Goal: Task Accomplishment & Management: Manage account settings

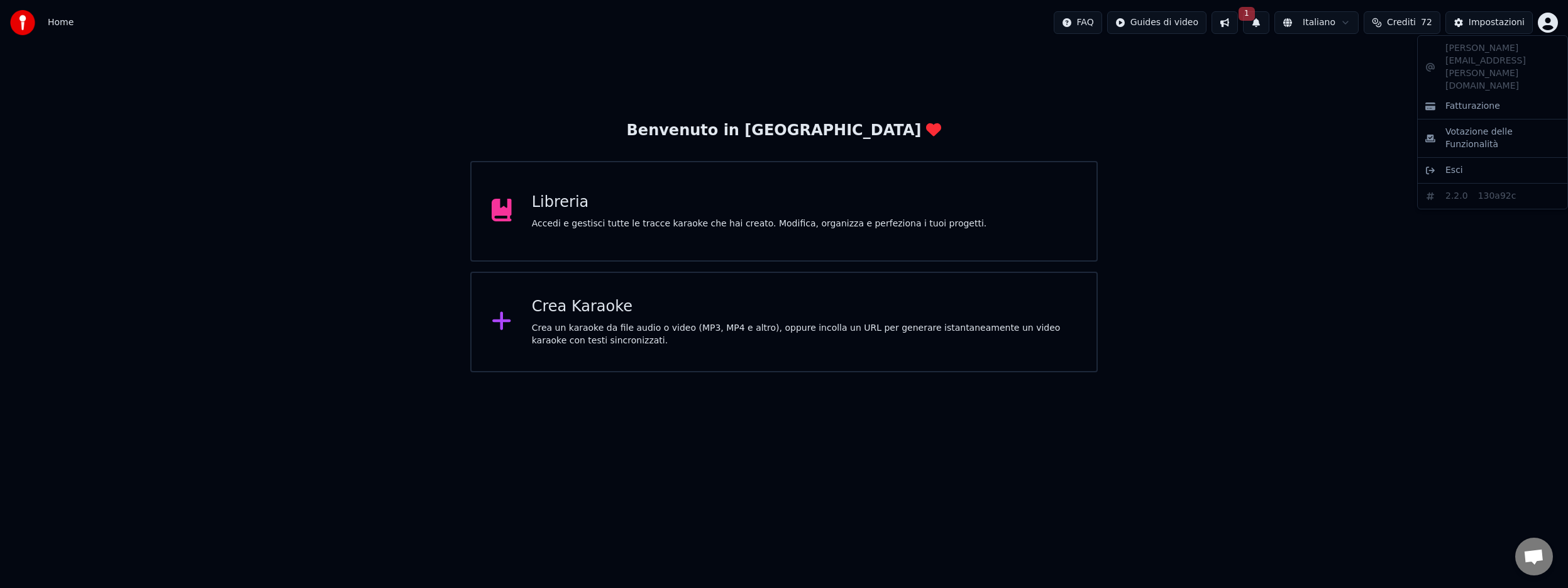
click at [680, 216] on html "Home FAQ Guides di video 1 Italiano Crediti 72 Impostazioni Benvenuto in Youka …" at bounding box center [784, 186] width 1568 height 372
click at [698, 206] on div "Libreria" at bounding box center [759, 202] width 455 height 20
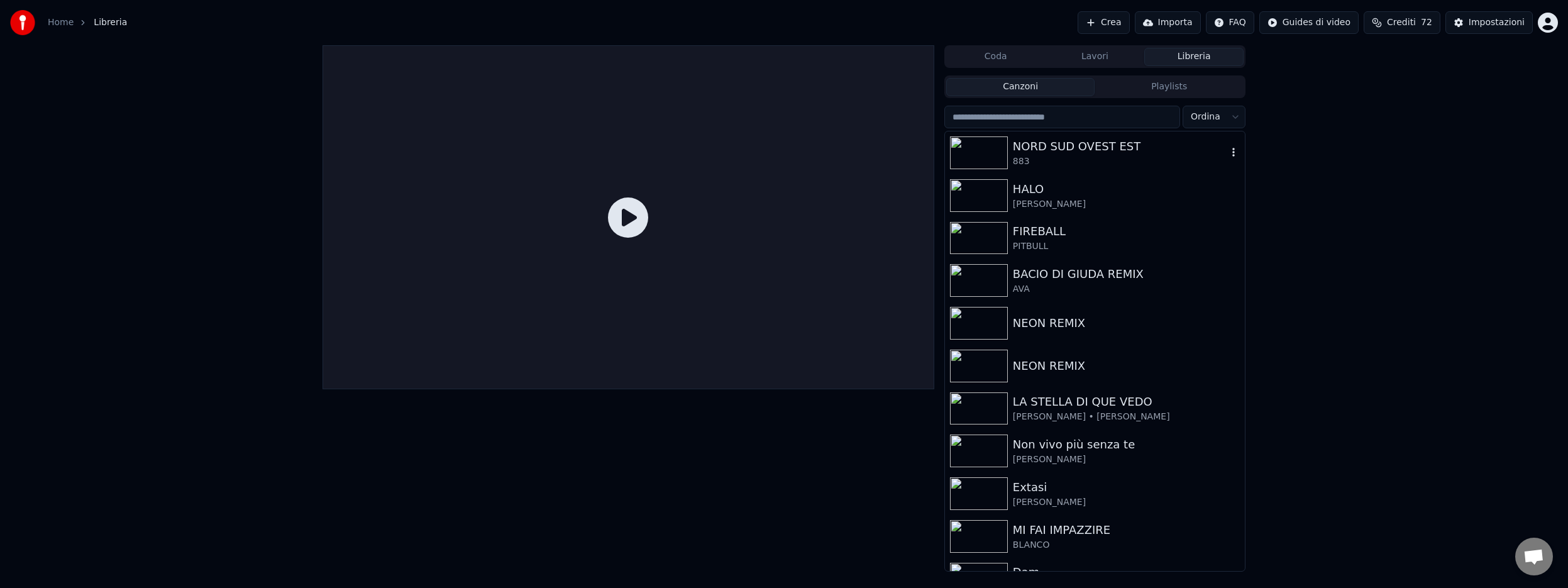
click at [1031, 153] on div "NORD SUD OVEST EST" at bounding box center [1120, 146] width 215 height 18
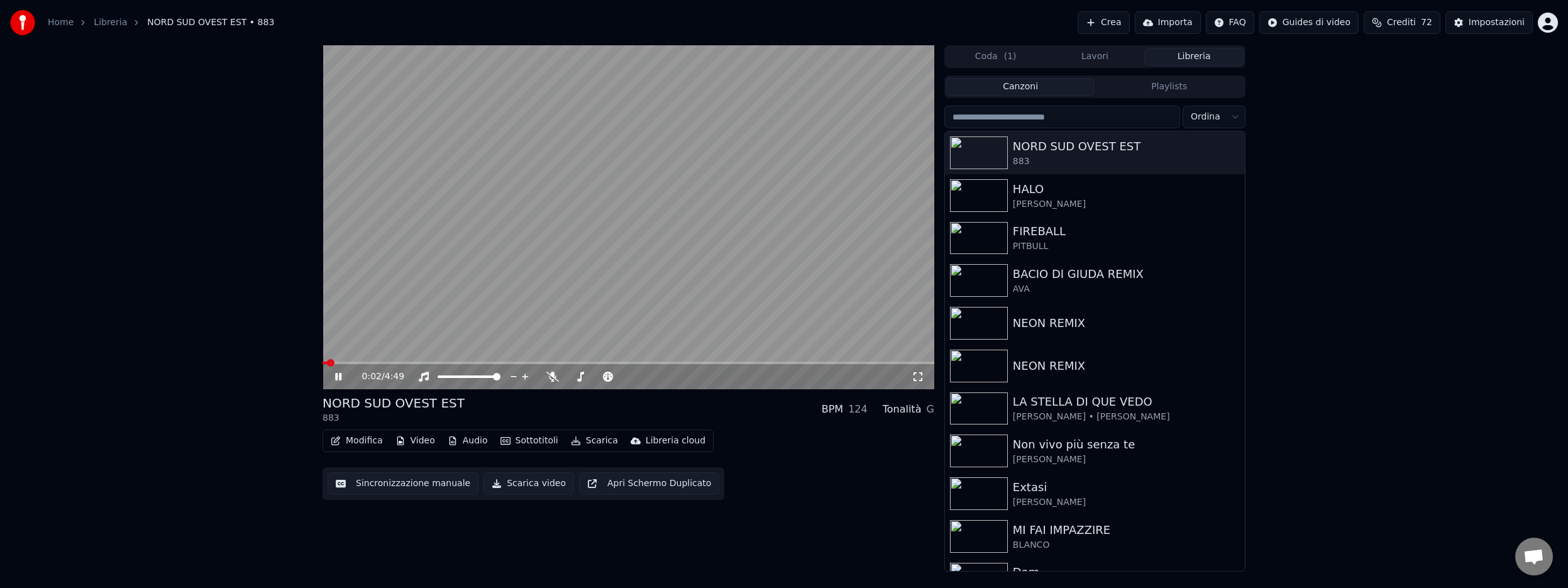
click at [340, 375] on icon at bounding box center [338, 376] width 7 height 7
click at [340, 375] on icon at bounding box center [338, 376] width 7 height 9
click at [378, 363] on span at bounding box center [628, 363] width 612 height 3
click at [427, 360] on video at bounding box center [628, 217] width 612 height 344
click at [427, 361] on span at bounding box center [628, 363] width 612 height 3
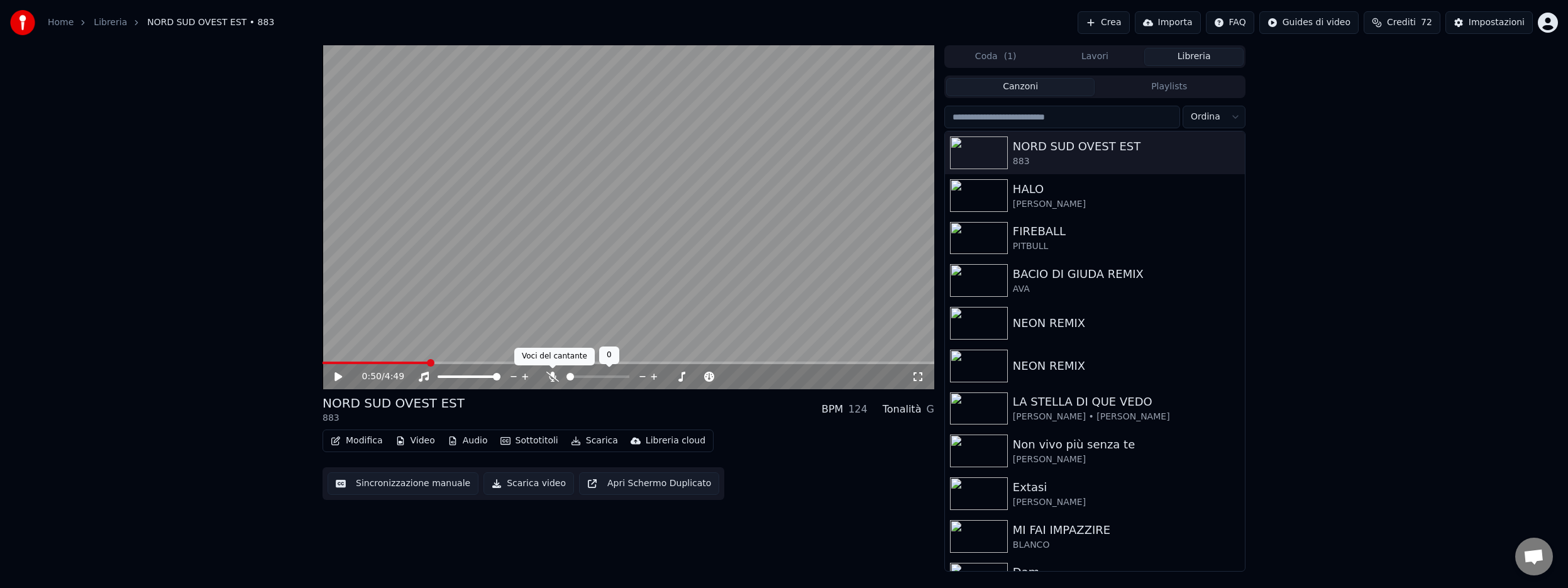
click at [553, 376] on icon at bounding box center [552, 377] width 13 height 10
click at [336, 375] on icon at bounding box center [338, 376] width 7 height 9
click at [339, 375] on icon at bounding box center [338, 376] width 7 height 7
click at [1485, 27] on div "Impostazioni" at bounding box center [1496, 22] width 56 height 13
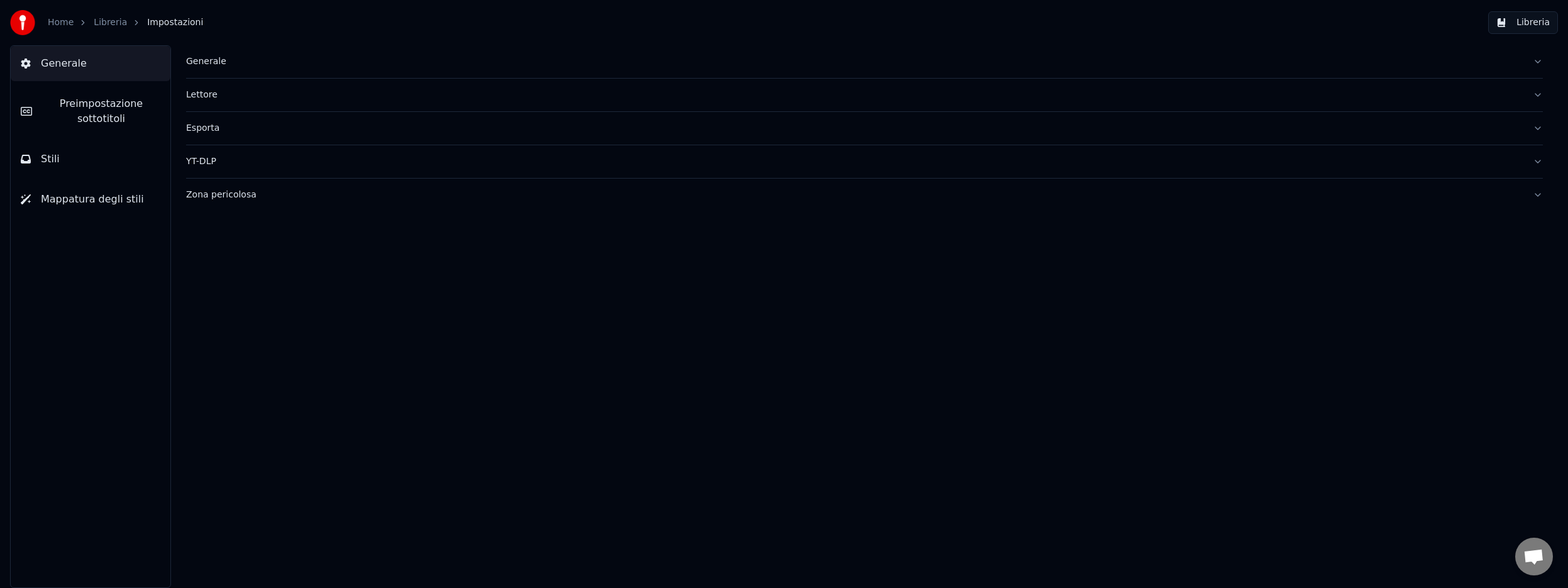
click at [112, 112] on span "Preimpostazione sottotitoli" at bounding box center [101, 112] width 118 height 30
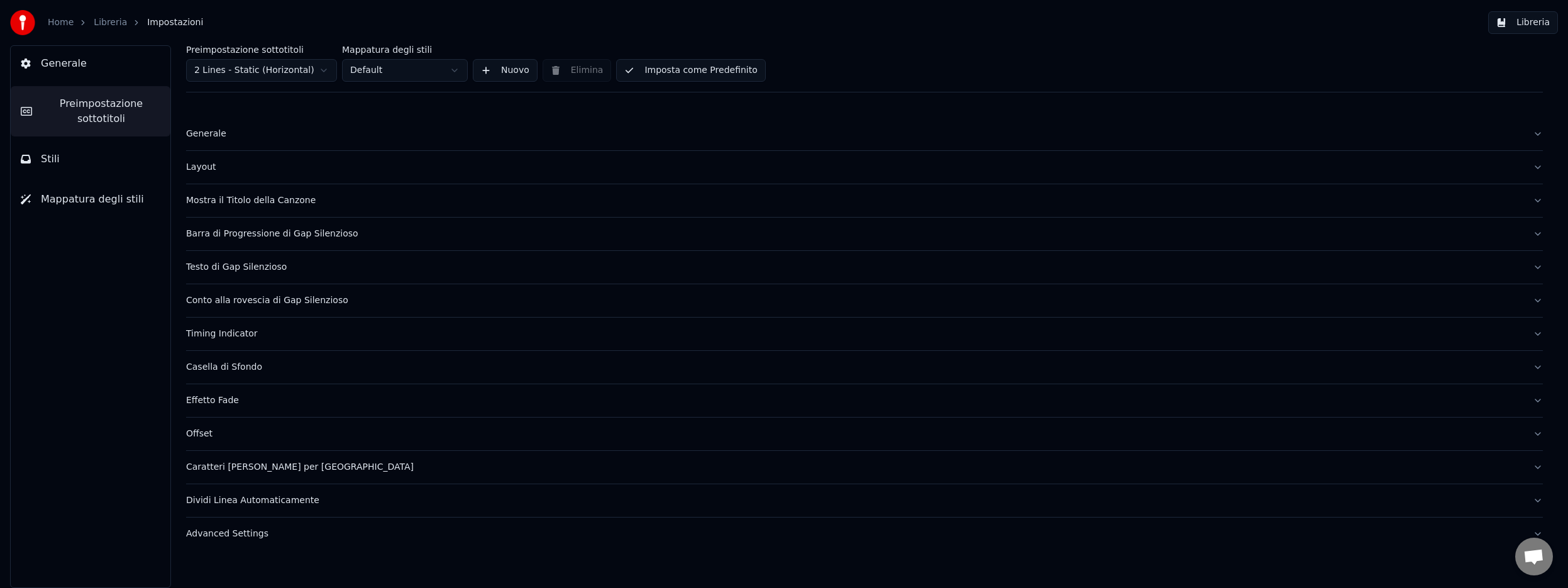
click at [207, 166] on div "Layout" at bounding box center [855, 167] width 1337 height 13
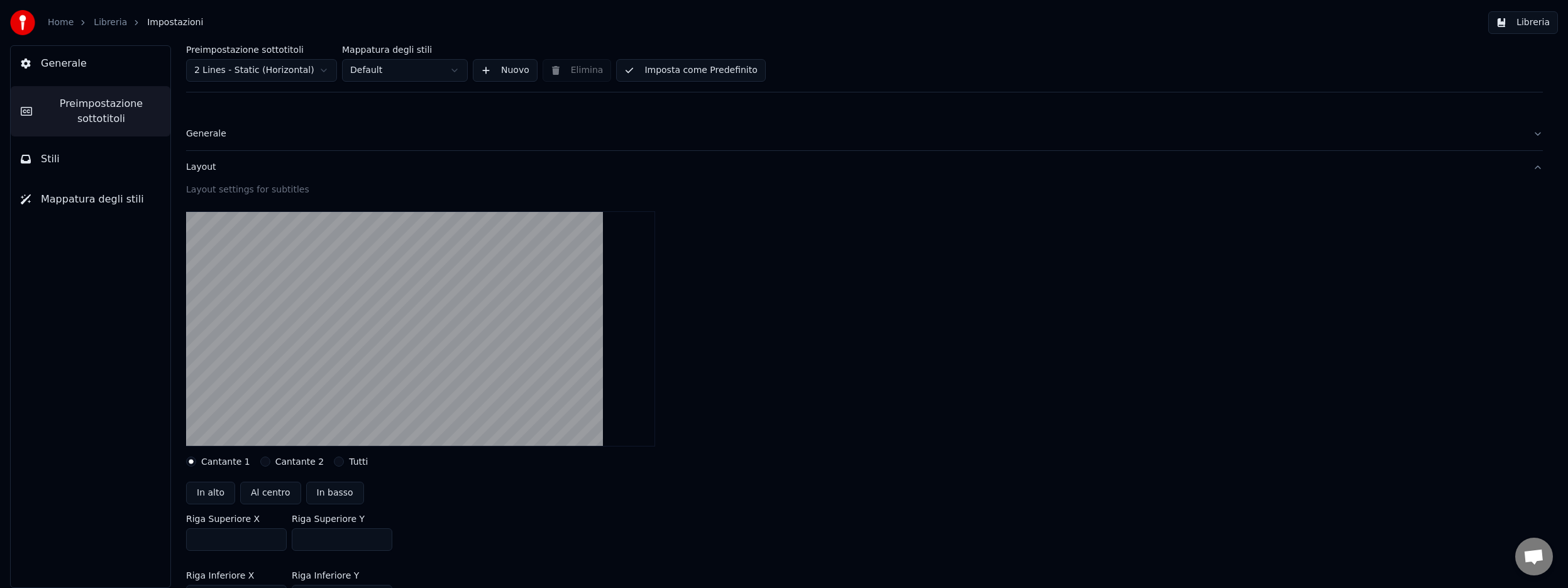
click at [219, 539] on input "***" at bounding box center [236, 540] width 100 height 22
click at [315, 541] on input "**" at bounding box center [342, 540] width 100 height 22
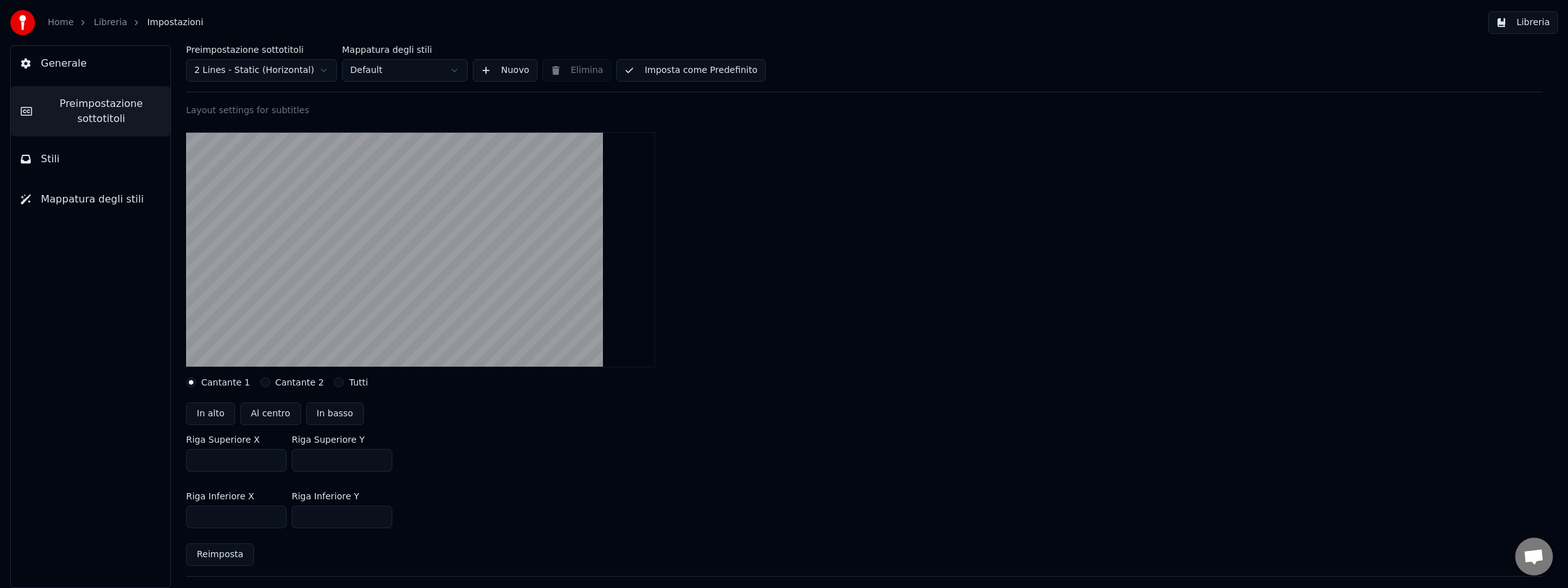
scroll to position [93, 0]
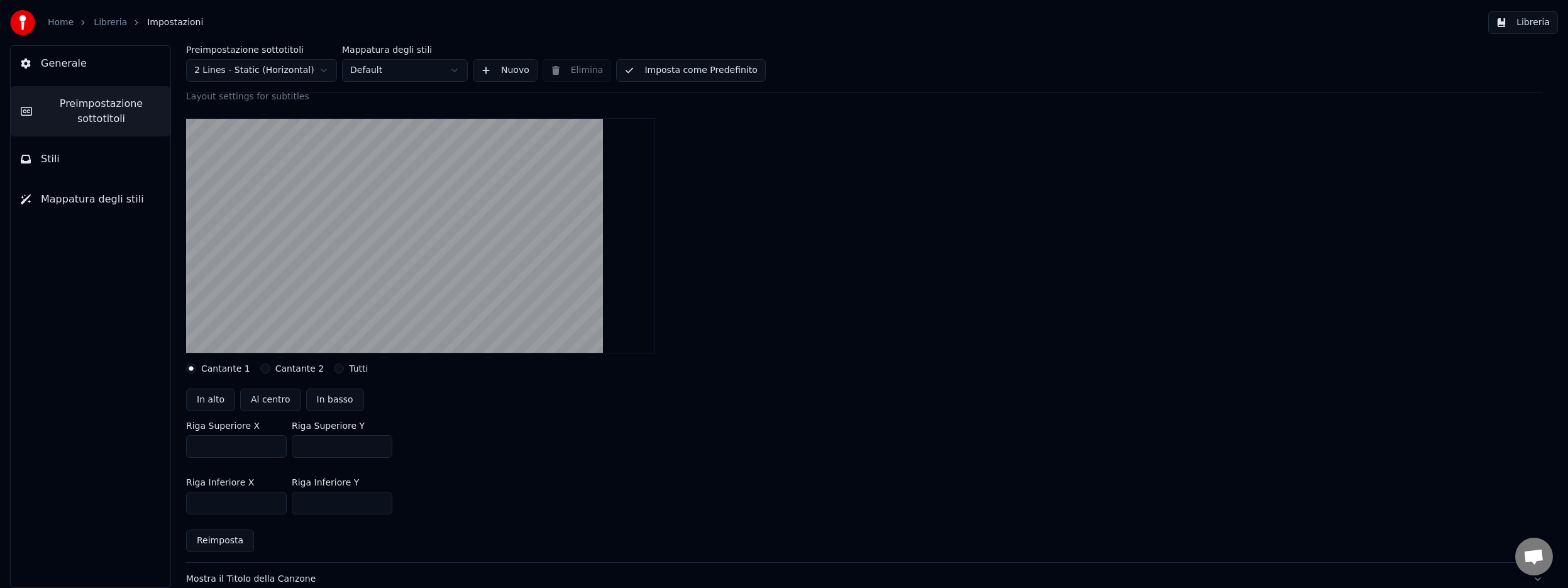
click at [313, 446] on input "**" at bounding box center [342, 447] width 100 height 22
drag, startPoint x: 221, startPoint y: 446, endPoint x: 190, endPoint y: 445, distance: 31.0
click at [190, 445] on input "***" at bounding box center [236, 447] width 100 height 22
type input "***"
click at [328, 446] on input "**" at bounding box center [342, 447] width 100 height 22
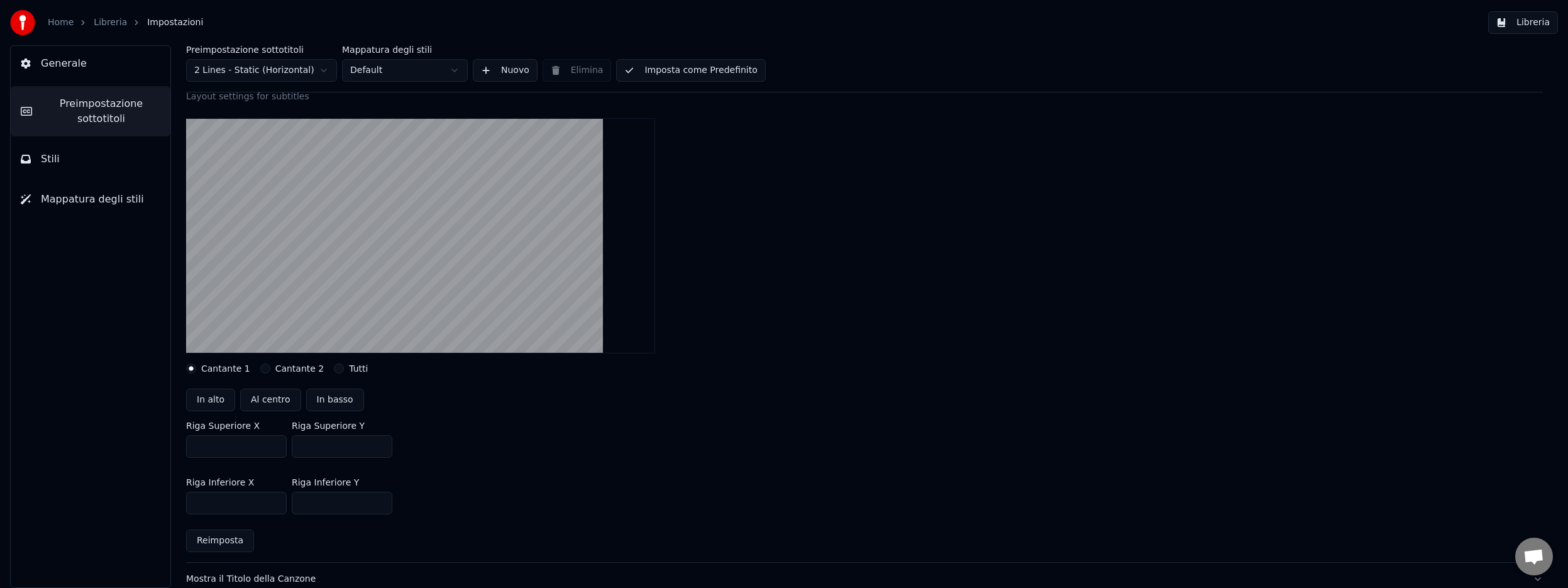
click at [328, 446] on input "**" at bounding box center [342, 447] width 100 height 22
type input "***"
click at [332, 505] on input "***" at bounding box center [342, 503] width 100 height 22
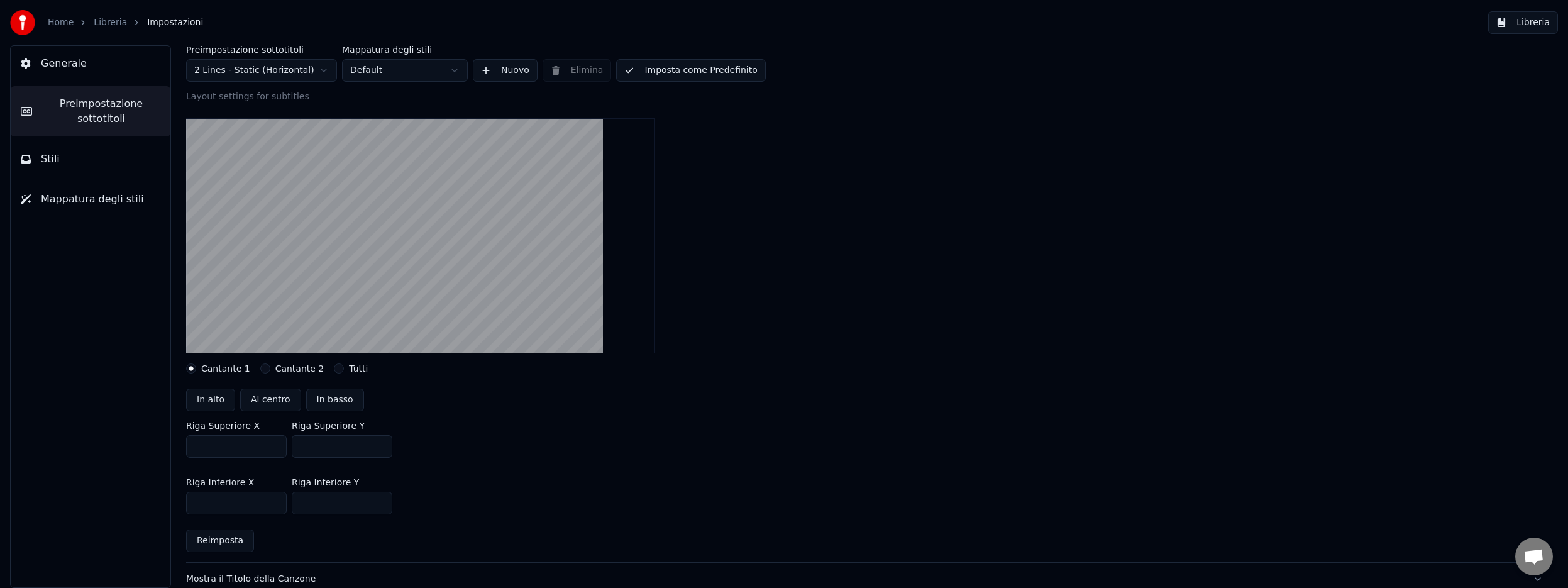
click at [326, 503] on input "***" at bounding box center [342, 503] width 100 height 22
drag, startPoint x: 324, startPoint y: 503, endPoint x: 294, endPoint y: 503, distance: 30.0
click at [294, 503] on input "***" at bounding box center [342, 503] width 100 height 22
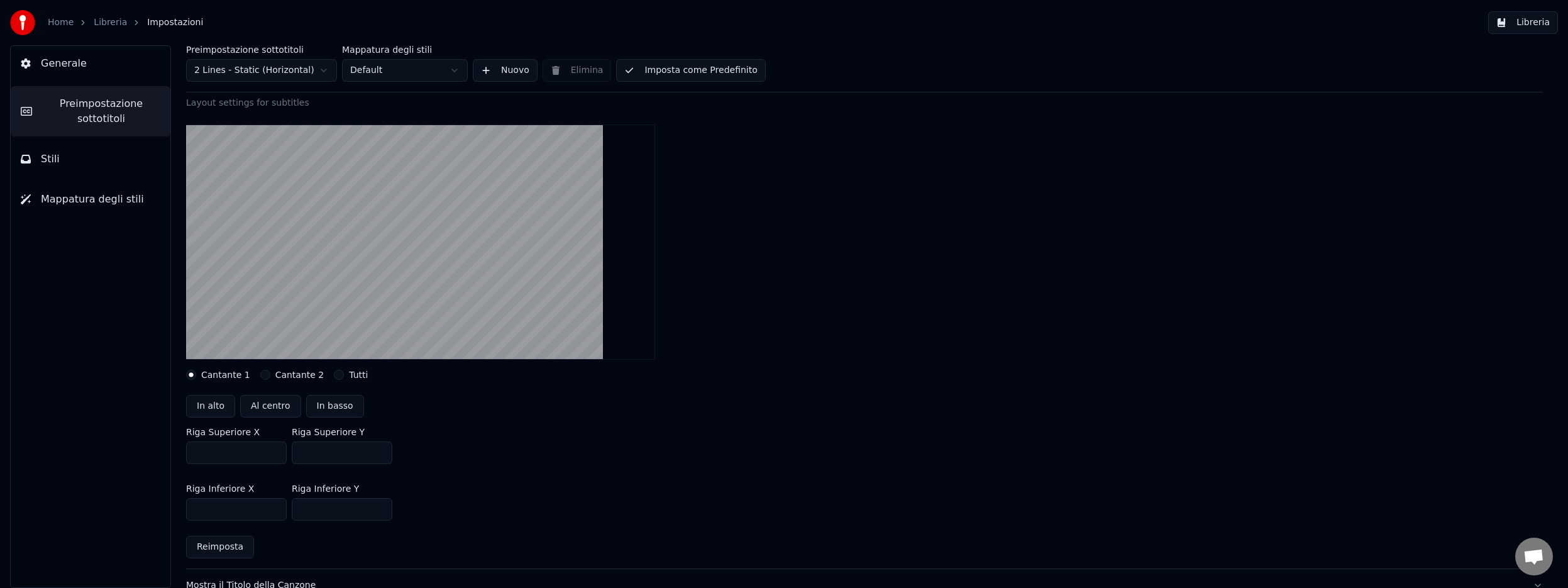
scroll to position [86, 0]
type input "***"
click at [310, 453] on input "***" at bounding box center [342, 453] width 100 height 22
type input "***"
click at [766, 377] on div "Cantante 1 Cantante 2 Tutti" at bounding box center [865, 375] width 1357 height 10
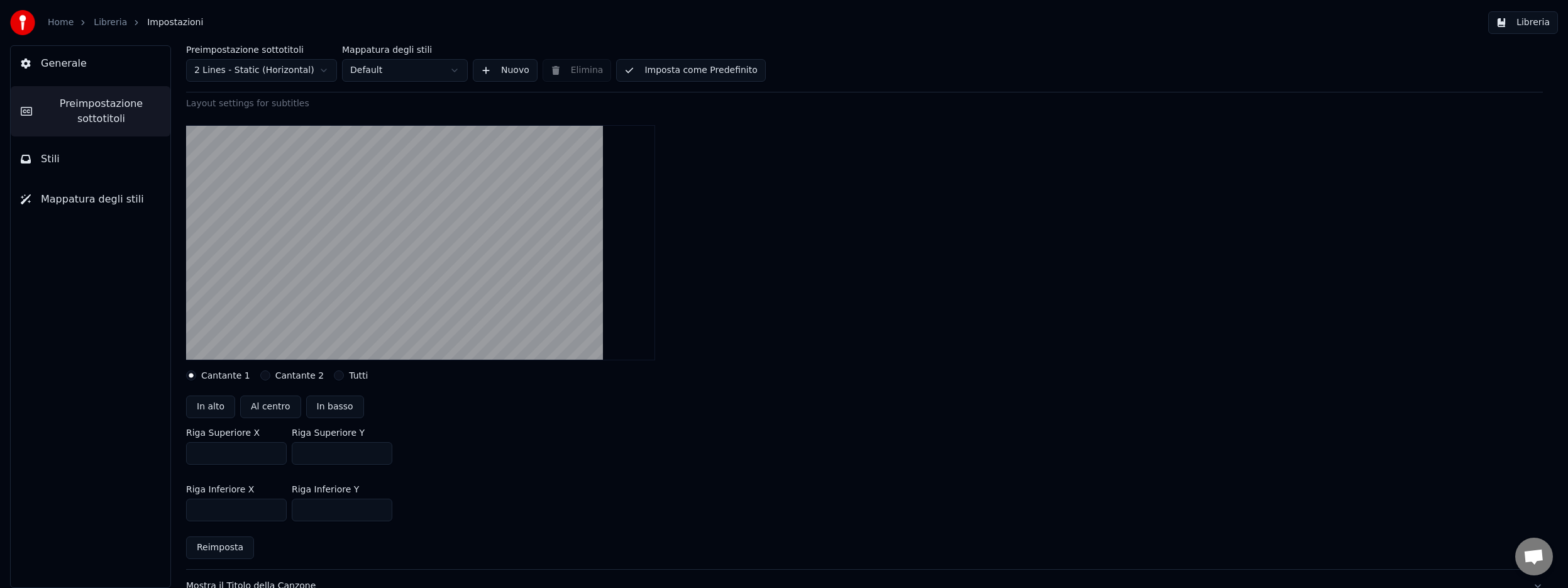
click at [1520, 29] on button "Libreria" at bounding box center [1523, 22] width 70 height 22
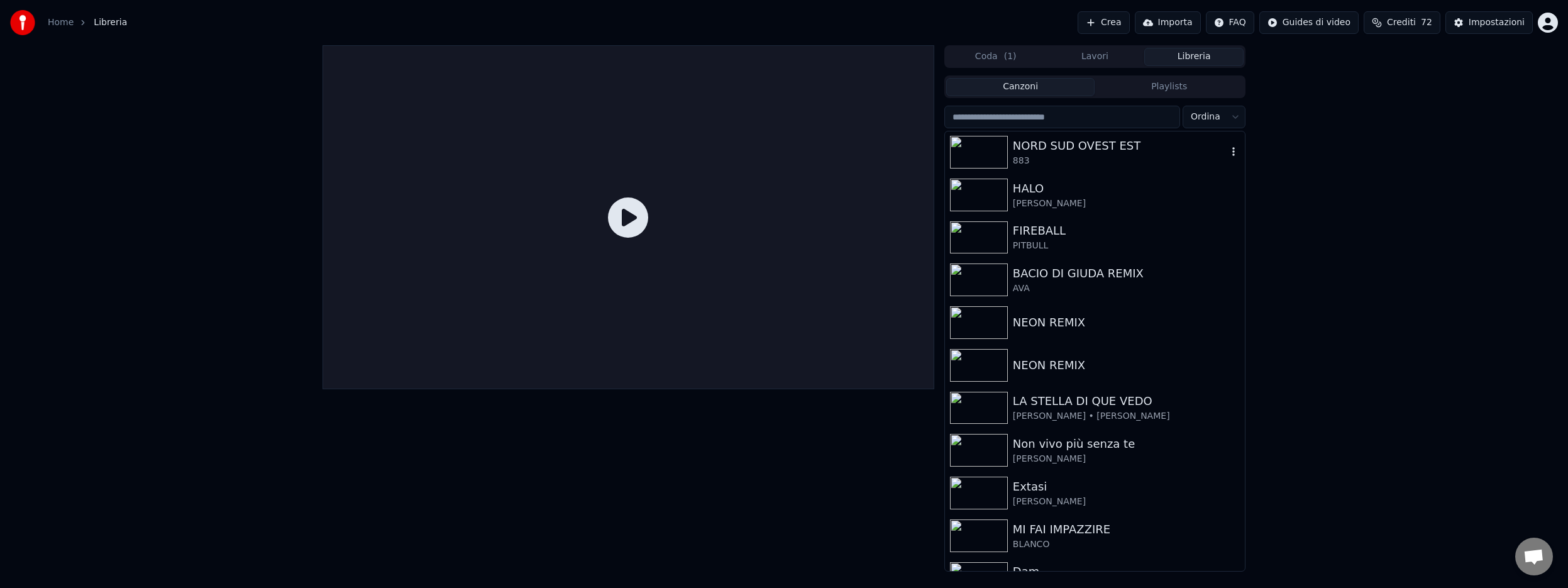
click at [999, 149] on img at bounding box center [979, 152] width 58 height 32
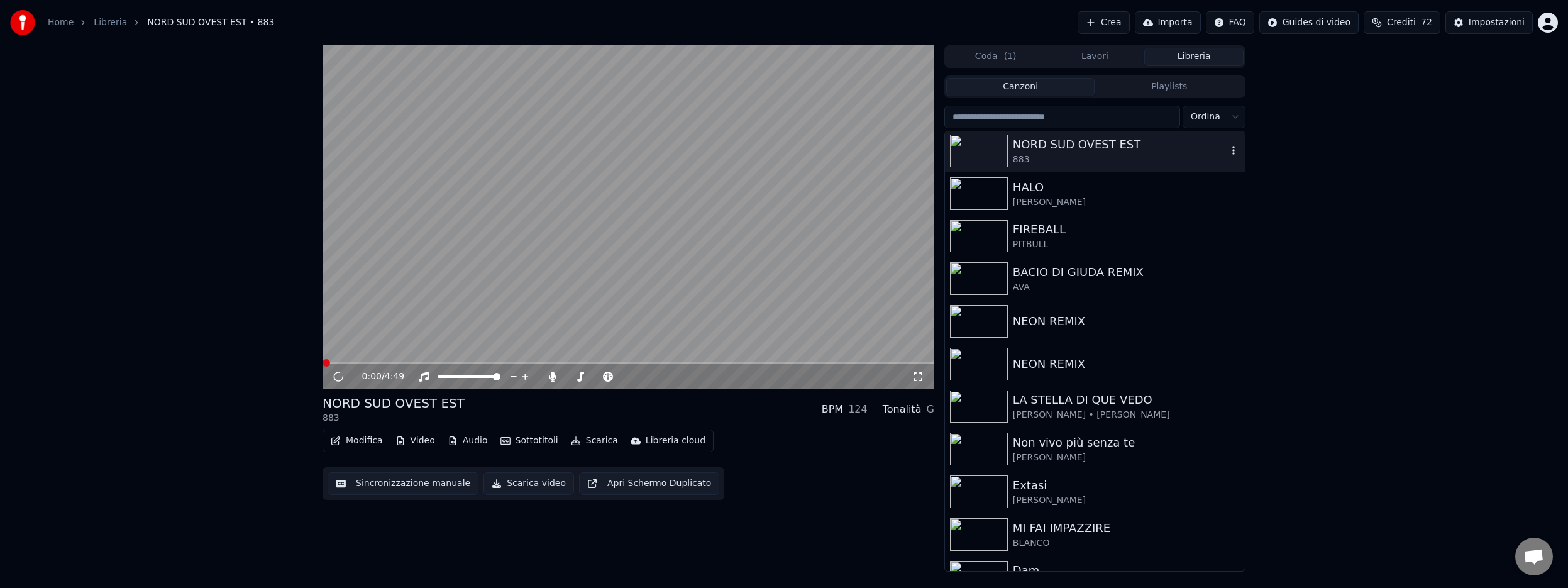
scroll to position [1, 0]
click at [497, 361] on span at bounding box center [628, 363] width 612 height 3
click at [339, 377] on icon at bounding box center [338, 376] width 7 height 7
click at [339, 377] on icon at bounding box center [338, 376] width 7 height 9
click at [339, 377] on icon at bounding box center [338, 376] width 7 height 7
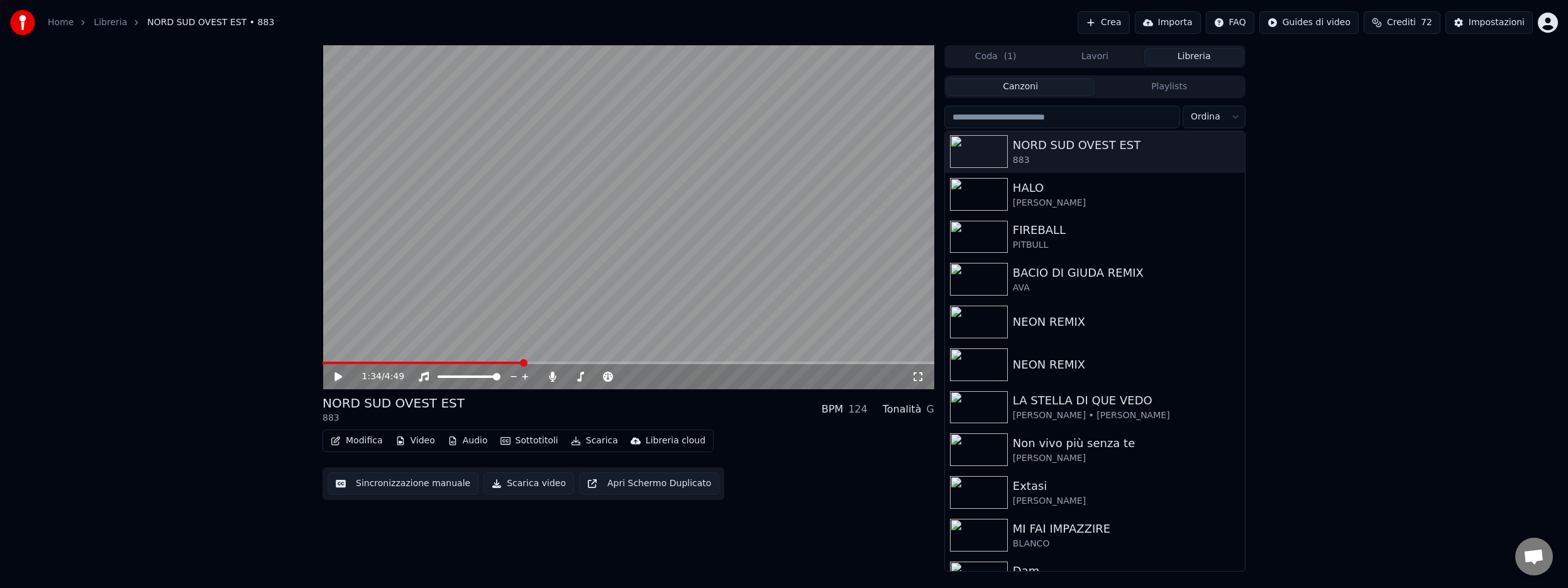
click at [591, 441] on button "Scarica" at bounding box center [594, 441] width 57 height 18
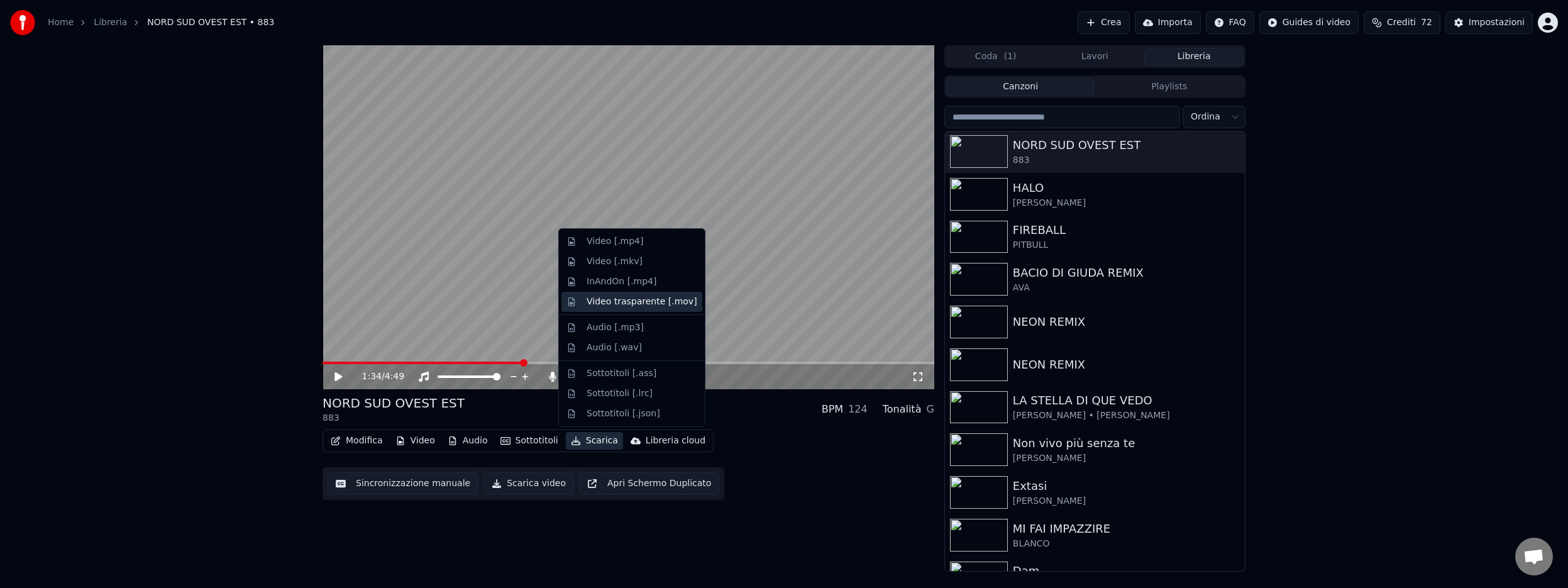
click at [641, 305] on div "Video trasparente [.mov]" at bounding box center [642, 301] width 111 height 13
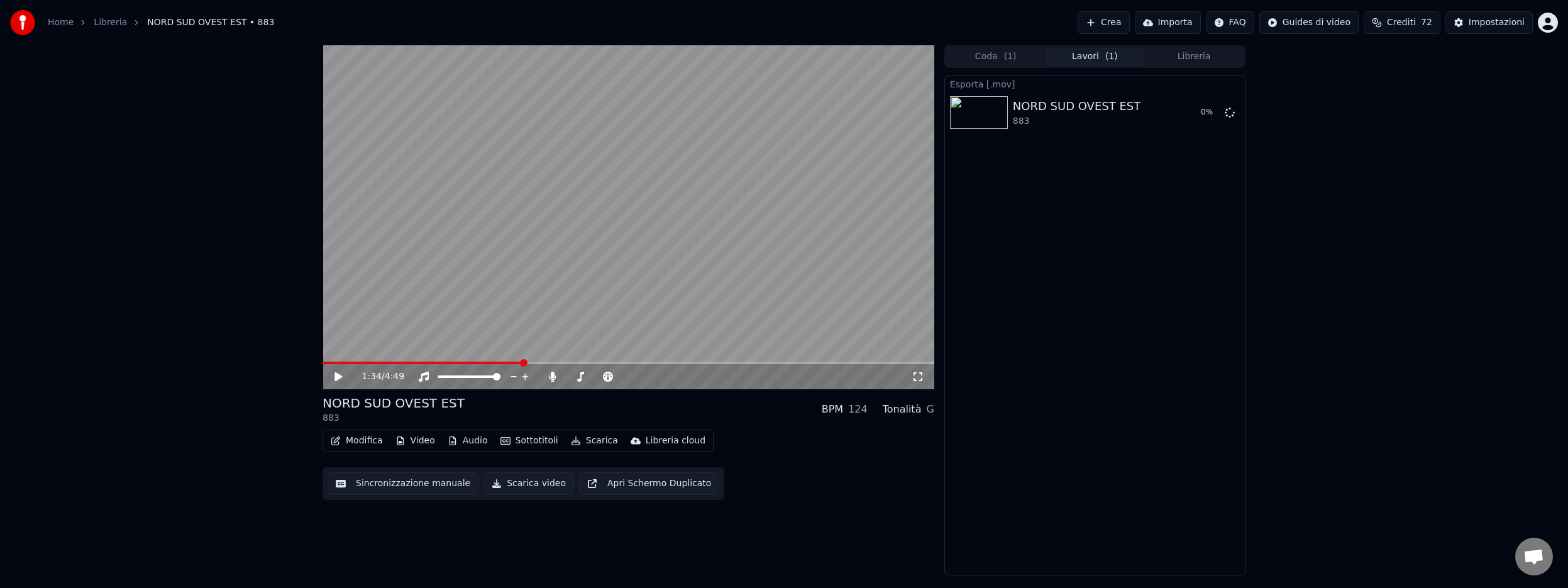
click at [1189, 55] on button "Libreria" at bounding box center [1194, 57] width 99 height 18
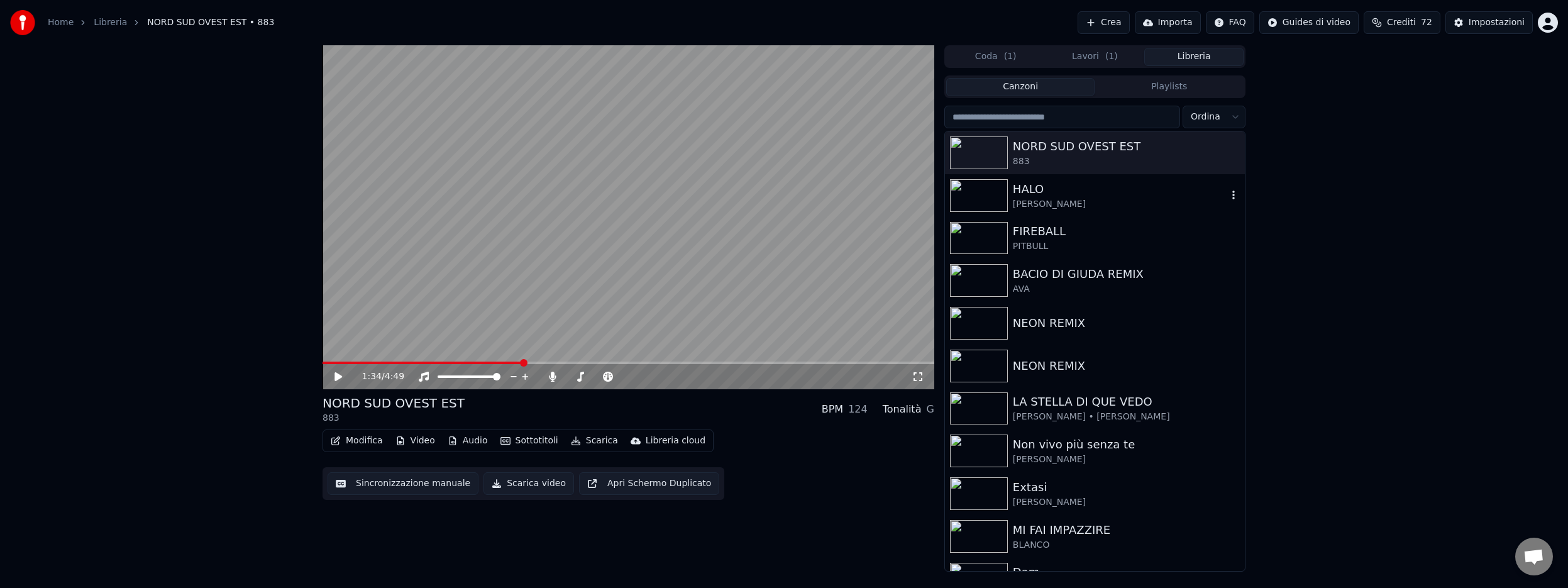
click at [995, 190] on img at bounding box center [979, 195] width 58 height 32
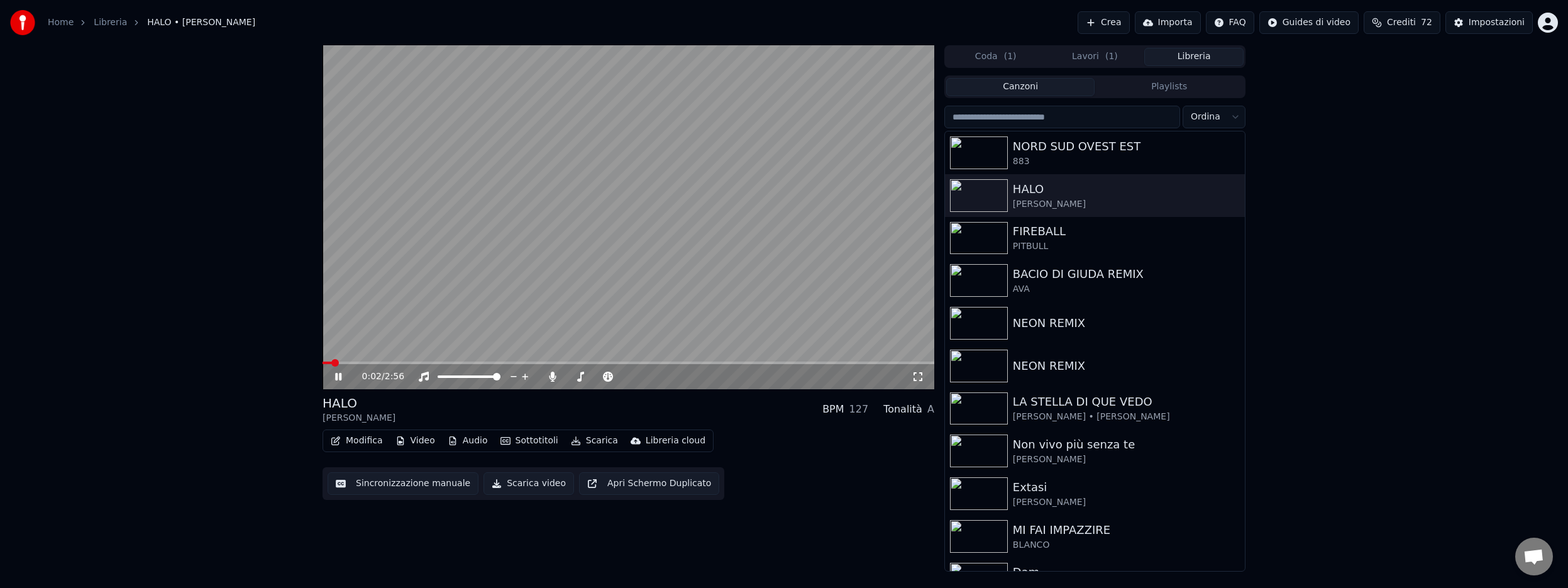
click at [338, 375] on icon at bounding box center [347, 377] width 30 height 10
click at [598, 439] on button "Scarica" at bounding box center [594, 441] width 57 height 18
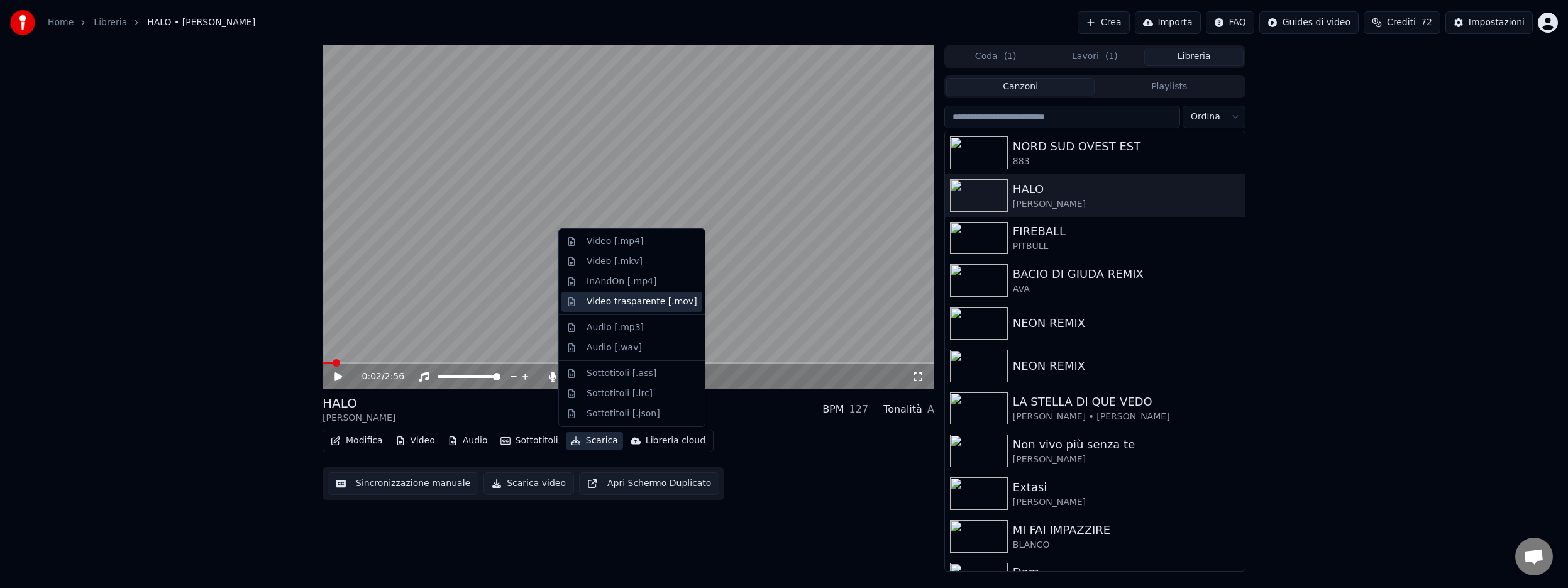
click at [620, 298] on div "Video trasparente [.mov]" at bounding box center [642, 301] width 111 height 13
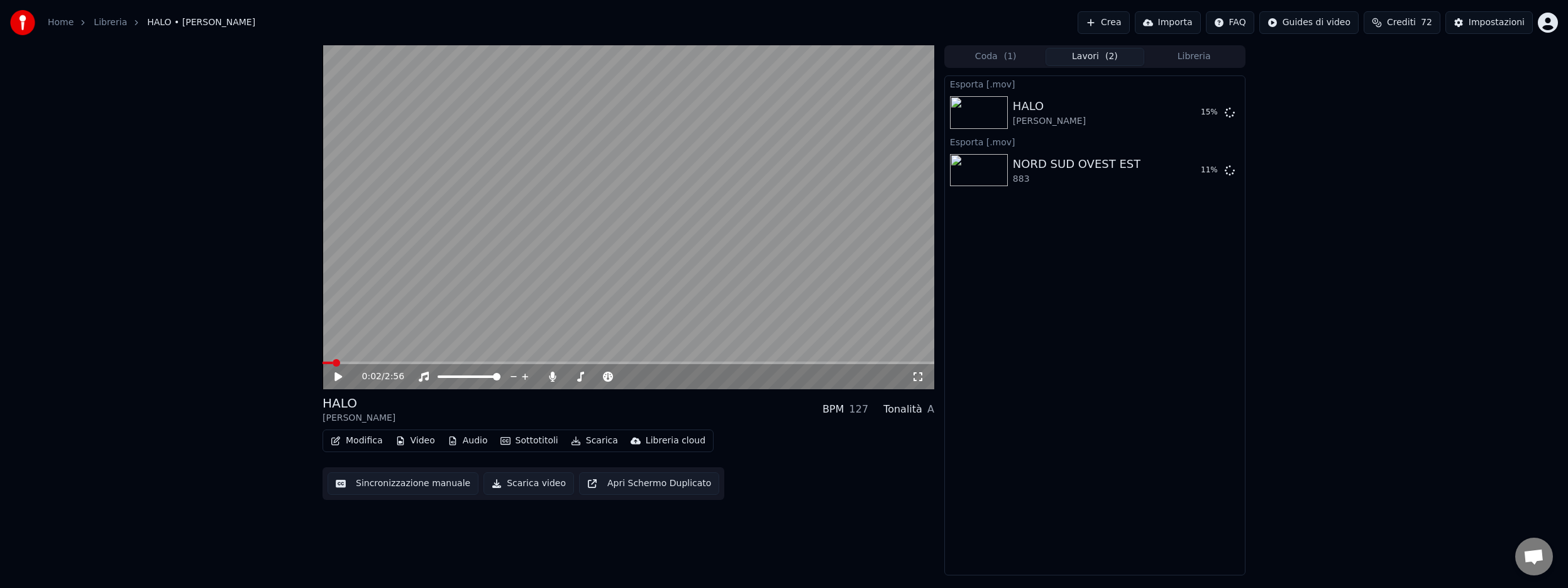
click at [538, 436] on button "Sottotitoli" at bounding box center [529, 441] width 68 height 18
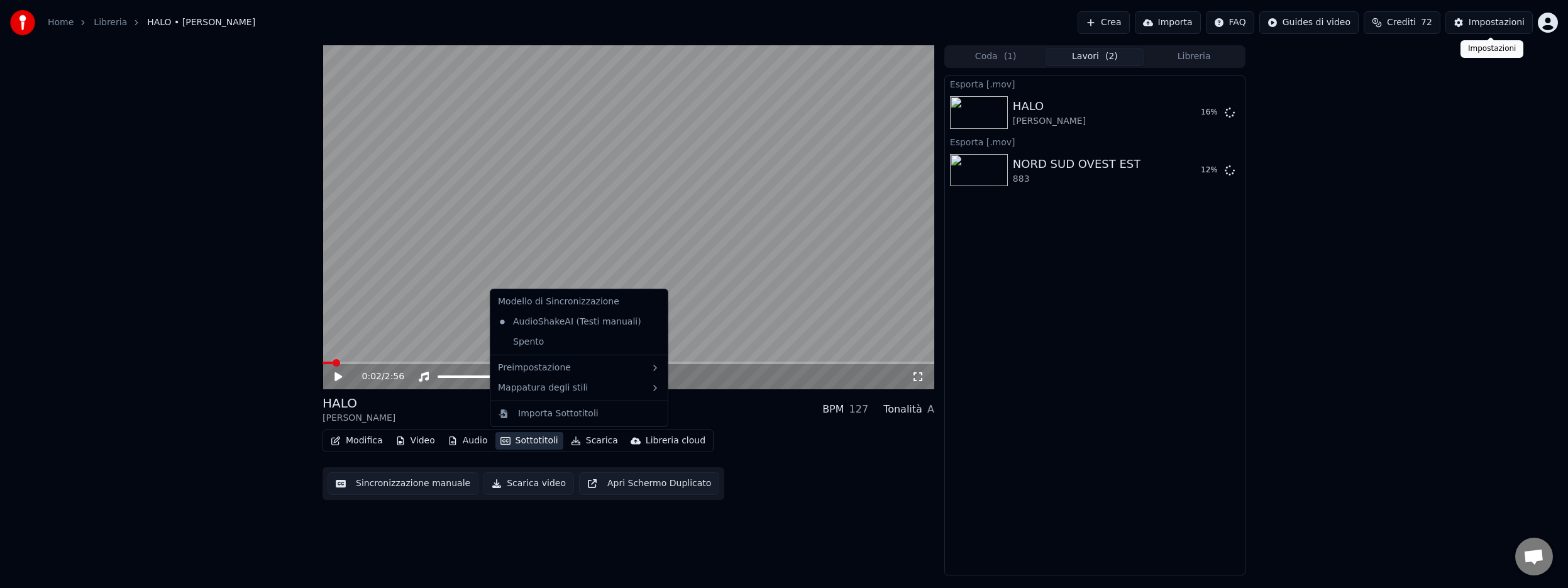
click at [1486, 26] on div "Impostazioni" at bounding box center [1496, 22] width 56 height 13
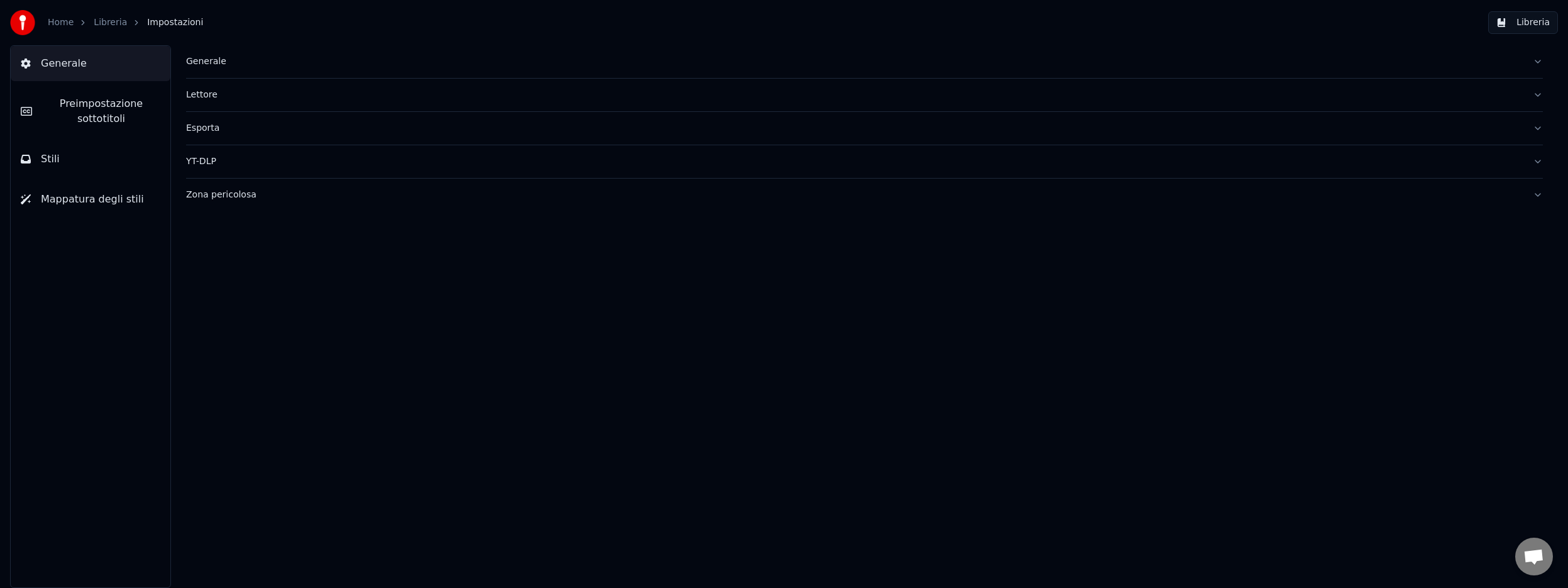
click at [123, 99] on span "Preimpostazione sottotitoli" at bounding box center [101, 112] width 118 height 30
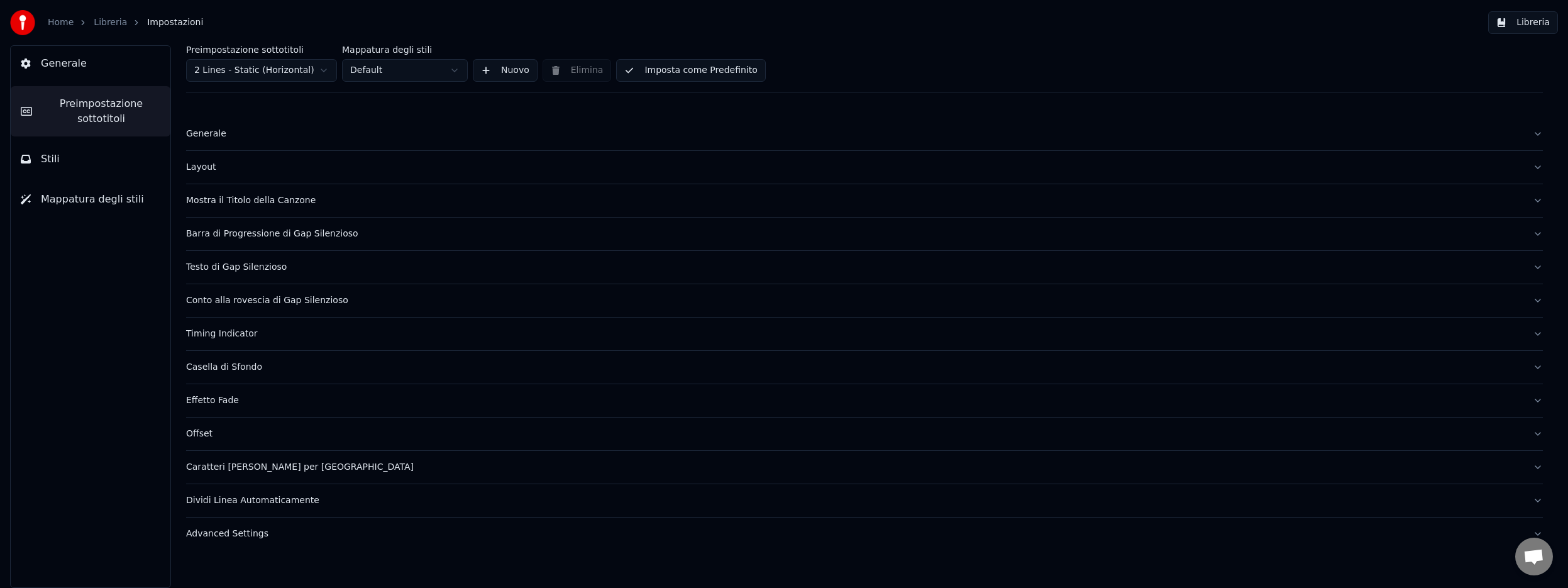
click at [75, 157] on button "Stili" at bounding box center [90, 159] width 160 height 35
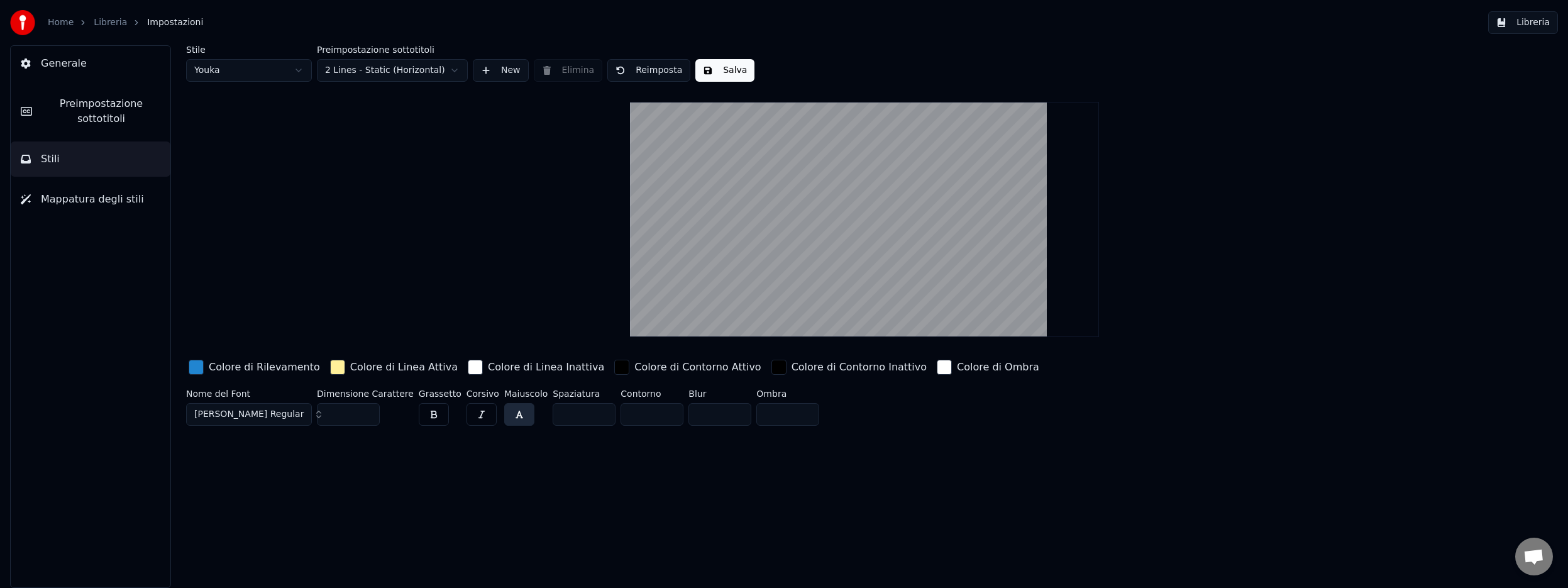
click at [298, 71] on html "Home Libreria Impostazioni Libreria Generale Preimpostazione sottotitoli Stili …" at bounding box center [784, 294] width 1568 height 588
type input "**"
click at [299, 71] on html "Home Libreria Impostazioni Libreria Generale Preimpostazione sottotitoli Stili …" at bounding box center [784, 294] width 1568 height 588
click at [445, 203] on html "Home Libreria Impostazioni Libreria Generale Preimpostazione sottotitoli Stili …" at bounding box center [784, 294] width 1568 height 588
click at [505, 74] on button "New" at bounding box center [501, 70] width 56 height 22
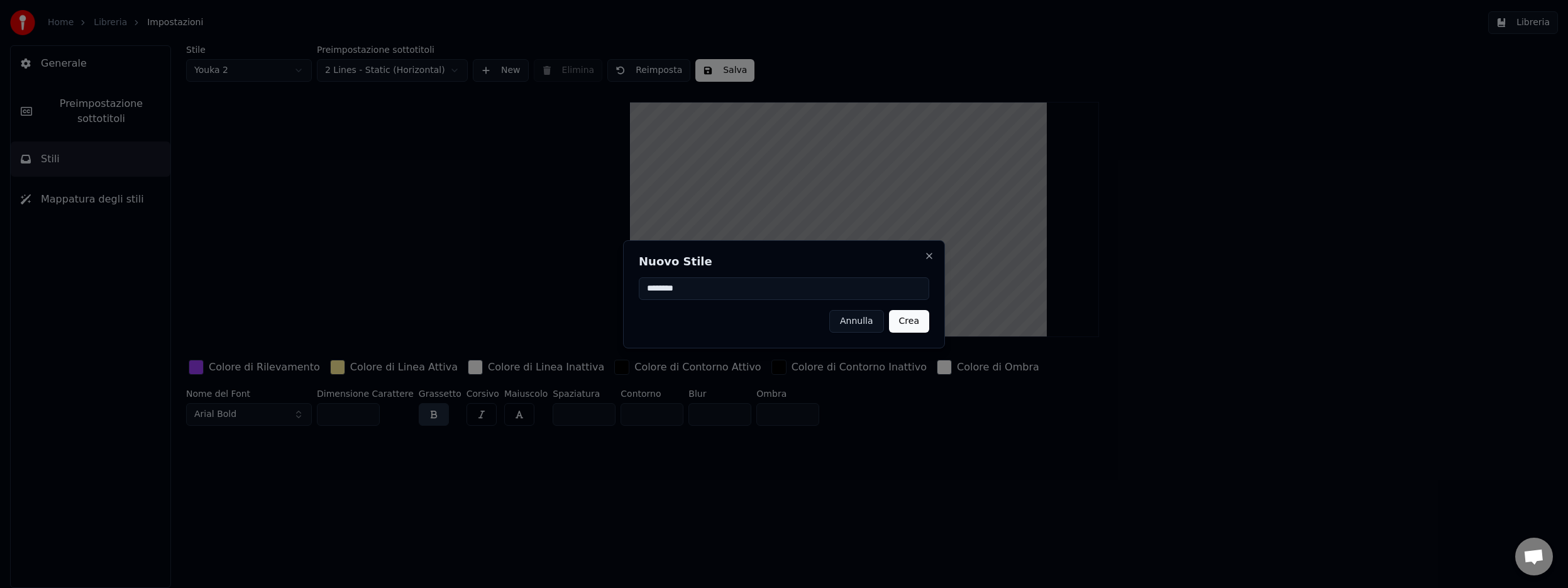
type input "********"
click at [912, 321] on button "Crea" at bounding box center [909, 321] width 40 height 22
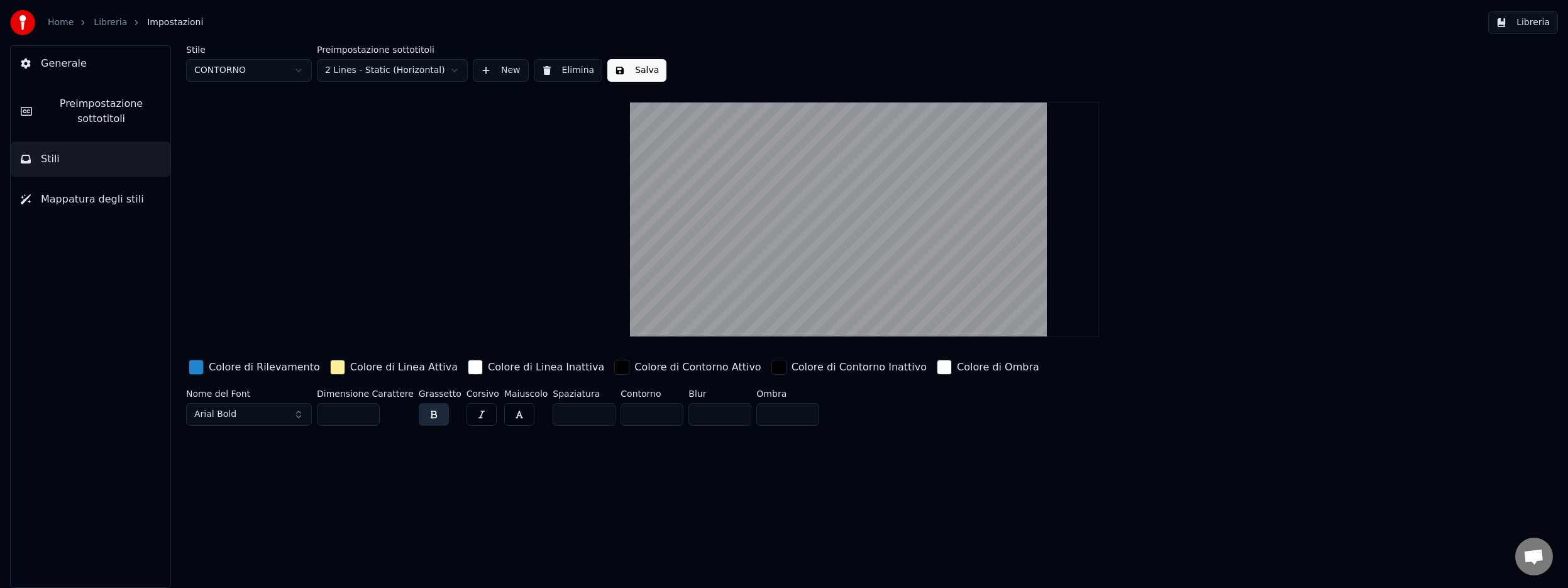
click at [614, 364] on div "button" at bounding box center [622, 367] width 15 height 15
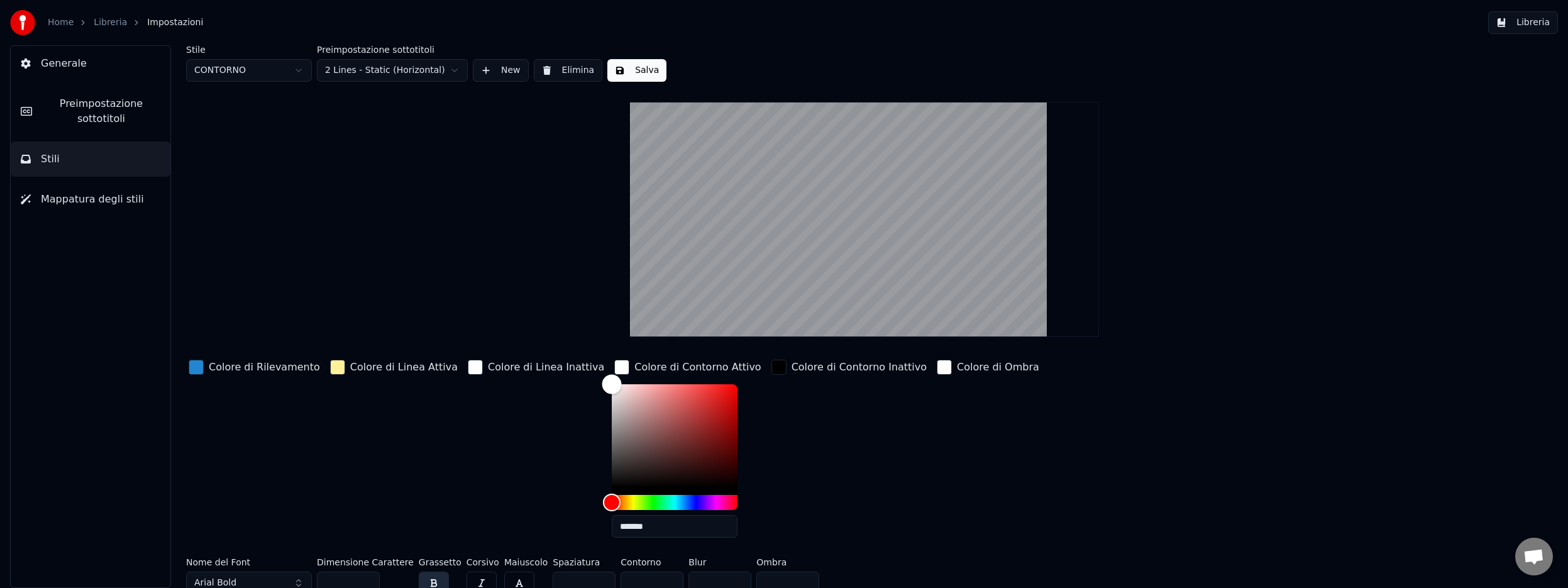
type input "*******"
drag, startPoint x: 585, startPoint y: 392, endPoint x: 569, endPoint y: 383, distance: 18.4
click at [612, 385] on div "Color" at bounding box center [674, 436] width 125 height 103
click at [771, 367] on div "button" at bounding box center [779, 367] width 15 height 15
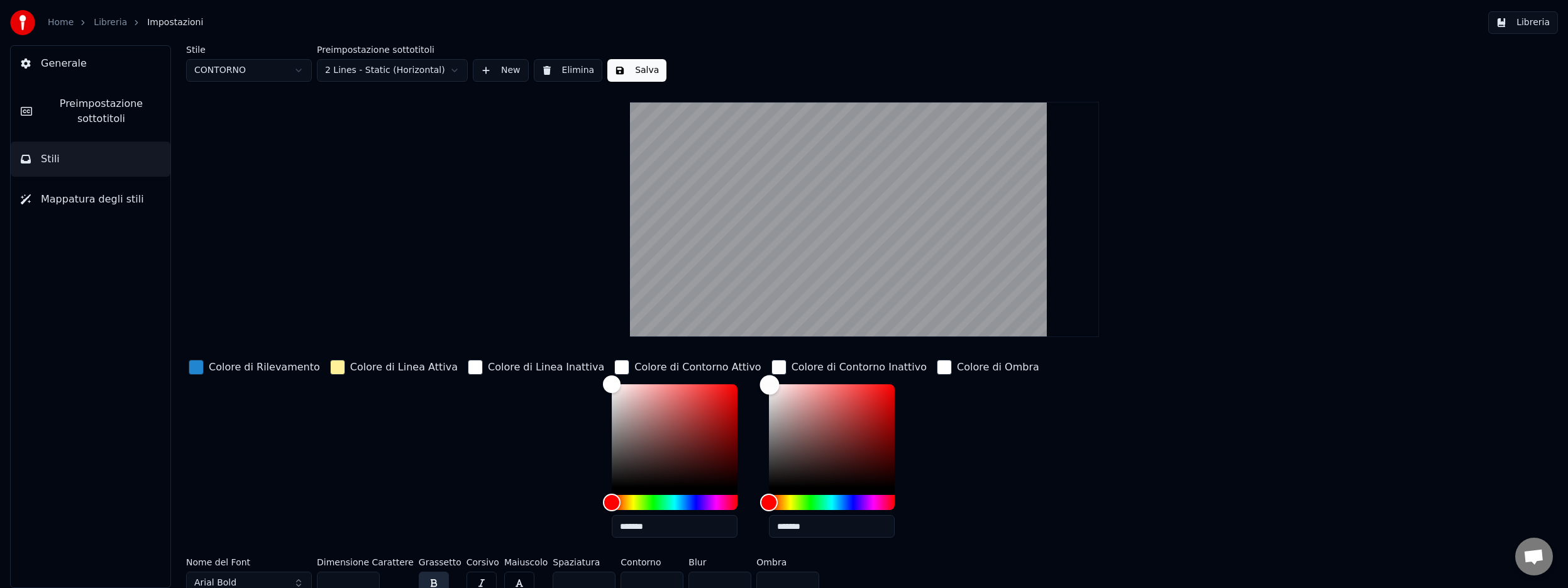
type input "*******"
drag, startPoint x: 736, startPoint y: 388, endPoint x: 722, endPoint y: 382, distance: 15.2
click at [769, 385] on div "Color" at bounding box center [832, 436] width 125 height 103
click at [934, 399] on div "Colore di Ombra" at bounding box center [987, 453] width 108 height 190
click at [937, 368] on div "button" at bounding box center [944, 367] width 15 height 15
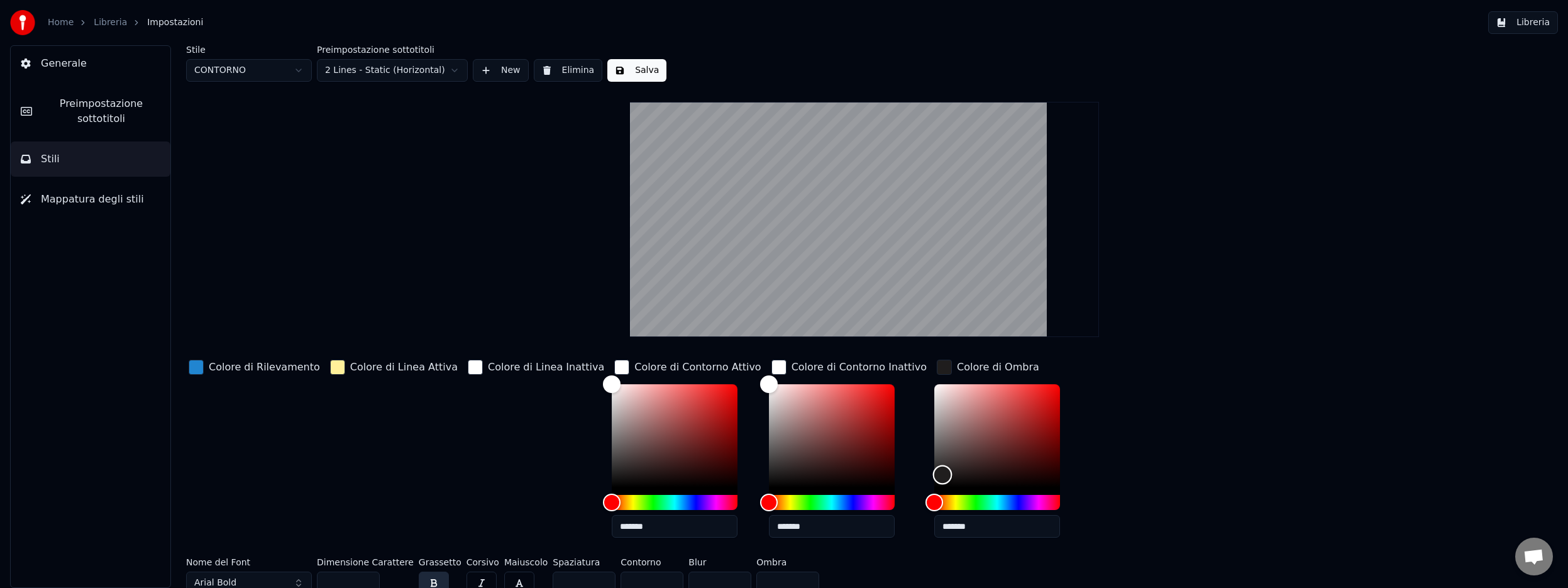
type input "*******"
drag, startPoint x: 887, startPoint y: 474, endPoint x: 878, endPoint y: 507, distance: 34.2
click at [934, 509] on div at bounding box center [997, 447] width 125 height 126
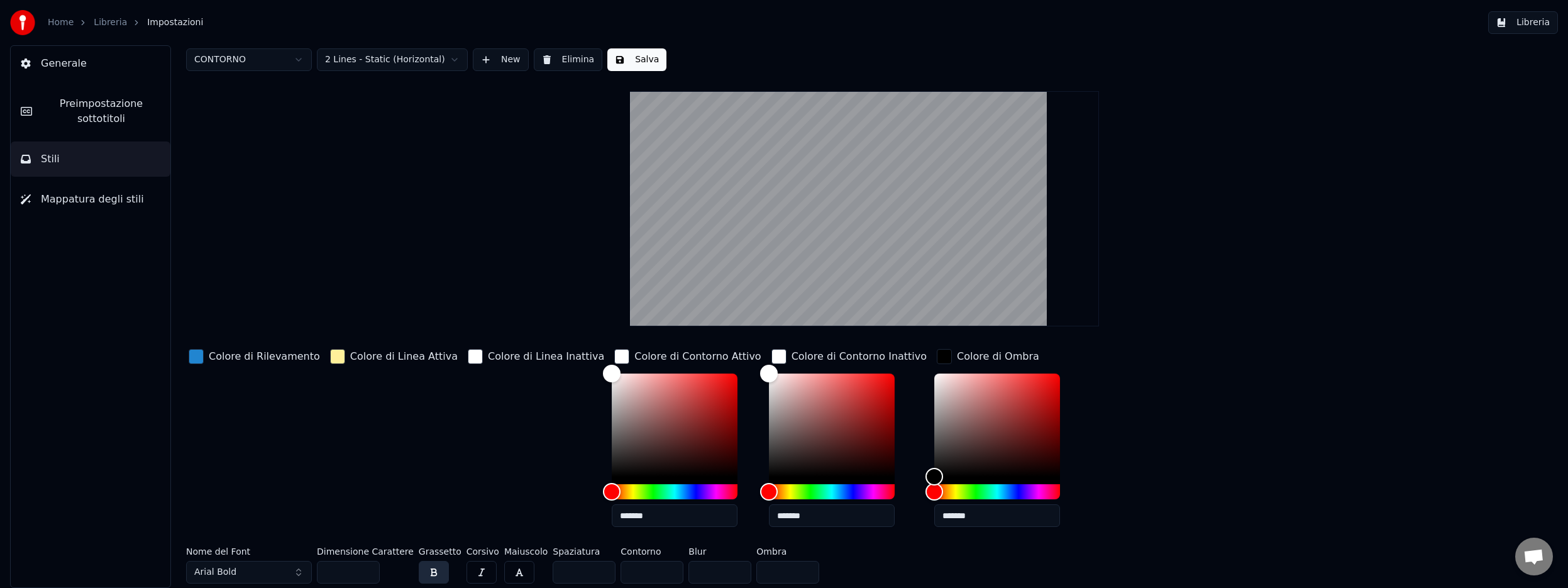
click at [259, 574] on button "Arial Bold" at bounding box center [249, 572] width 125 height 22
click at [302, 568] on button "Arial Bold" at bounding box center [249, 572] width 125 height 22
click at [295, 573] on button "Arial Bold" at bounding box center [249, 572] width 125 height 22
click at [273, 404] on div "Abrakadaboom" at bounding box center [259, 404] width 89 height 13
click at [295, 573] on button "Abrakadaboom" at bounding box center [249, 572] width 125 height 22
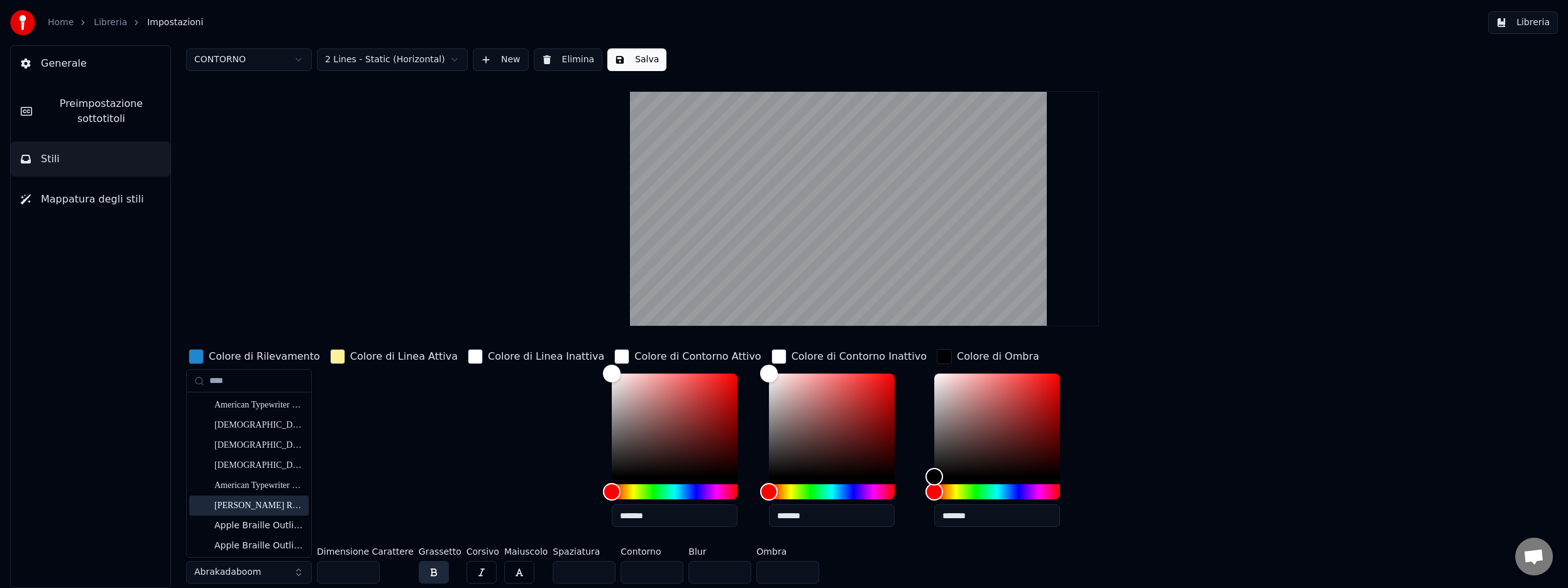
type input "****"
click at [256, 505] on div "[PERSON_NAME] Regular" at bounding box center [259, 505] width 89 height 13
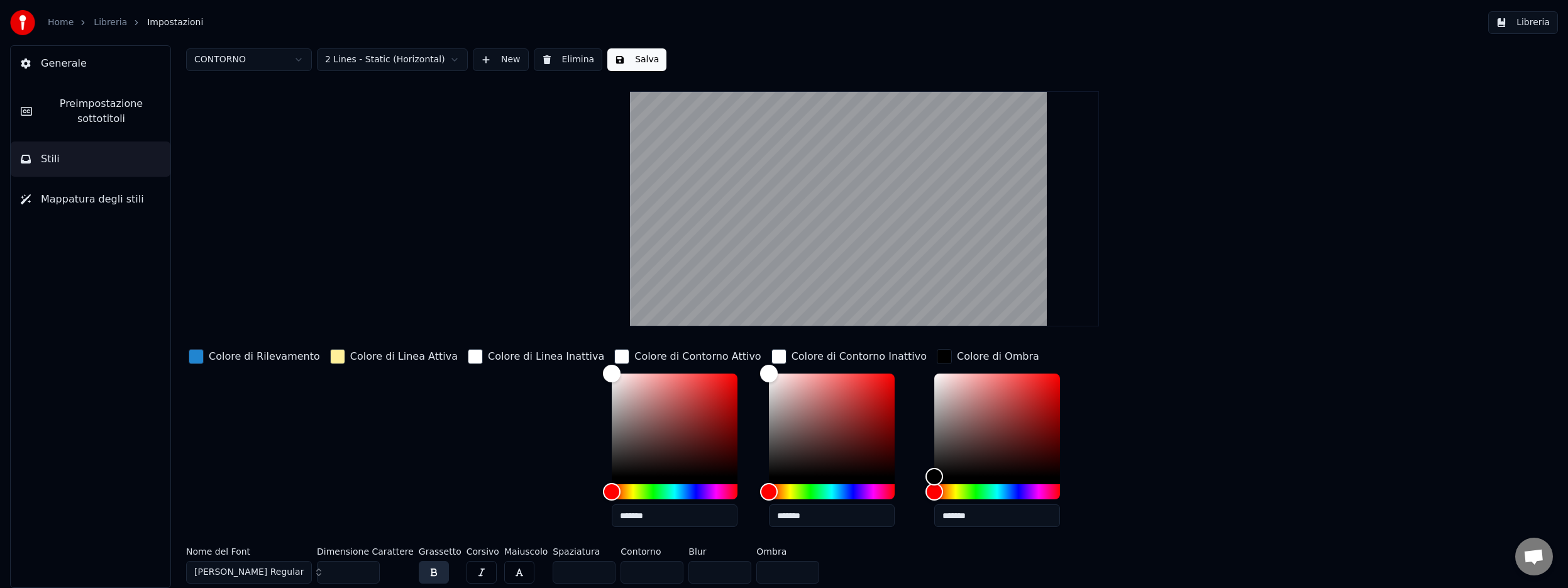
click at [508, 568] on button "button" at bounding box center [519, 572] width 30 height 22
drag, startPoint x: 336, startPoint y: 573, endPoint x: 327, endPoint y: 573, distance: 9.0
click at [327, 573] on input "**" at bounding box center [348, 572] width 63 height 22
type input "***"
click at [198, 356] on div "button" at bounding box center [196, 356] width 15 height 15
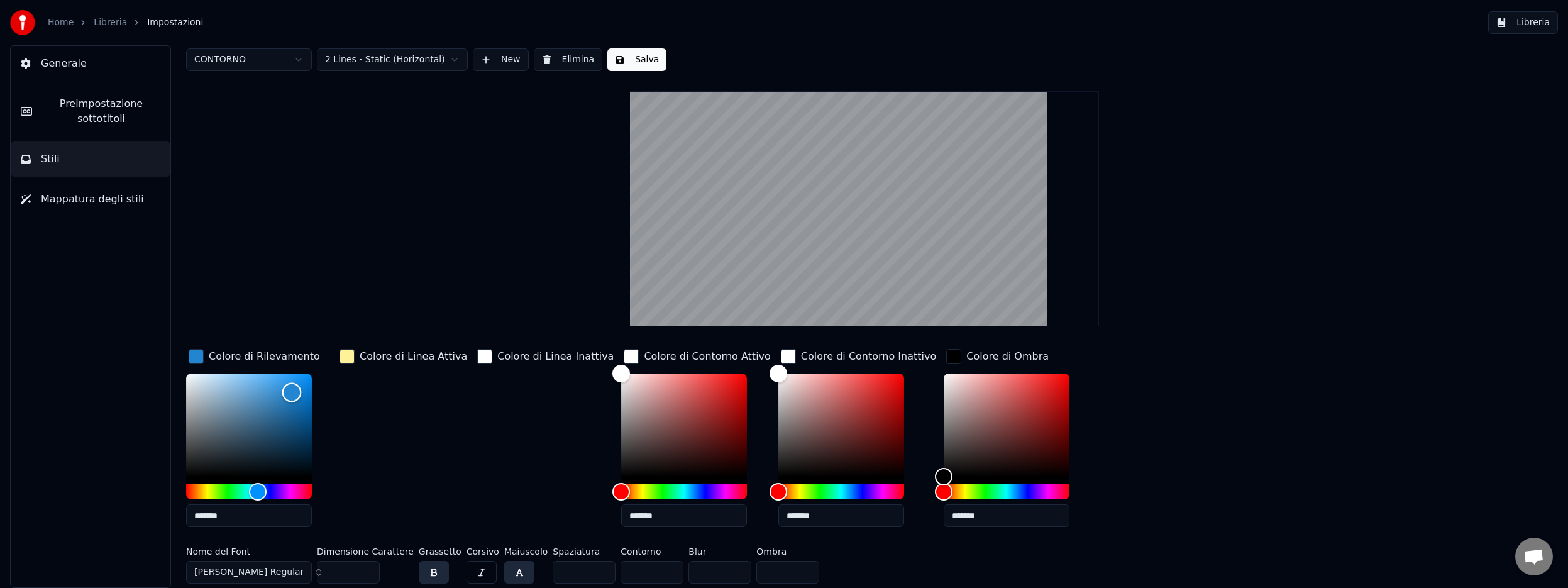
type input "*******"
drag, startPoint x: 203, startPoint y: 463, endPoint x: 182, endPoint y: 490, distance: 34.2
click at [182, 490] on div "Stile CONTORNO Preimpostazione sottotitoli 2 Lines - Static (Horizontal) New El…" at bounding box center [865, 316] width 1407 height 542
click at [477, 356] on div "button" at bounding box center [484, 356] width 15 height 15
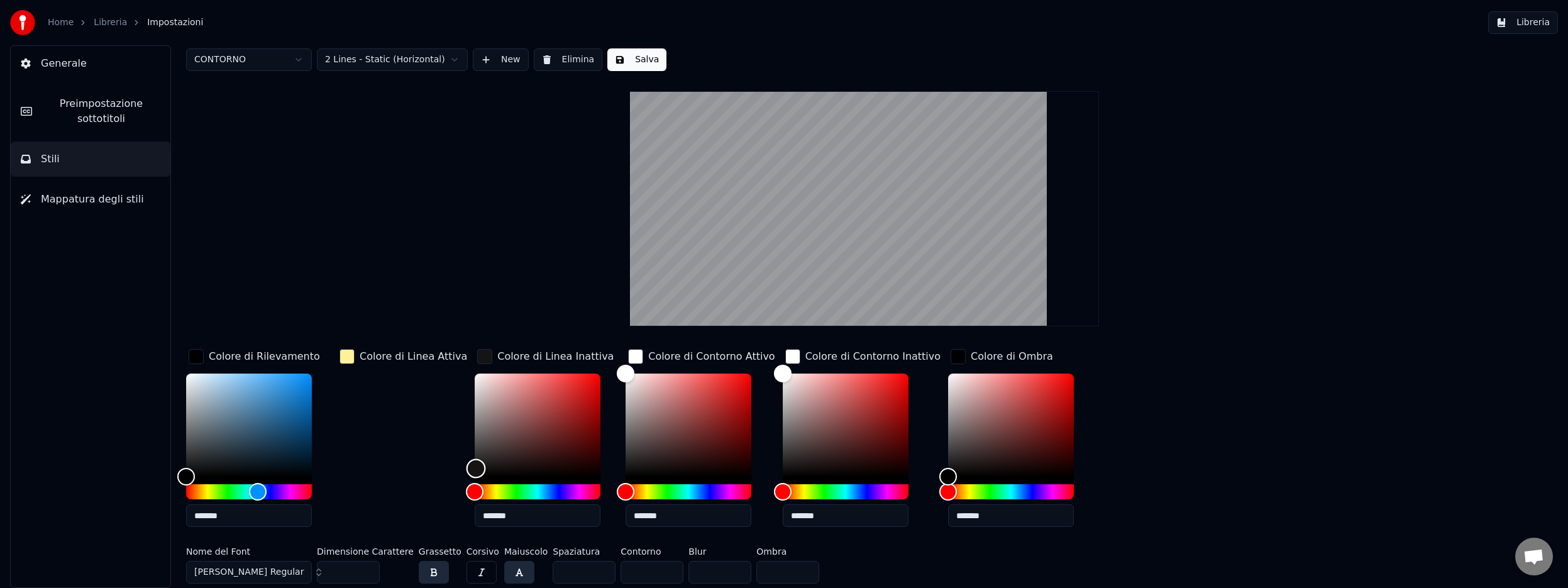
type input "*******"
drag, startPoint x: 464, startPoint y: 473, endPoint x: 463, endPoint y: 490, distance: 17.0
click at [475, 490] on div at bounding box center [538, 436] width 125 height 126
click at [346, 359] on div "button" at bounding box center [347, 356] width 15 height 15
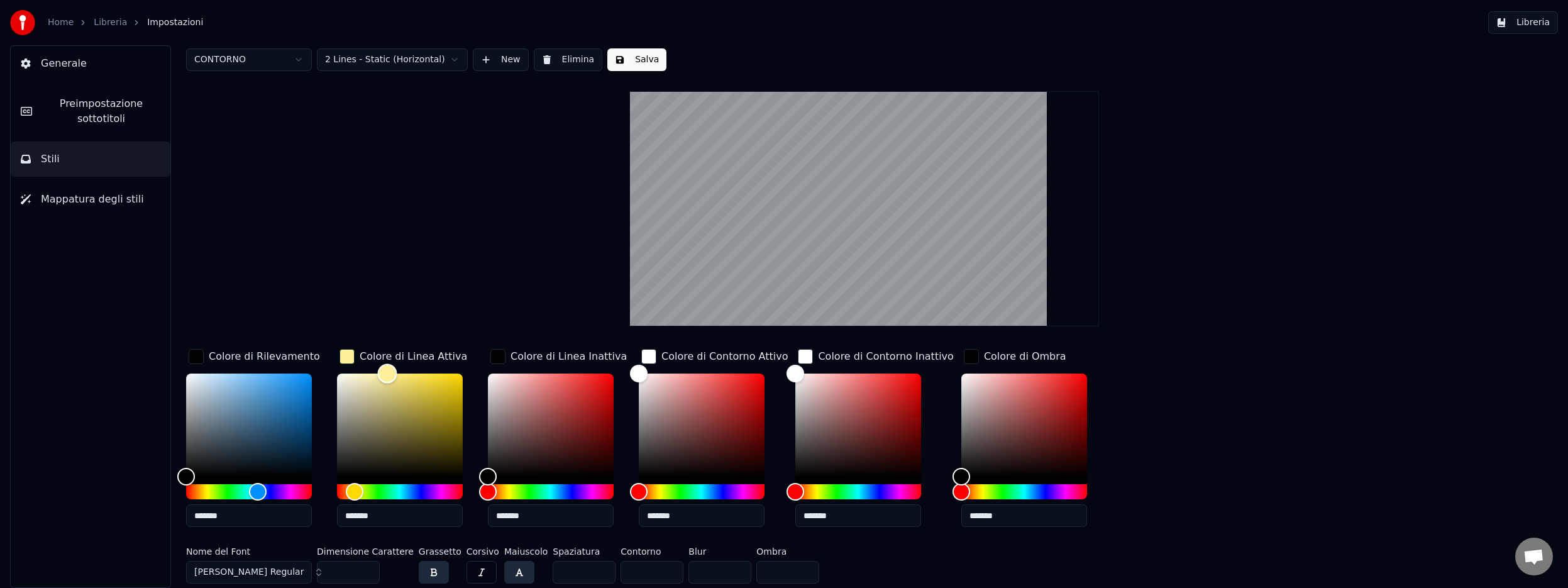
click at [384, 429] on div "Color" at bounding box center [400, 425] width 125 height 103
click at [441, 491] on div "Hue" at bounding box center [400, 492] width 125 height 15
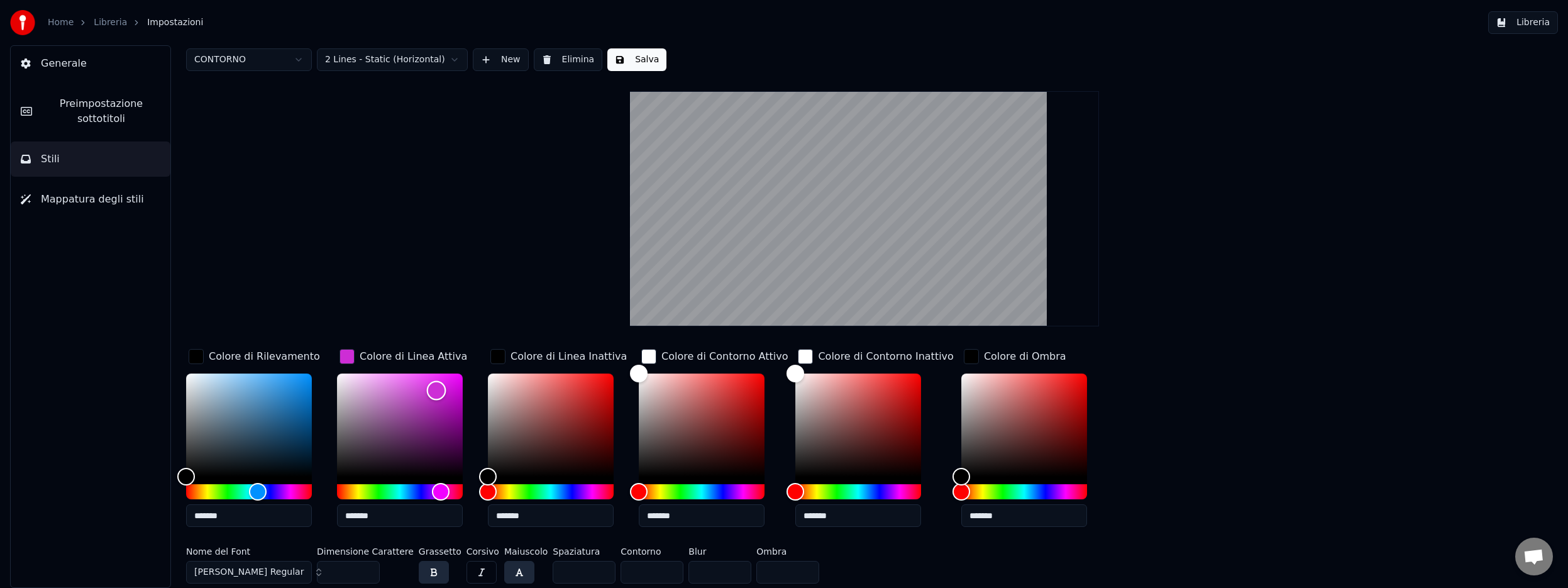
click at [437, 390] on div "Color" at bounding box center [400, 425] width 125 height 103
type input "*******"
drag, startPoint x: 439, startPoint y: 388, endPoint x: 329, endPoint y: 494, distance: 152.8
click at [329, 494] on div "Colore di Rilevamento ******* Colore di Linea Attiva ******* Colore di Linea In…" at bounding box center [735, 441] width 1098 height 190
click at [246, 381] on div "Color" at bounding box center [249, 425] width 125 height 103
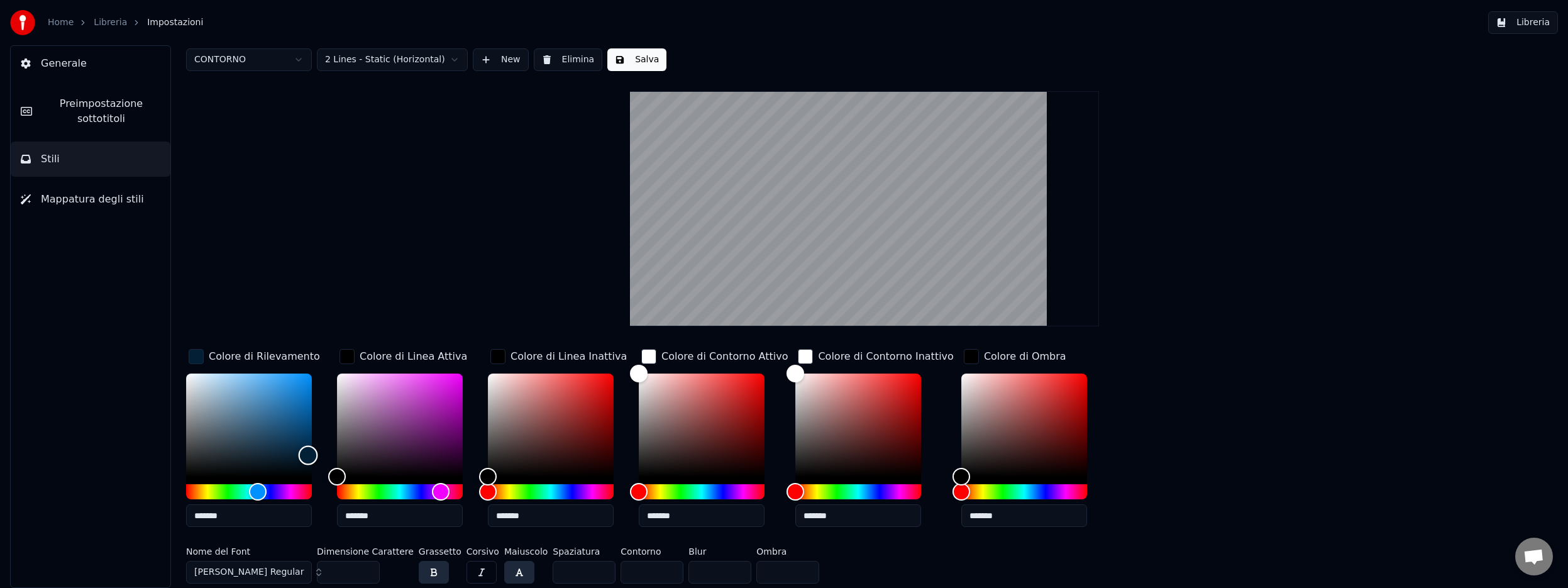
drag, startPoint x: 246, startPoint y: 381, endPoint x: 308, endPoint y: 455, distance: 96.5
click at [308, 455] on div "Color" at bounding box center [308, 456] width 20 height 20
drag, startPoint x: 308, startPoint y: 458, endPoint x: 308, endPoint y: 421, distance: 37.0
click at [308, 421] on div "Color" at bounding box center [308, 427] width 20 height 20
click at [289, 491] on div "Hue" at bounding box center [249, 492] width 125 height 15
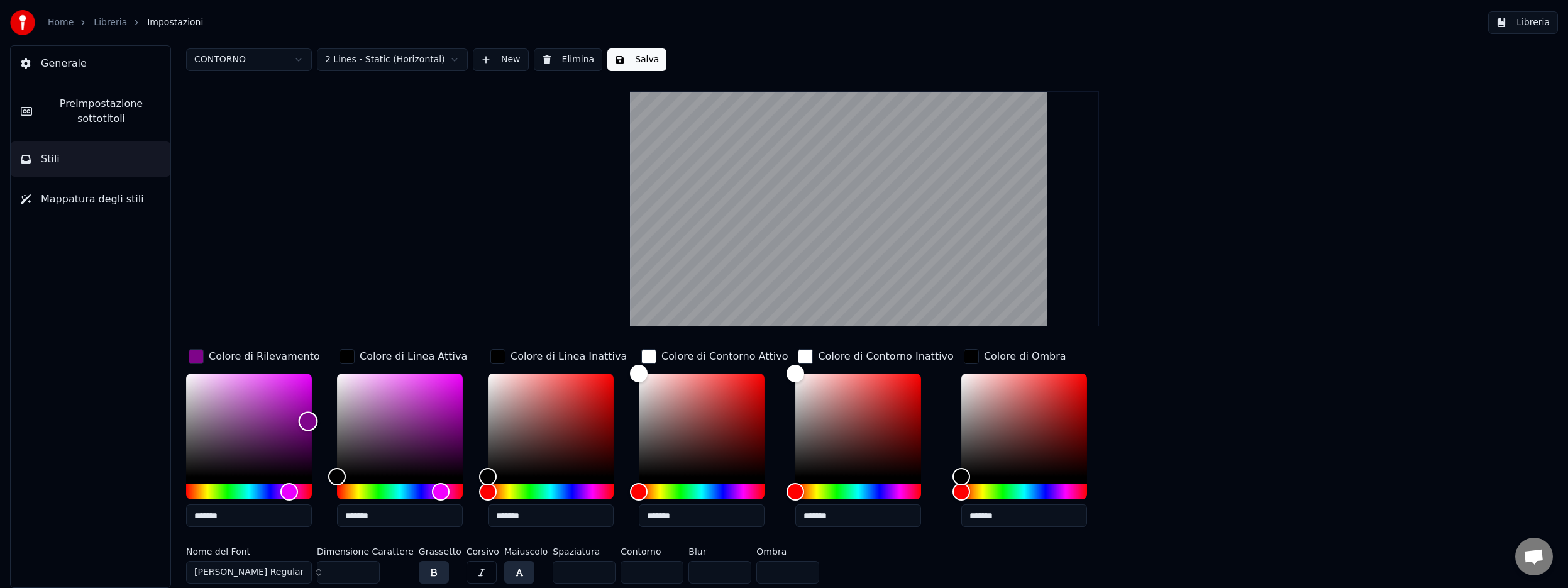
type input "*******"
click at [304, 392] on div "Color" at bounding box center [249, 425] width 125 height 103
click at [660, 573] on input "*" at bounding box center [651, 572] width 63 height 22
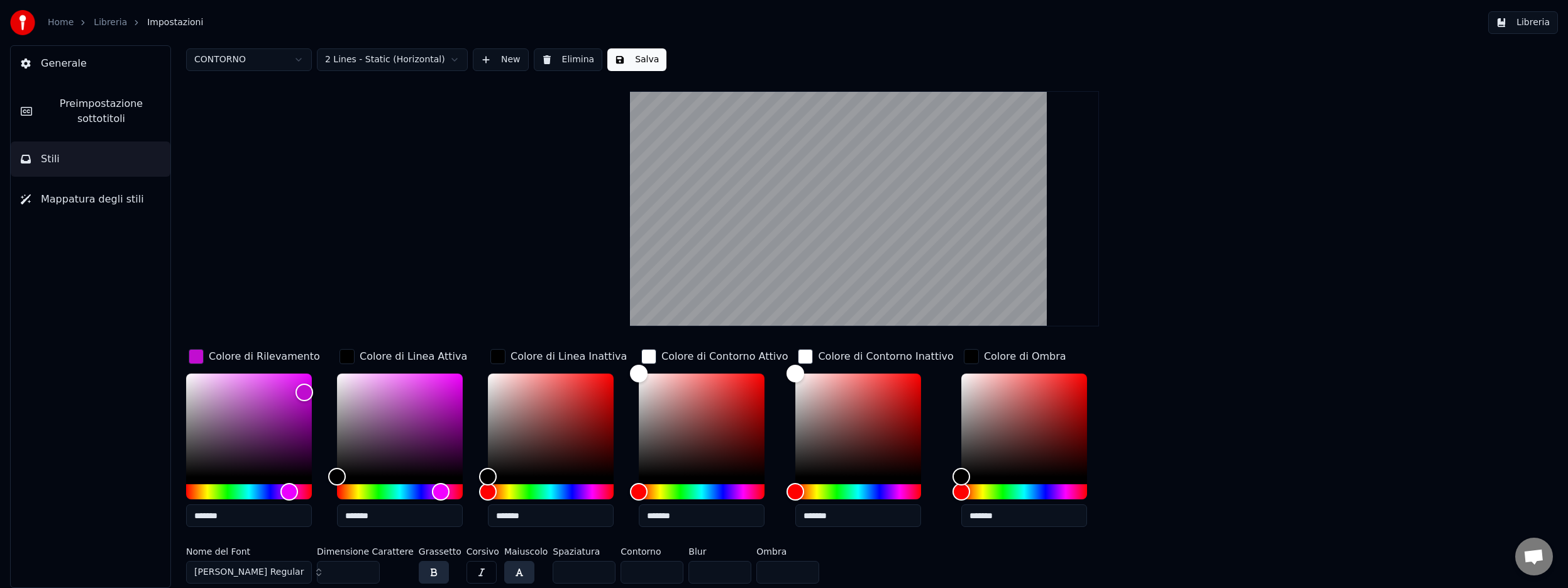
click at [660, 573] on input "*" at bounding box center [651, 572] width 63 height 22
type input "*"
click at [660, 570] on input "*" at bounding box center [651, 572] width 63 height 22
drag, startPoint x: 336, startPoint y: 571, endPoint x: 320, endPoint y: 570, distance: 16.0
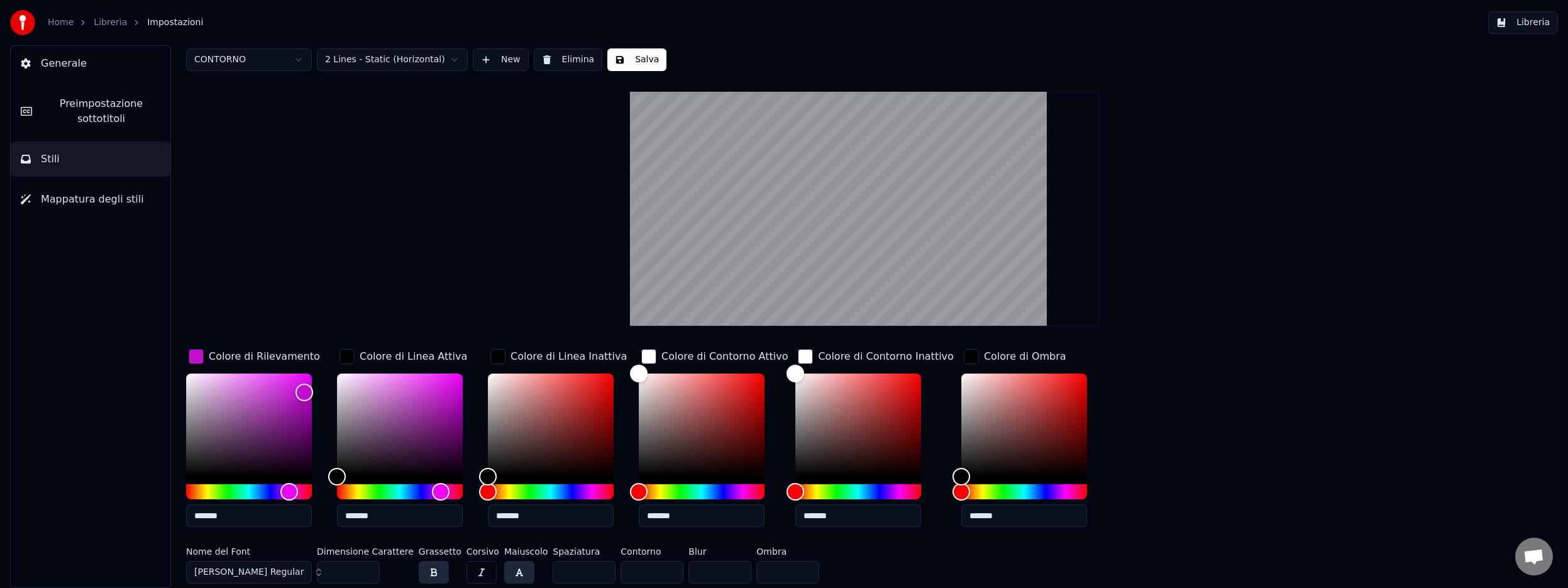
click at [320, 570] on input "***" at bounding box center [348, 572] width 63 height 22
type input "***"
click at [660, 569] on input "*" at bounding box center [651, 572] width 63 height 22
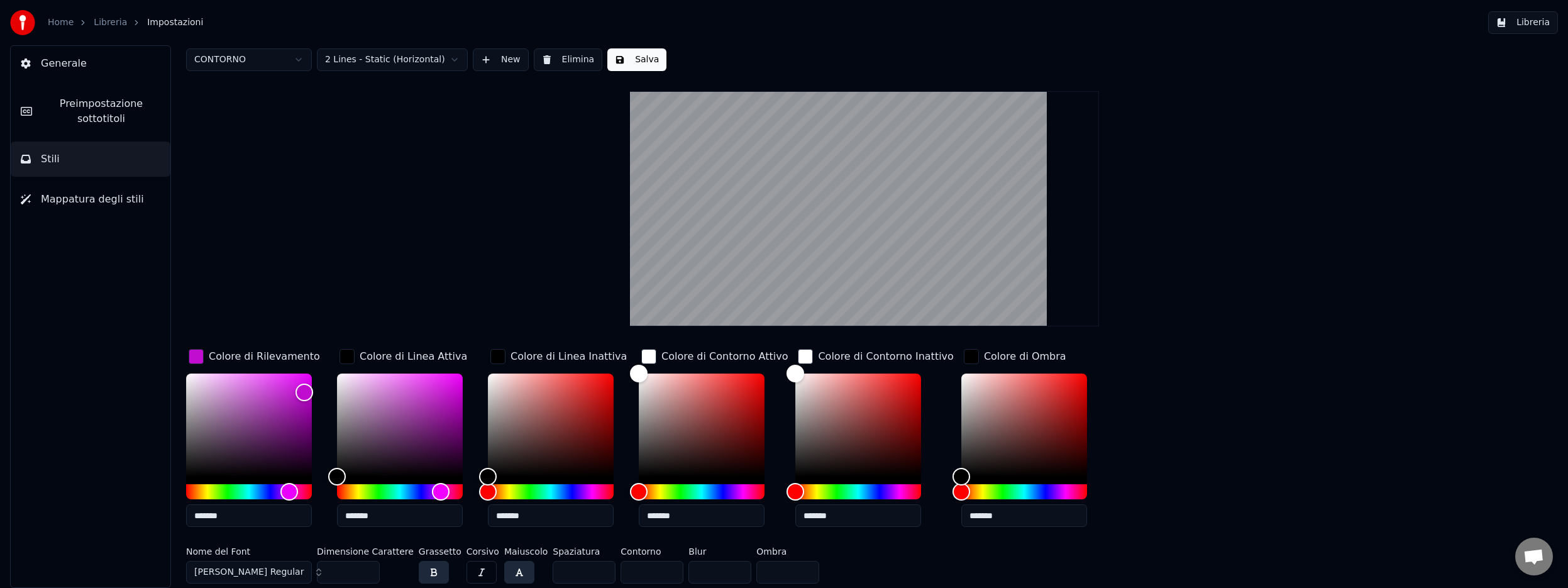
type input "*"
click at [660, 569] on input "*" at bounding box center [651, 572] width 63 height 22
click at [593, 570] on input "**" at bounding box center [584, 572] width 63 height 22
drag, startPoint x: 548, startPoint y: 574, endPoint x: 536, endPoint y: 573, distance: 12.0
click at [536, 573] on div "Nome del Font Anton Regular Dimensione Carattere *** Grassetto Corsivo Maiuscol…" at bounding box center [735, 568] width 1098 height 42
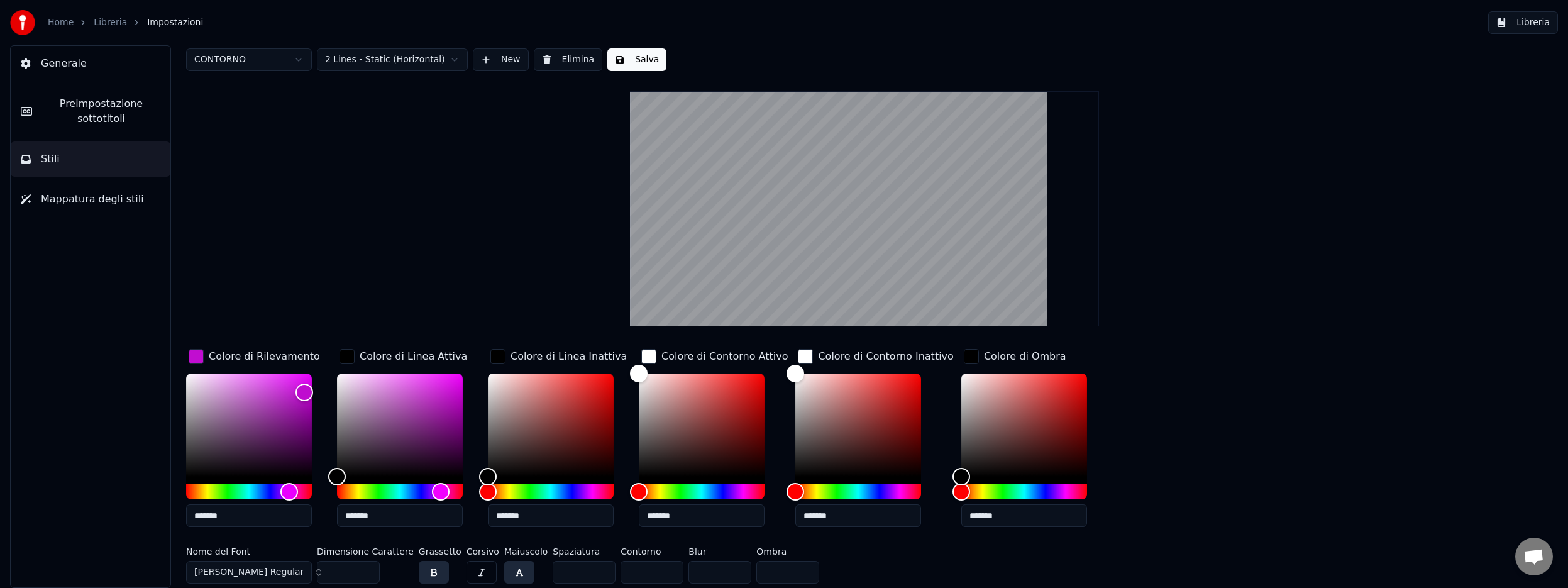
click at [591, 573] on input "**" at bounding box center [584, 572] width 63 height 22
type input "**"
click at [591, 573] on input "**" at bounding box center [584, 572] width 63 height 22
drag, startPoint x: 638, startPoint y: 373, endPoint x: 637, endPoint y: 433, distance: 60.0
click at [637, 433] on div "Color" at bounding box center [639, 434] width 20 height 20
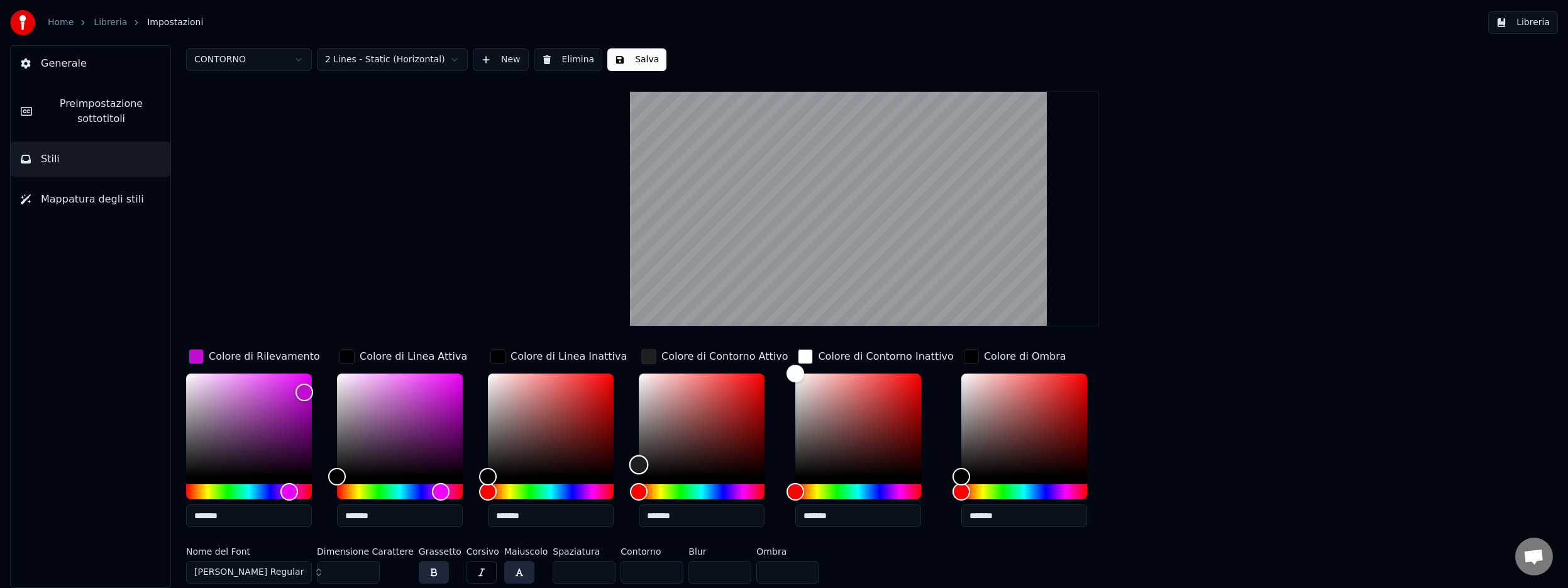
drag, startPoint x: 637, startPoint y: 433, endPoint x: 635, endPoint y: 464, distance: 31.1
click at [635, 464] on div "Color" at bounding box center [639, 465] width 20 height 20
type input "*******"
drag, startPoint x: 635, startPoint y: 464, endPoint x: 633, endPoint y: 372, distance: 92.0
click at [633, 372] on div "Color" at bounding box center [639, 374] width 20 height 20
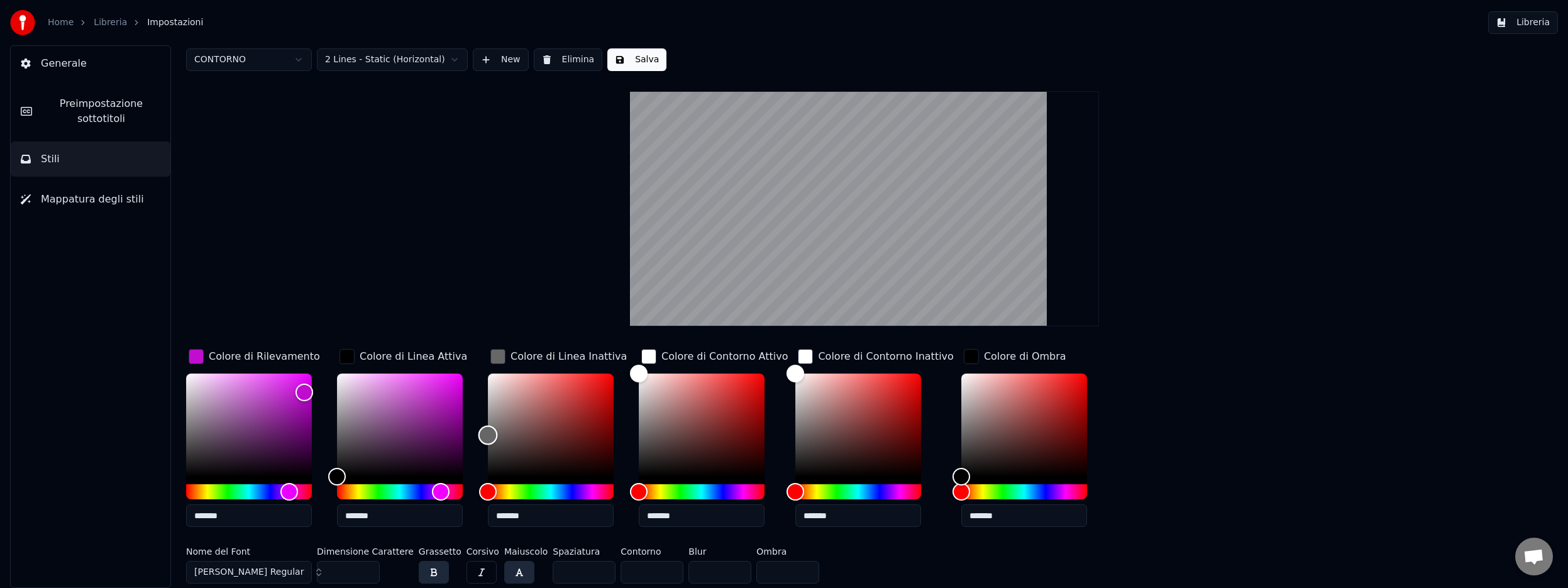
drag, startPoint x: 489, startPoint y: 472, endPoint x: 484, endPoint y: 435, distance: 37.3
click at [484, 435] on div "Color" at bounding box center [488, 435] width 20 height 20
type input "*******"
drag, startPoint x: 484, startPoint y: 435, endPoint x: 484, endPoint y: 493, distance: 58.0
click at [488, 493] on div at bounding box center [551, 436] width 125 height 126
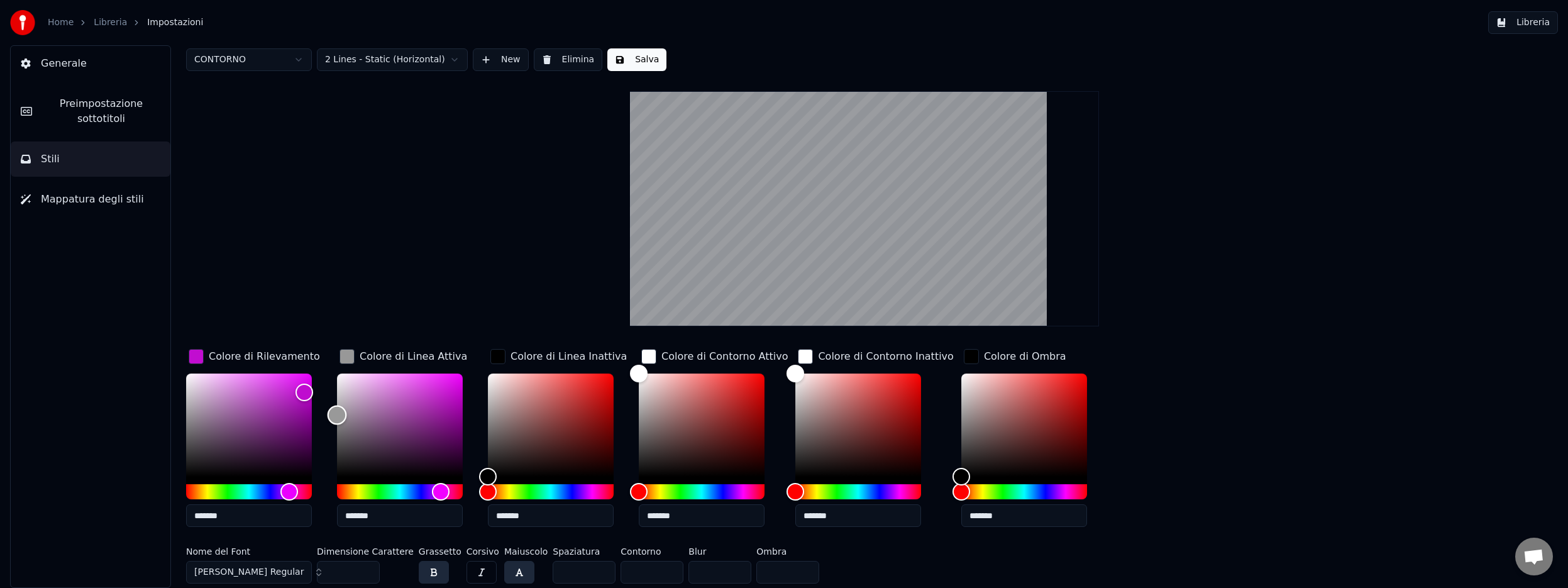
drag, startPoint x: 334, startPoint y: 472, endPoint x: 332, endPoint y: 414, distance: 58.0
click at [332, 414] on div "Color" at bounding box center [338, 416] width 20 height 20
type input "*******"
drag, startPoint x: 334, startPoint y: 415, endPoint x: 334, endPoint y: 494, distance: 79.0
click at [334, 494] on div "Colore di Rilevamento ******* Colore di Linea Attiva ******* Colore di Linea In…" at bounding box center [735, 441] width 1098 height 190
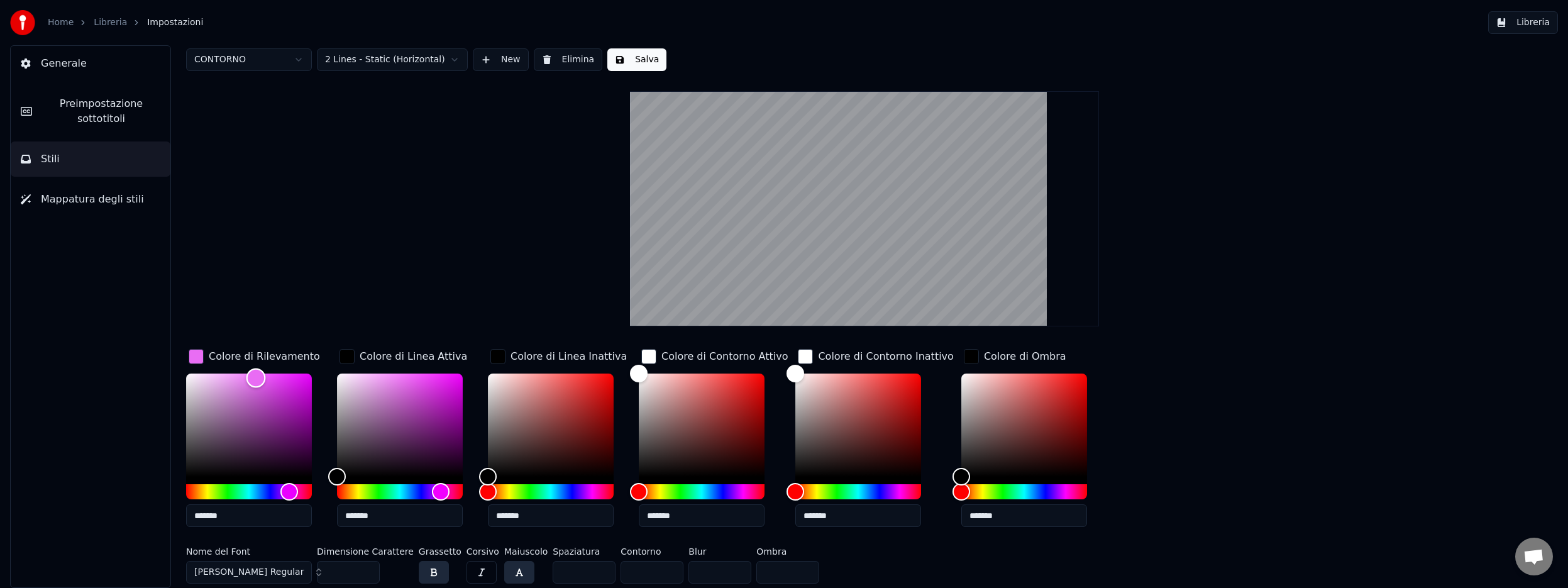
drag, startPoint x: 300, startPoint y: 390, endPoint x: 256, endPoint y: 377, distance: 45.9
click at [256, 377] on div "Color" at bounding box center [256, 379] width 20 height 20
drag, startPoint x: 255, startPoint y: 377, endPoint x: 232, endPoint y: 377, distance: 23.0
click at [232, 377] on div "Color" at bounding box center [233, 378] width 20 height 20
type input "*******"
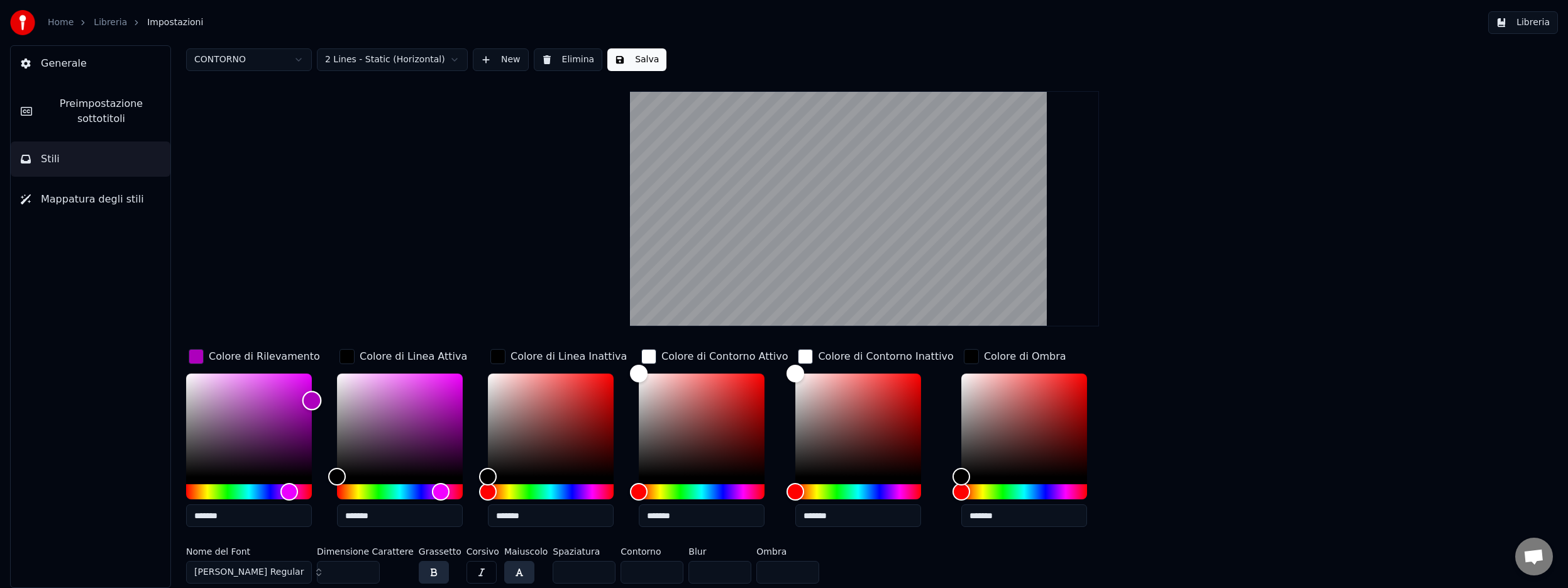
drag, startPoint x: 232, startPoint y: 377, endPoint x: 317, endPoint y: 400, distance: 88.1
click at [317, 400] on div "Color" at bounding box center [312, 401] width 20 height 20
drag, startPoint x: 788, startPoint y: 373, endPoint x: 863, endPoint y: 451, distance: 108.2
click at [863, 451] on div "Color" at bounding box center [869, 452] width 20 height 20
drag, startPoint x: 863, startPoint y: 451, endPoint x: 834, endPoint y: 451, distance: 29.0
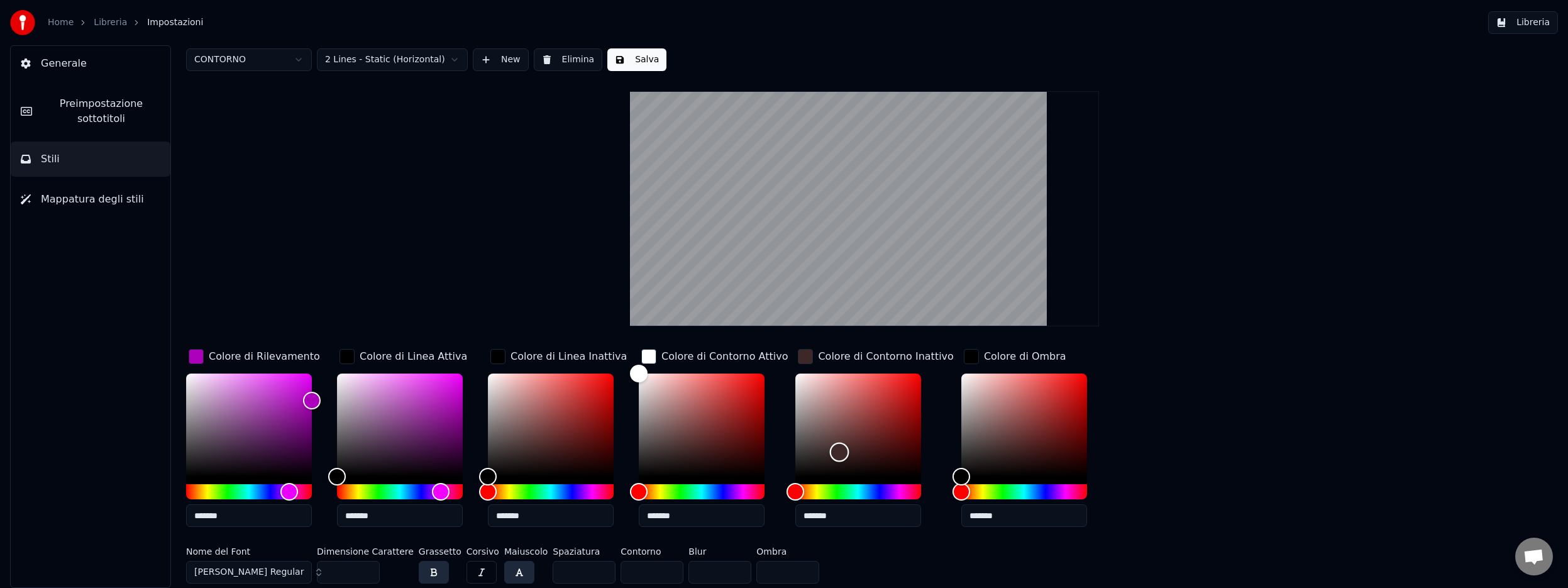
click at [834, 451] on div "Color" at bounding box center [839, 453] width 20 height 20
type input "*******"
click at [829, 451] on div "Color" at bounding box center [836, 453] width 20 height 20
type input "*******"
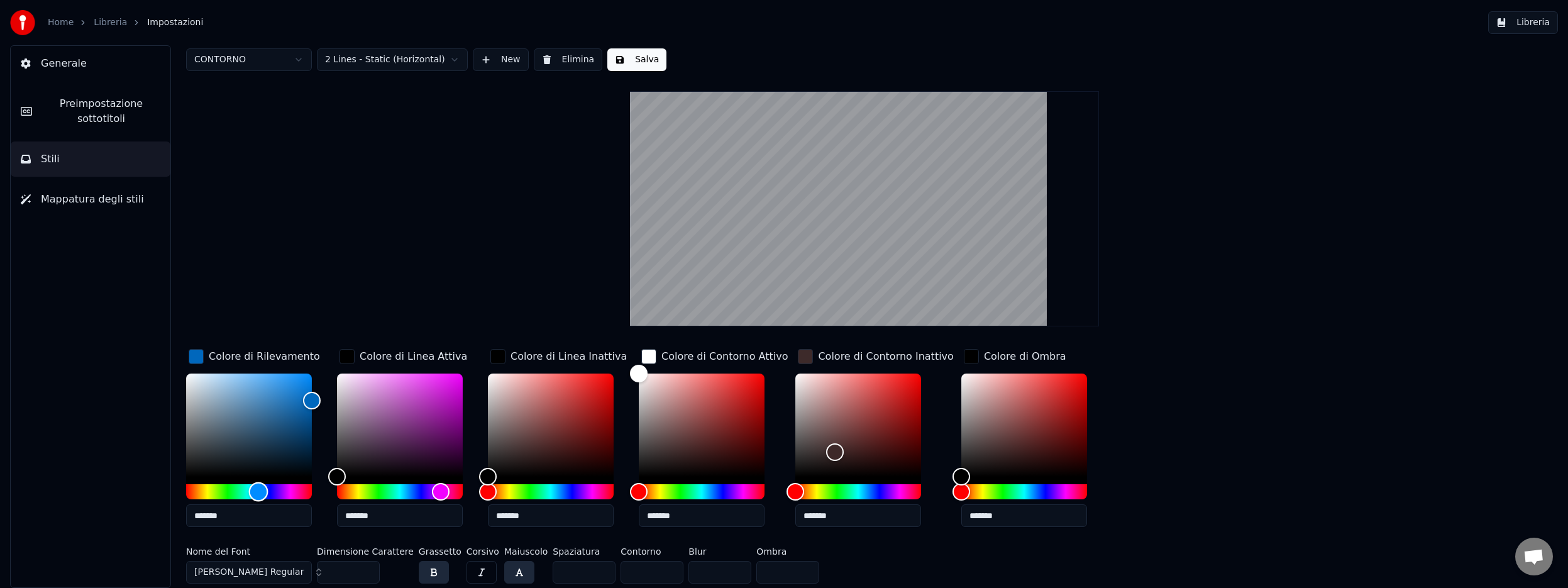
click at [258, 490] on div "Hue" at bounding box center [249, 492] width 125 height 15
drag, startPoint x: 828, startPoint y: 451, endPoint x: 816, endPoint y: 416, distance: 37.0
click at [816, 416] on div "Color" at bounding box center [822, 418] width 20 height 20
drag, startPoint x: 816, startPoint y: 416, endPoint x: 787, endPoint y: 371, distance: 53.5
click at [787, 371] on div "Color" at bounding box center [796, 374] width 20 height 20
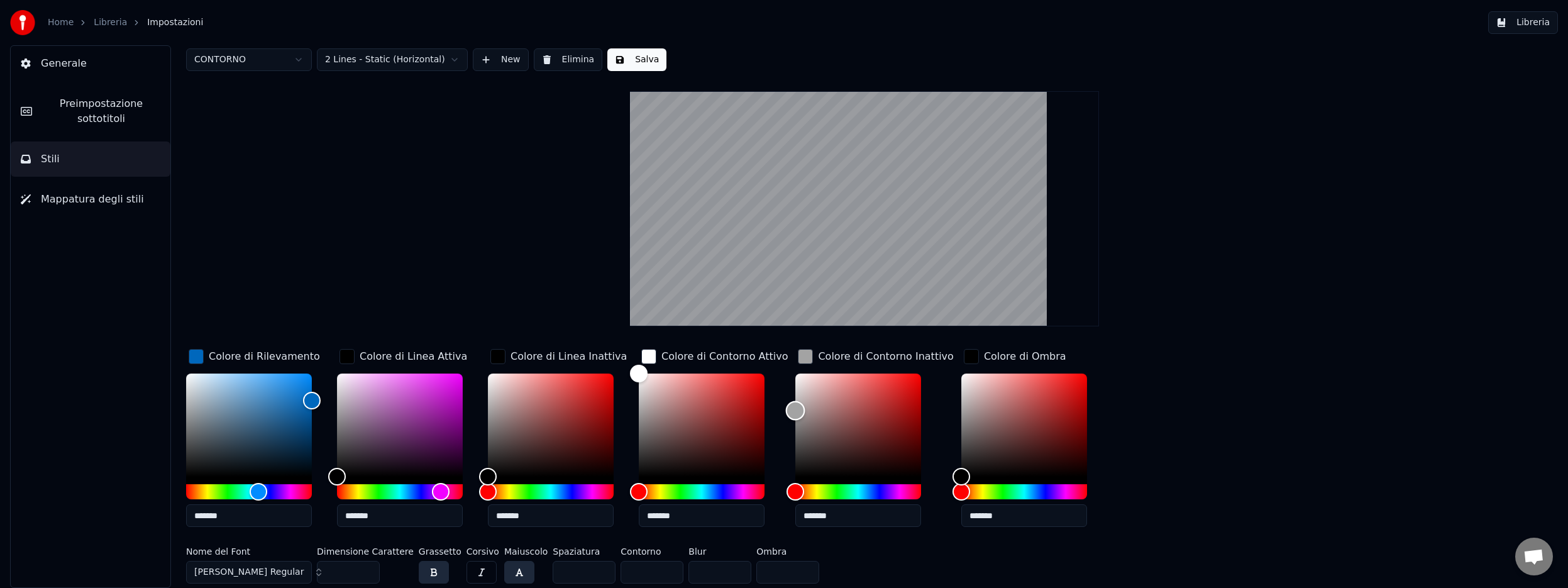
drag, startPoint x: 788, startPoint y: 372, endPoint x: 783, endPoint y: 410, distance: 38.3
click at [786, 410] on div "Color" at bounding box center [796, 411] width 20 height 20
type input "*******"
drag, startPoint x: 786, startPoint y: 412, endPoint x: 786, endPoint y: 406, distance: 6.0
click at [786, 406] on div "Color" at bounding box center [796, 407] width 20 height 20
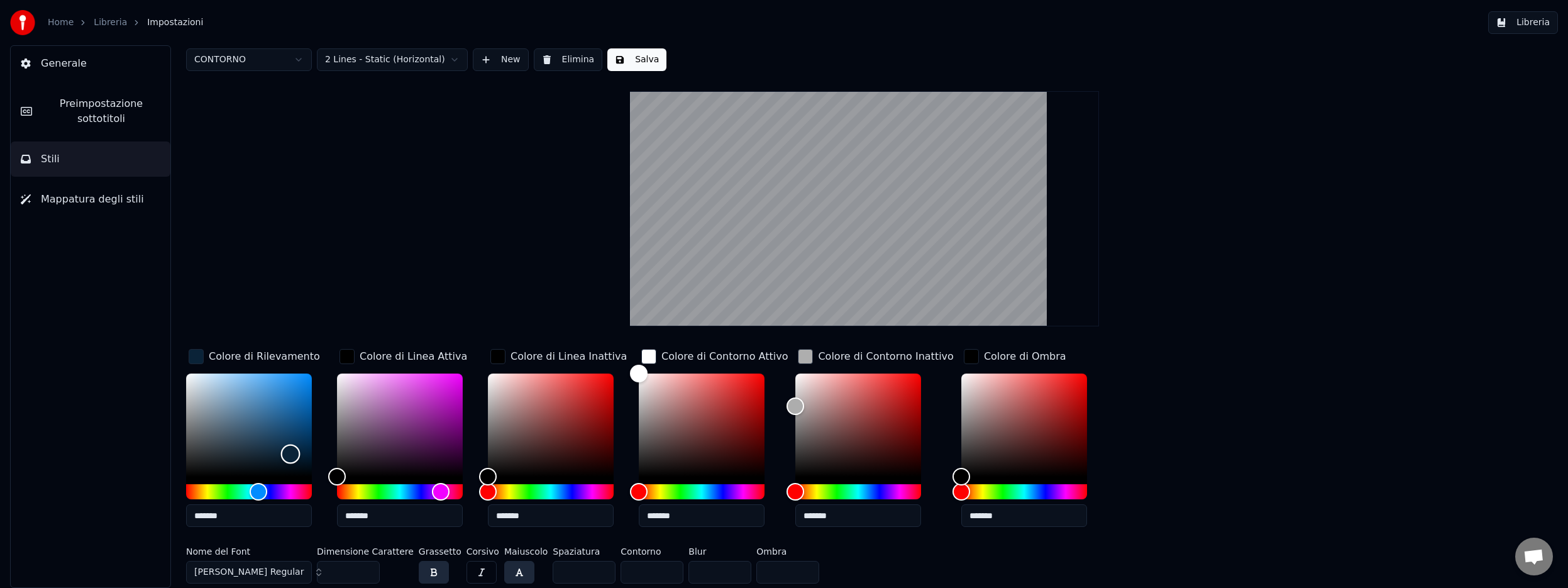
type input "*******"
drag, startPoint x: 312, startPoint y: 399, endPoint x: 299, endPoint y: 451, distance: 53.6
click at [299, 451] on div "Color" at bounding box center [299, 452] width 20 height 20
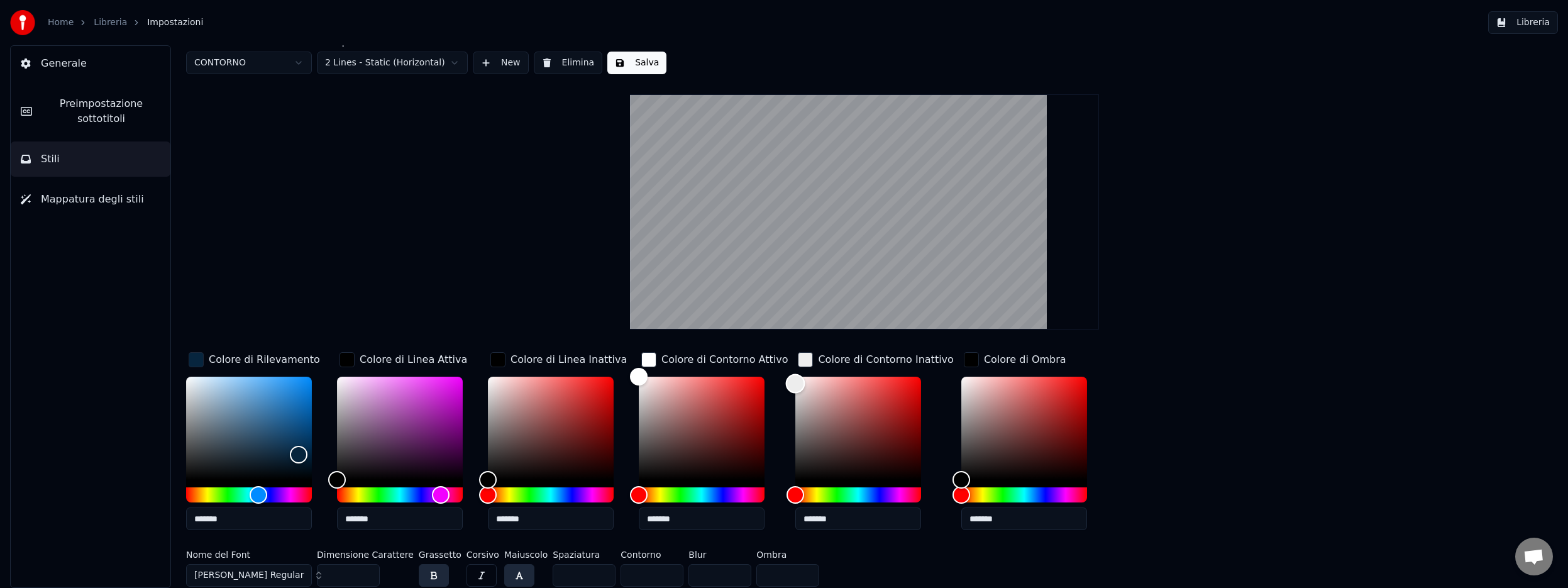
drag, startPoint x: 790, startPoint y: 408, endPoint x: 779, endPoint y: 383, distance: 27.3
click at [786, 383] on div "Color" at bounding box center [796, 384] width 20 height 20
drag, startPoint x: 793, startPoint y: 385, endPoint x: 791, endPoint y: 444, distance: 59.0
click at [791, 444] on div "Color" at bounding box center [798, 445] width 20 height 20
type input "*******"
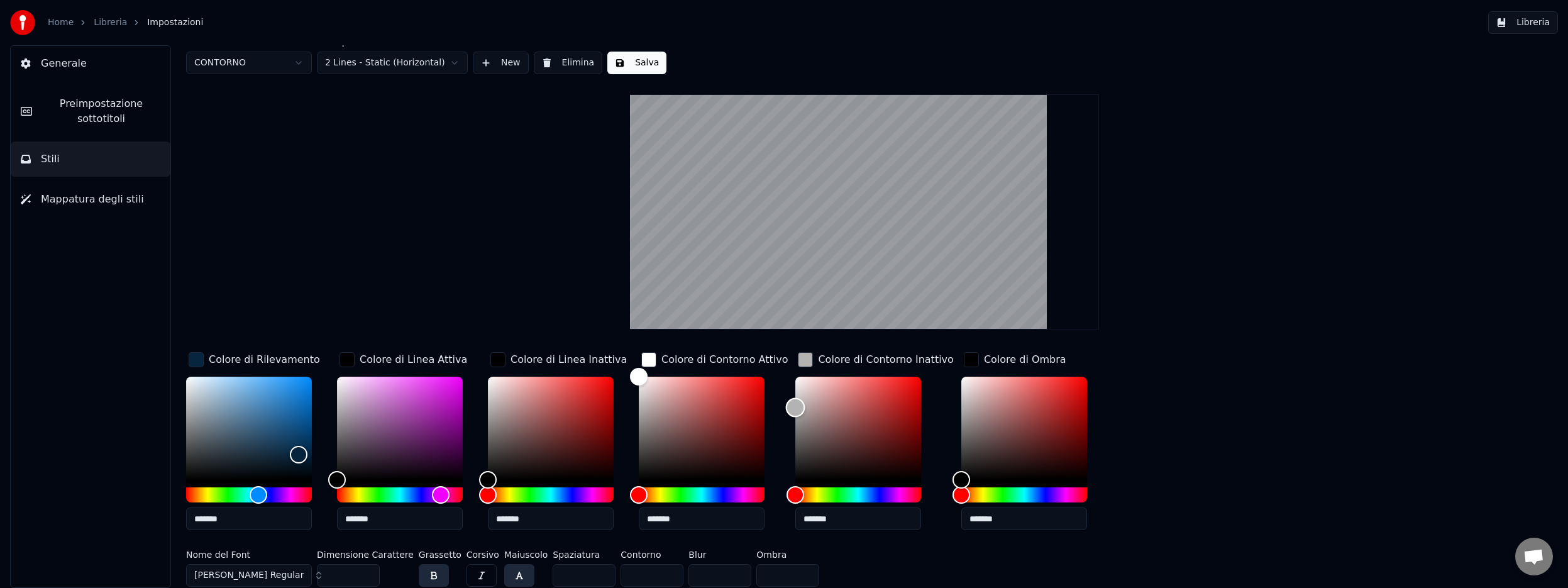
drag, startPoint x: 791, startPoint y: 444, endPoint x: 782, endPoint y: 407, distance: 38.1
click at [786, 407] on div "Color" at bounding box center [796, 408] width 20 height 20
type input "*******"
drag, startPoint x: 294, startPoint y: 448, endPoint x: 289, endPoint y: 379, distance: 69.2
click at [289, 379] on div "Color" at bounding box center [290, 381] width 20 height 20
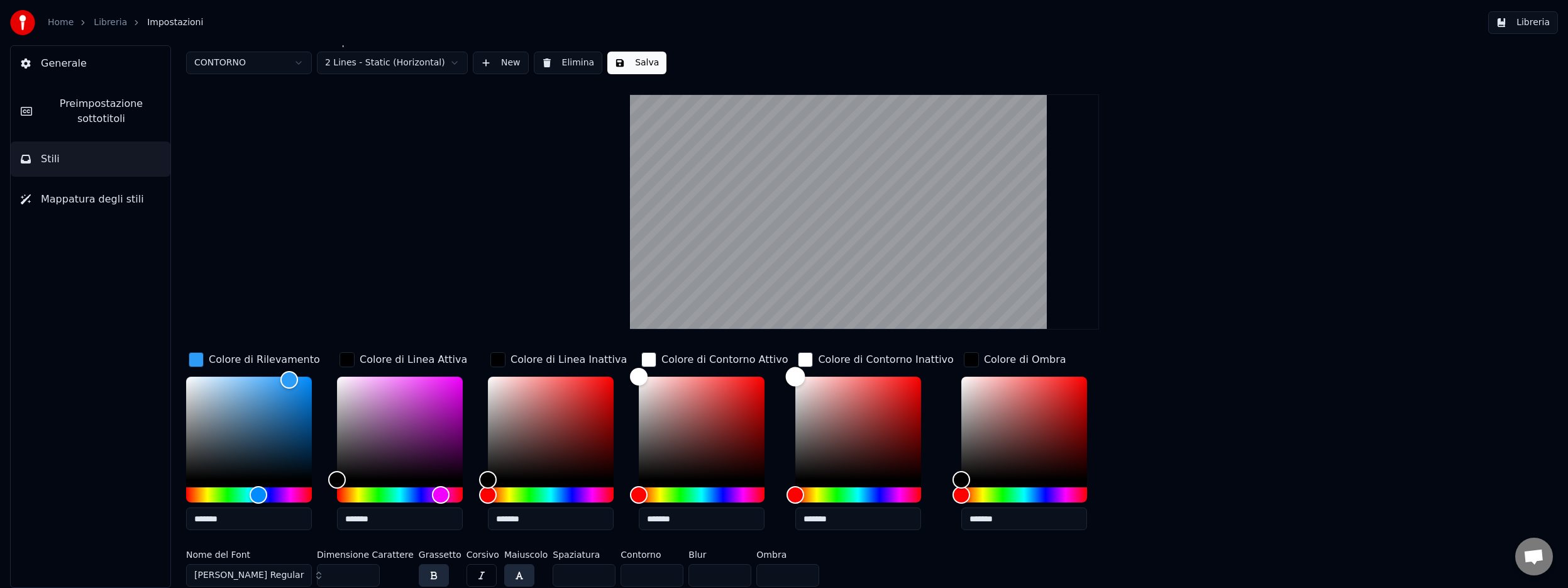
drag, startPoint x: 787, startPoint y: 401, endPoint x: 787, endPoint y: 369, distance: 32.0
click at [787, 369] on div "Color" at bounding box center [796, 377] width 20 height 20
type input "*******"
drag, startPoint x: 789, startPoint y: 379, endPoint x: 787, endPoint y: 387, distance: 8.2
click at [787, 387] on div "Color" at bounding box center [796, 390] width 20 height 20
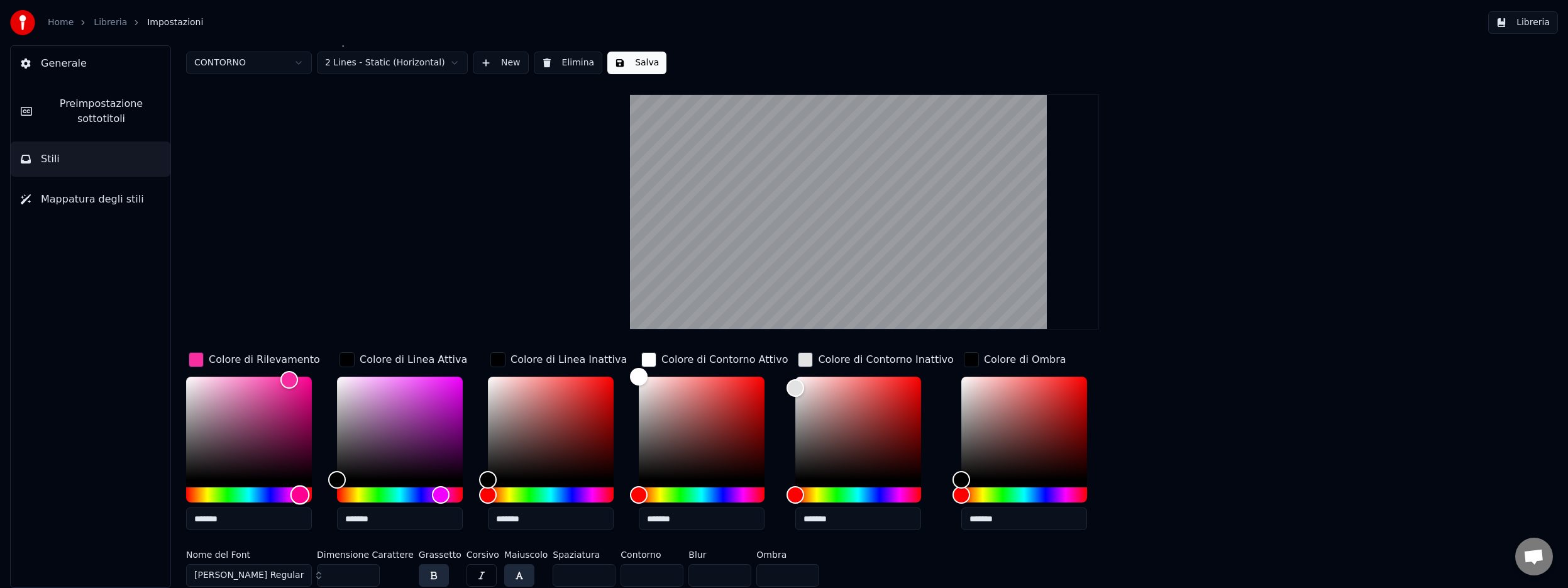
click at [300, 494] on div "Hue" at bounding box center [249, 495] width 125 height 15
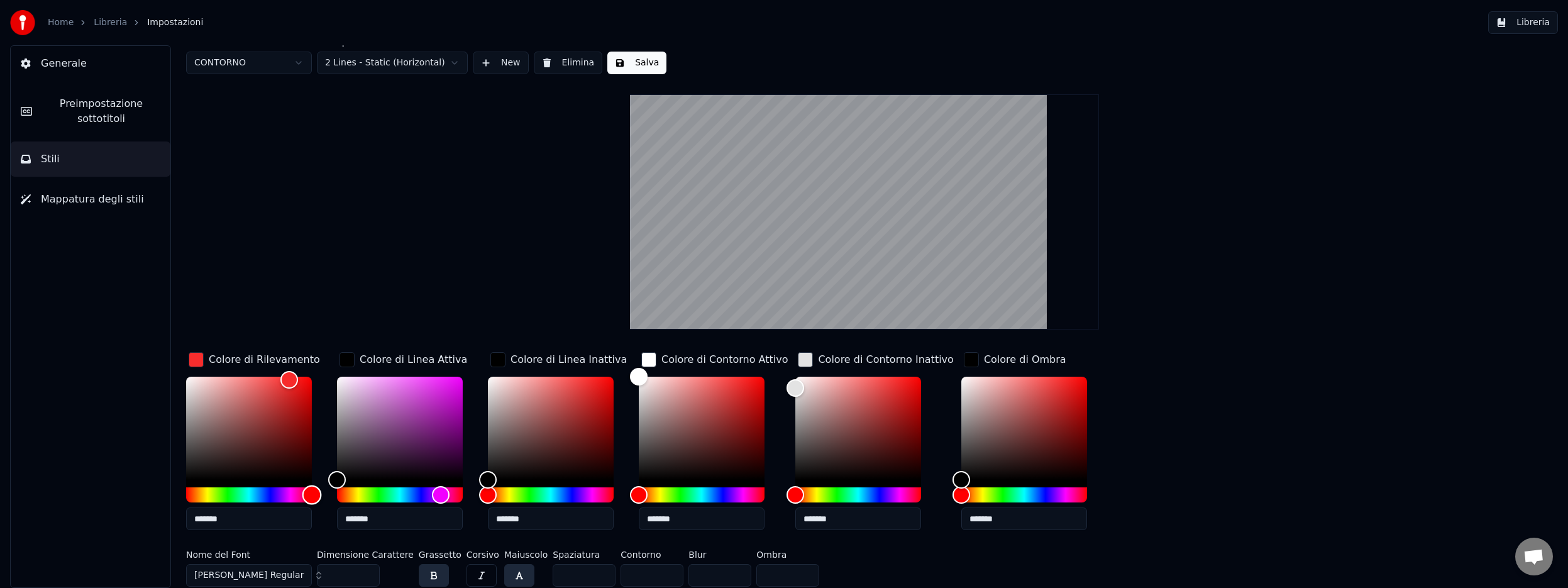
click at [312, 497] on div "Hue" at bounding box center [312, 496] width 20 height 20
drag, startPoint x: 288, startPoint y: 380, endPoint x: 266, endPoint y: 379, distance: 22.0
click at [266, 379] on div "Color" at bounding box center [266, 381] width 20 height 20
drag, startPoint x: 266, startPoint y: 379, endPoint x: 288, endPoint y: 430, distance: 55.5
click at [288, 430] on div "Color" at bounding box center [289, 431] width 20 height 20
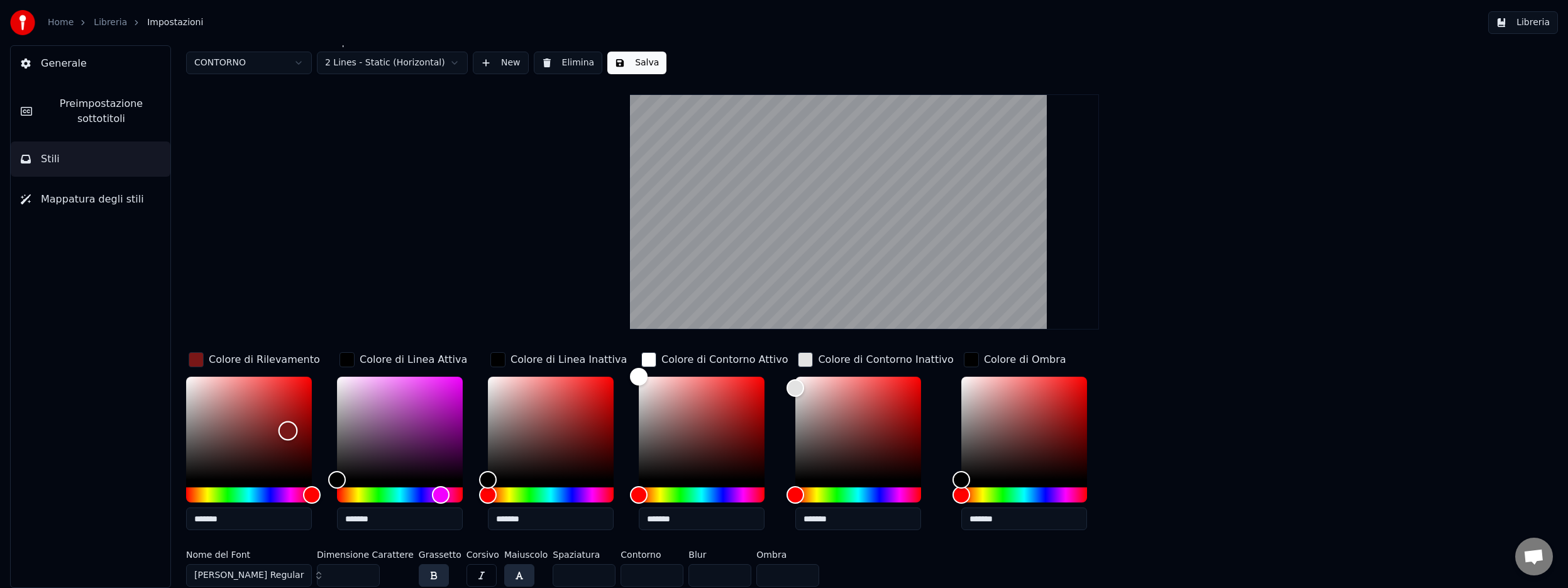
scroll to position [7, 0]
drag, startPoint x: 288, startPoint y: 430, endPoint x: 294, endPoint y: 428, distance: 6.3
click at [294, 428] on div "Color" at bounding box center [294, 429] width 20 height 20
click at [272, 492] on div "Hue" at bounding box center [249, 496] width 125 height 15
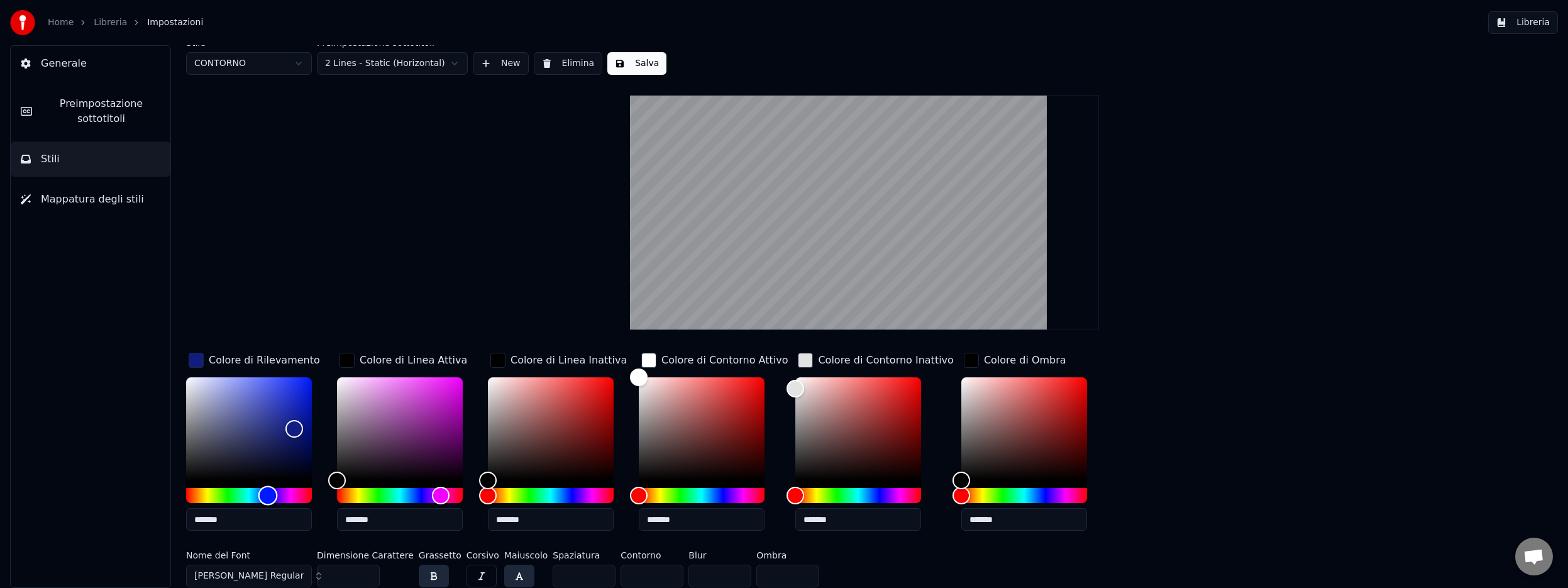
click at [267, 493] on div "Hue" at bounding box center [268, 496] width 20 height 20
click at [273, 493] on div "Hue" at bounding box center [274, 496] width 20 height 20
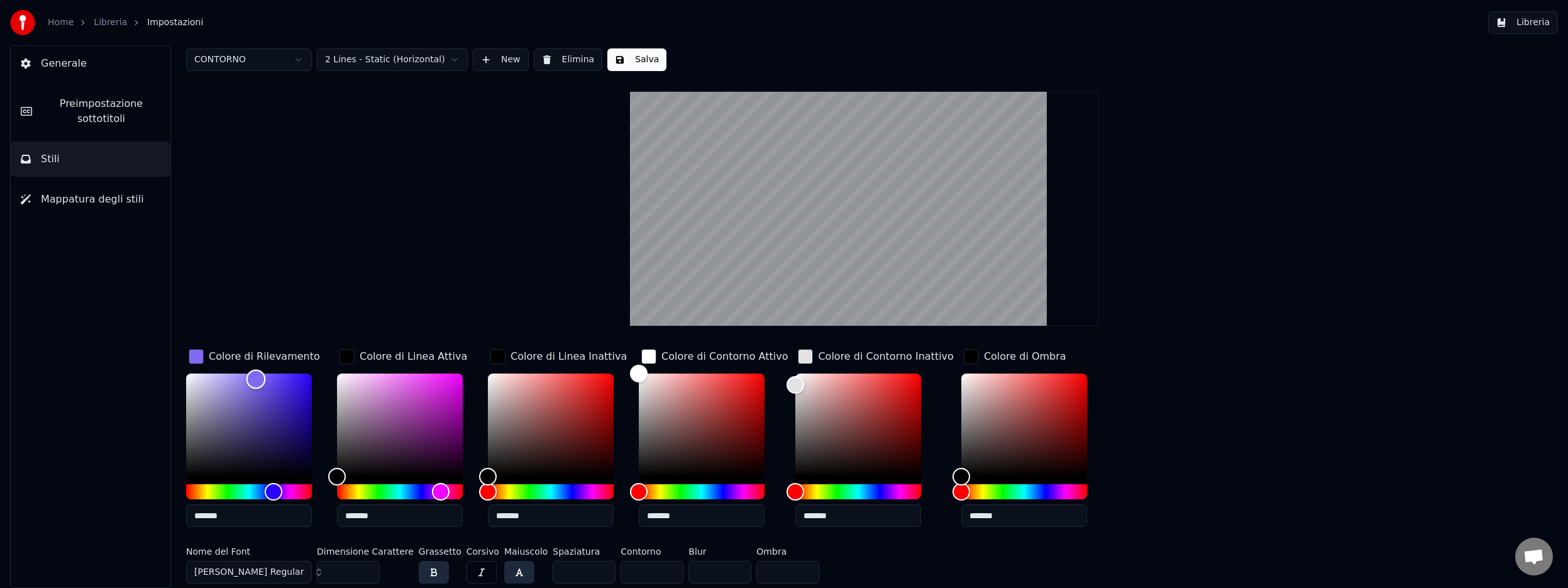
drag, startPoint x: 297, startPoint y: 424, endPoint x: 256, endPoint y: 379, distance: 60.9
click at [256, 379] on div "Color" at bounding box center [256, 380] width 20 height 20
drag, startPoint x: 256, startPoint y: 379, endPoint x: 263, endPoint y: 379, distance: 7.0
click at [263, 379] on div "Color" at bounding box center [264, 381] width 20 height 20
click at [282, 490] on div "Hue" at bounding box center [249, 492] width 125 height 15
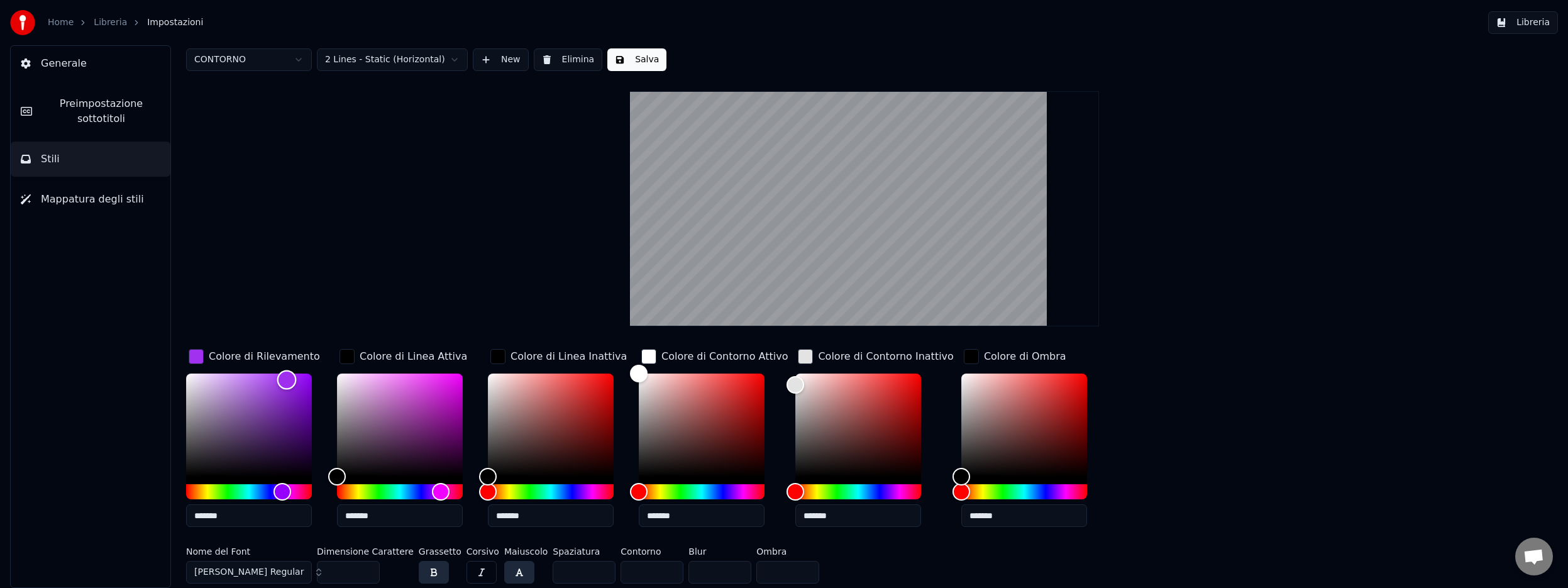
drag, startPoint x: 275, startPoint y: 380, endPoint x: 287, endPoint y: 379, distance: 12.0
click at [287, 379] on div "Color" at bounding box center [287, 381] width 20 height 20
type input "*******"
drag, startPoint x: 287, startPoint y: 379, endPoint x: 306, endPoint y: 379, distance: 19.0
click at [306, 379] on div "Color" at bounding box center [307, 381] width 20 height 20
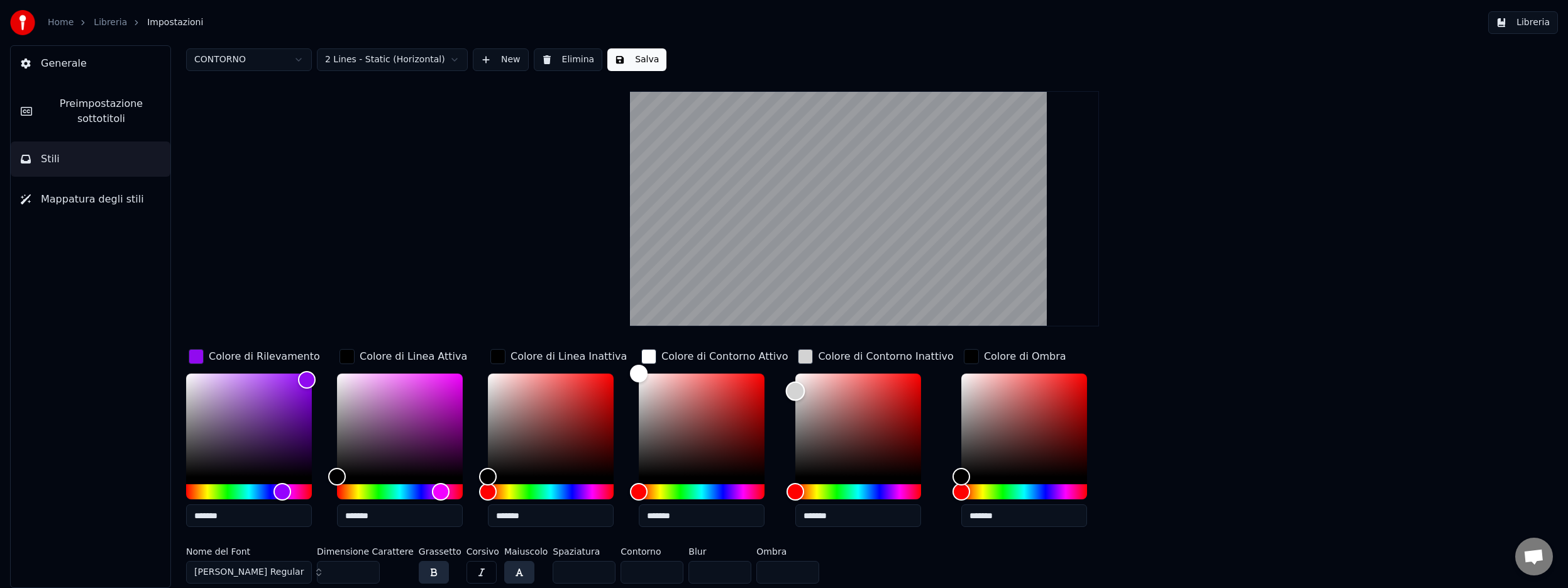
type input "*******"
drag, startPoint x: 789, startPoint y: 392, endPoint x: 788, endPoint y: 399, distance: 7.1
click at [788, 399] on div "Color" at bounding box center [796, 400] width 20 height 20
click at [632, 61] on button "Salva" at bounding box center [636, 59] width 59 height 22
click at [1536, 22] on button "Libreria" at bounding box center [1523, 22] width 70 height 22
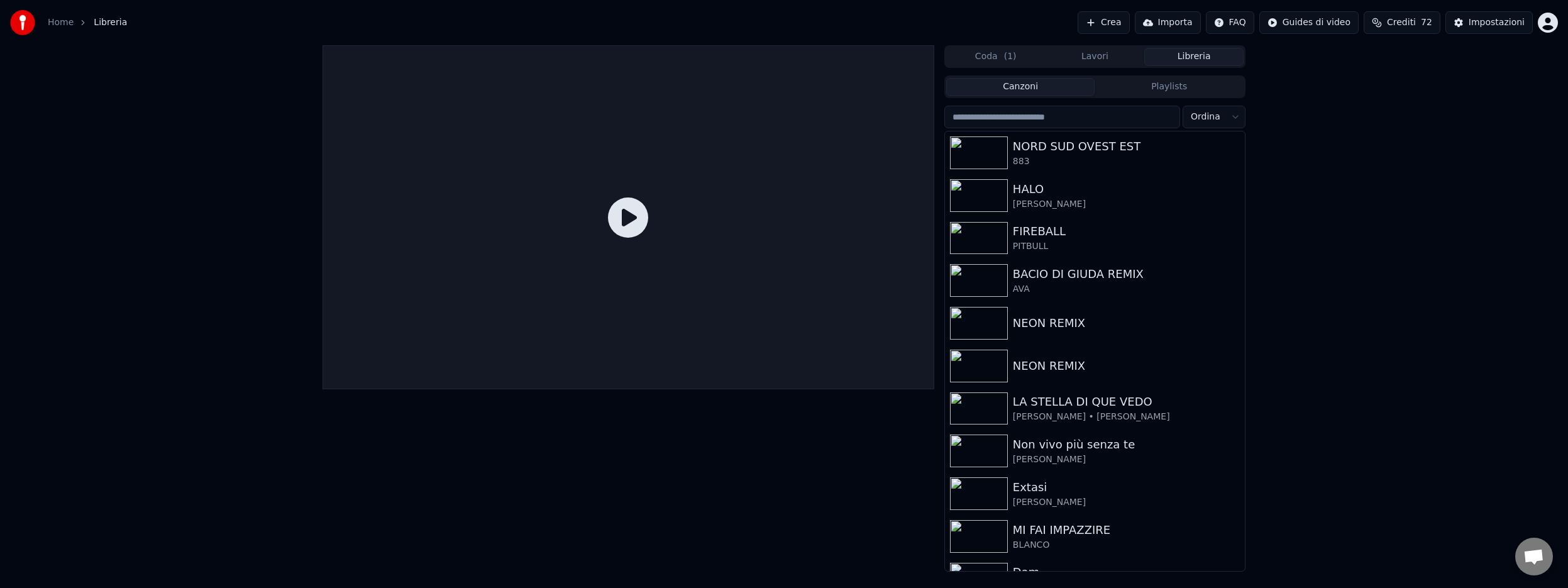
click at [1016, 57] on button "Coda ( 1 )" at bounding box center [996, 57] width 99 height 18
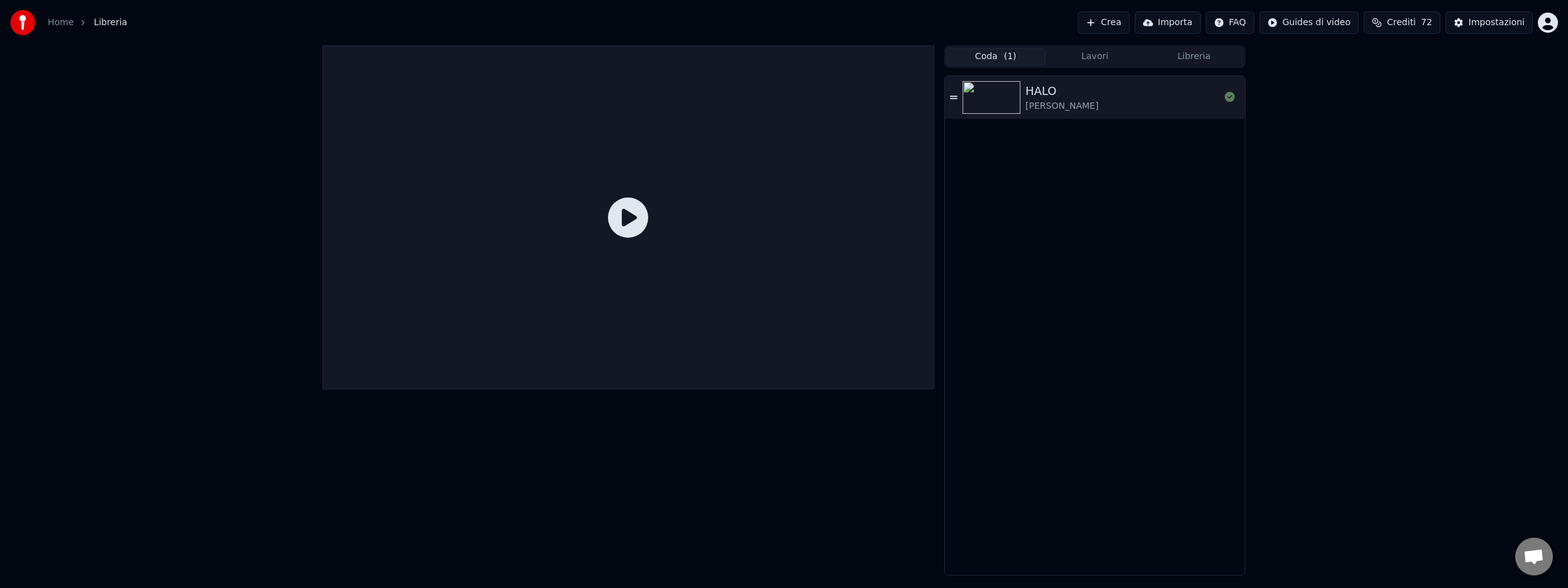
click at [1080, 57] on button "Lavori" at bounding box center [1095, 57] width 99 height 18
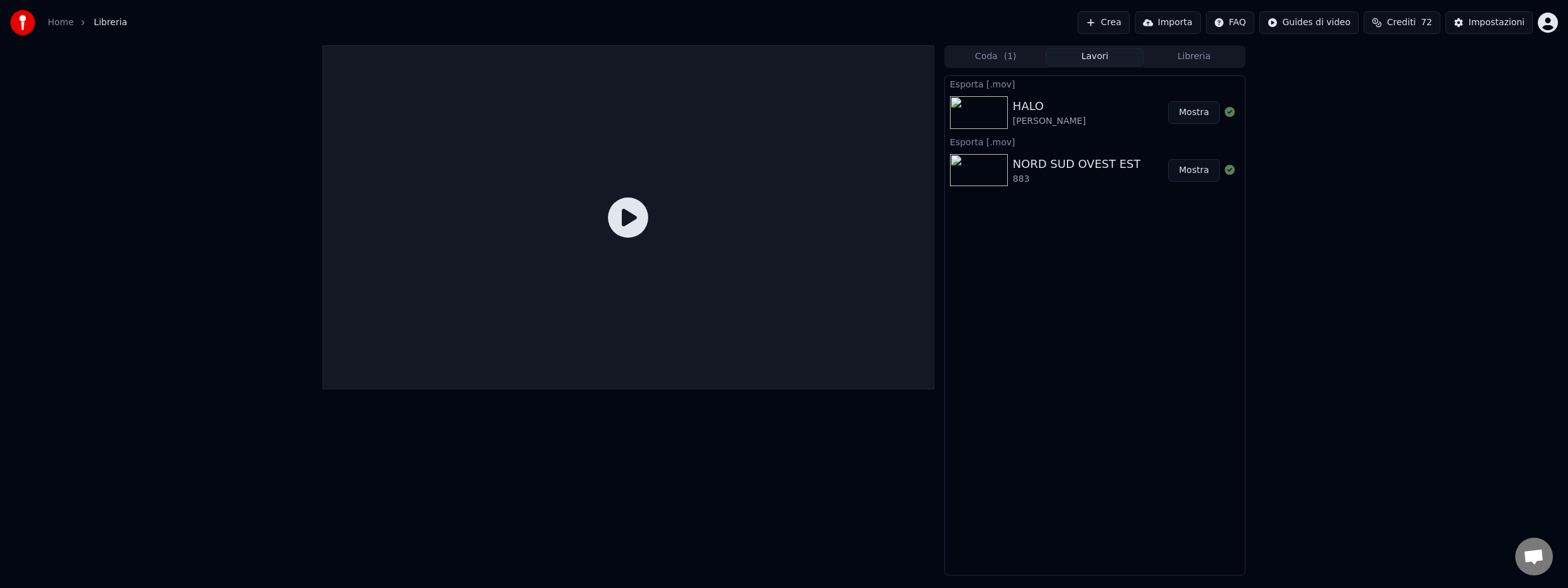
click at [1195, 170] on button "Mostra" at bounding box center [1194, 170] width 52 height 22
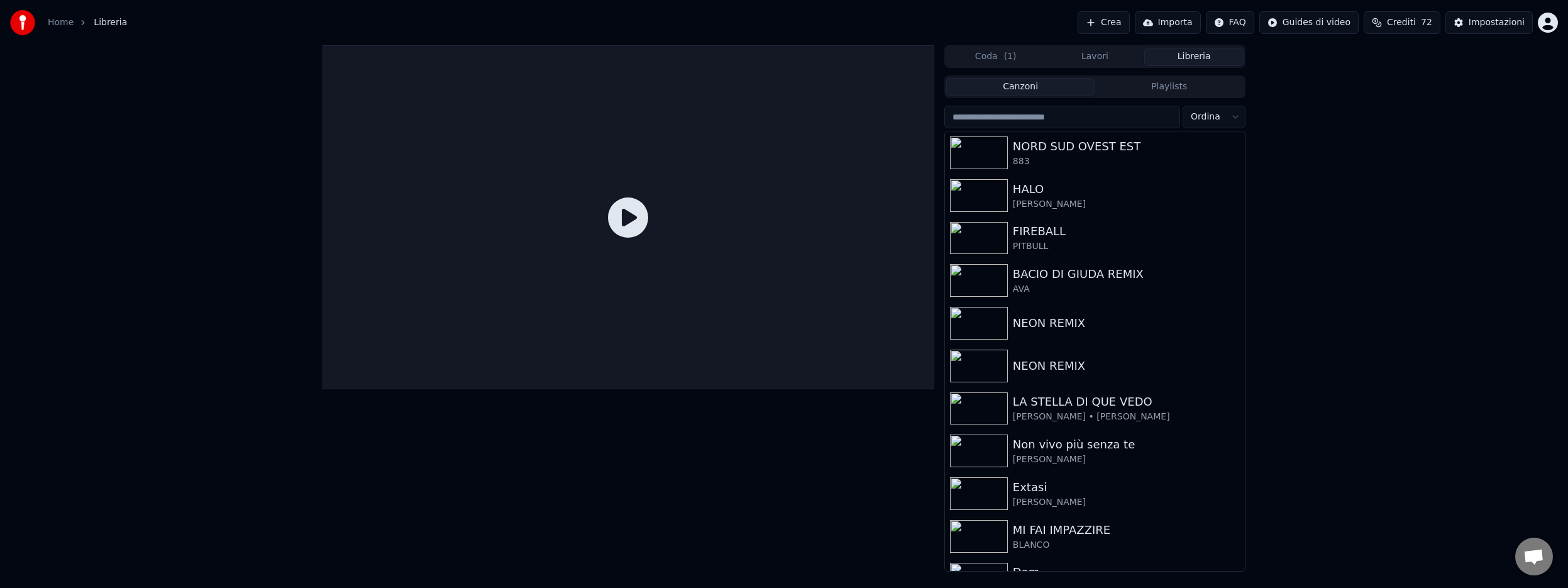
click at [1197, 59] on button "Libreria" at bounding box center [1194, 57] width 99 height 18
click at [980, 230] on img at bounding box center [979, 238] width 58 height 32
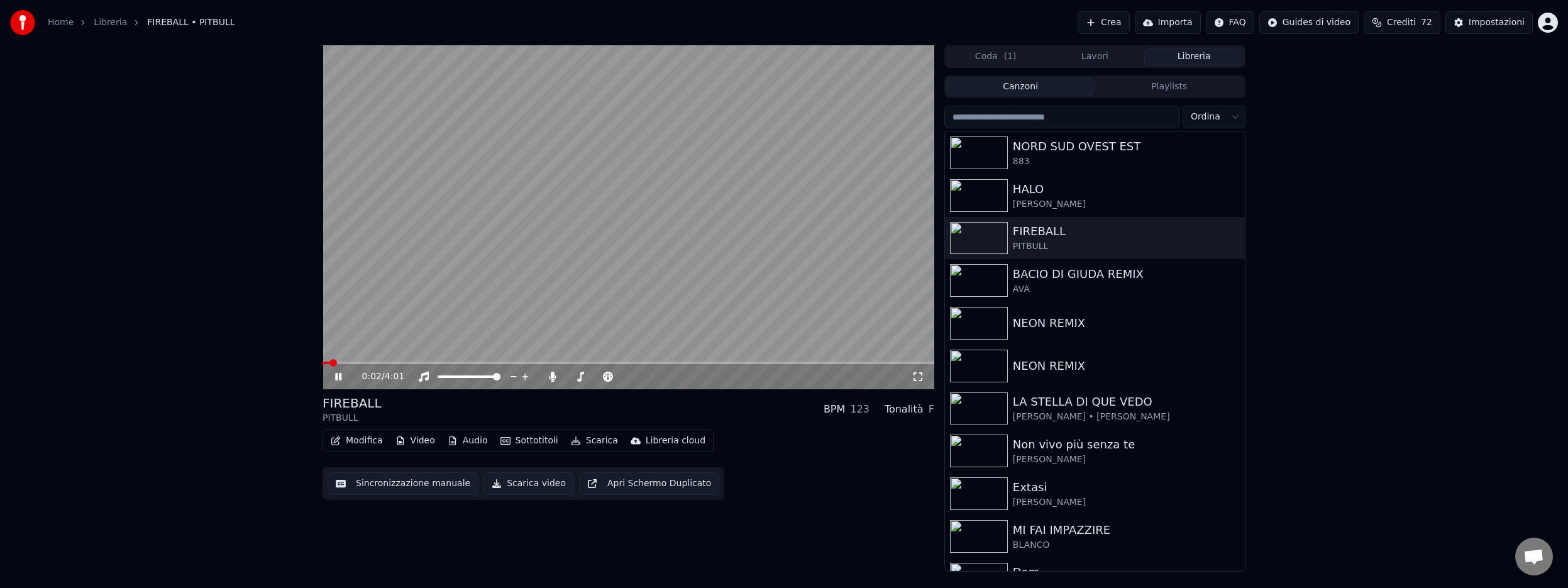
click at [540, 439] on button "Sottotitoli" at bounding box center [529, 441] width 68 height 18
click at [341, 375] on icon at bounding box center [338, 376] width 7 height 7
click at [1494, 21] on div "Impostazioni" at bounding box center [1496, 22] width 56 height 13
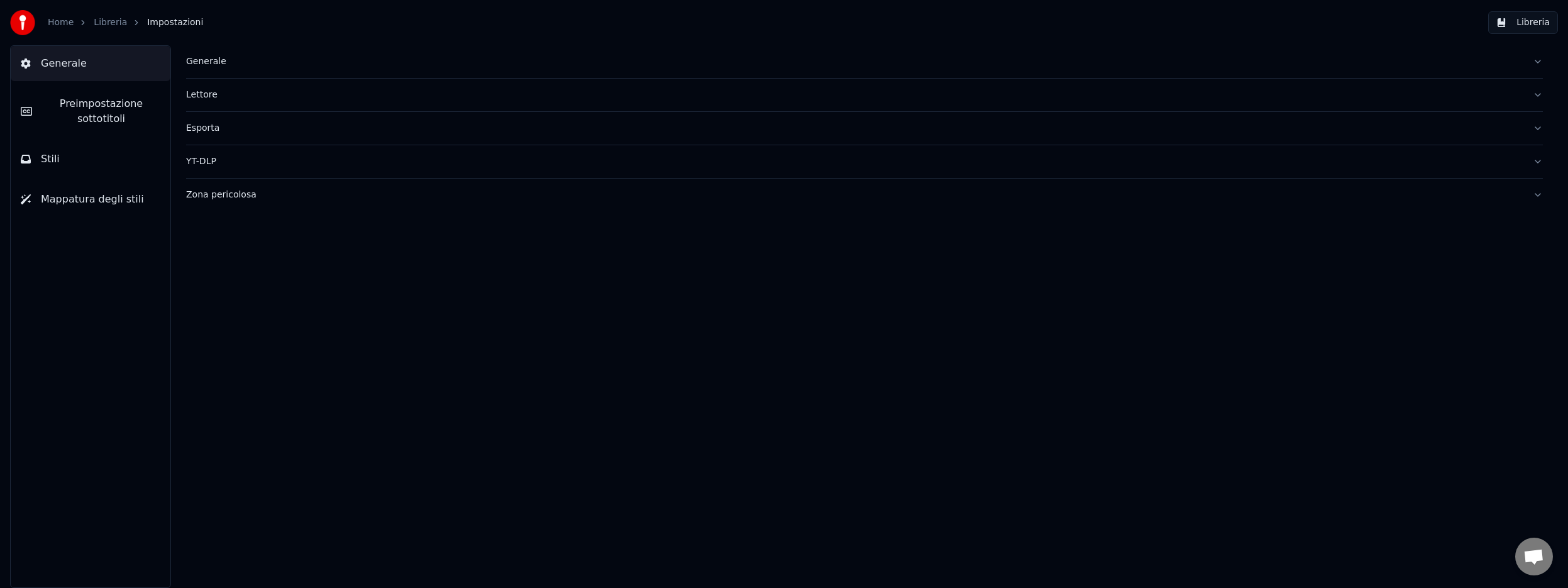
click at [202, 63] on div "Generale" at bounding box center [855, 61] width 1337 height 13
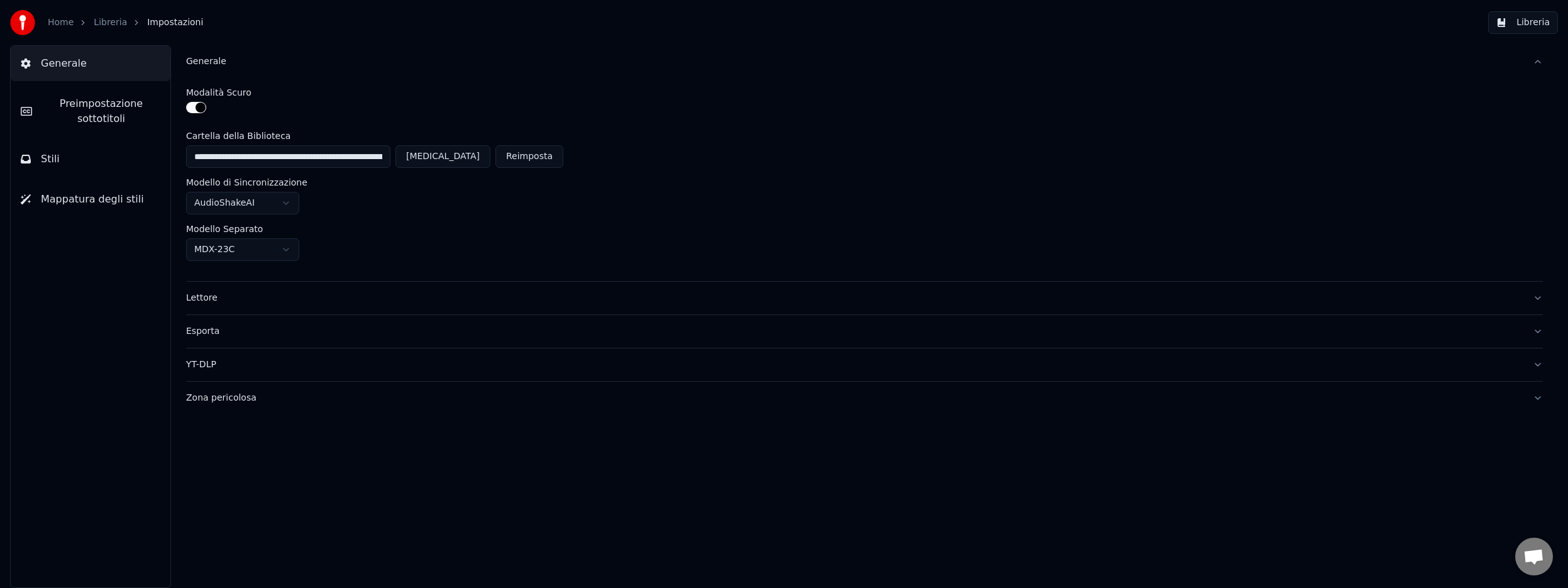
click at [102, 111] on span "Preimpostazione sottotitoli" at bounding box center [101, 112] width 118 height 30
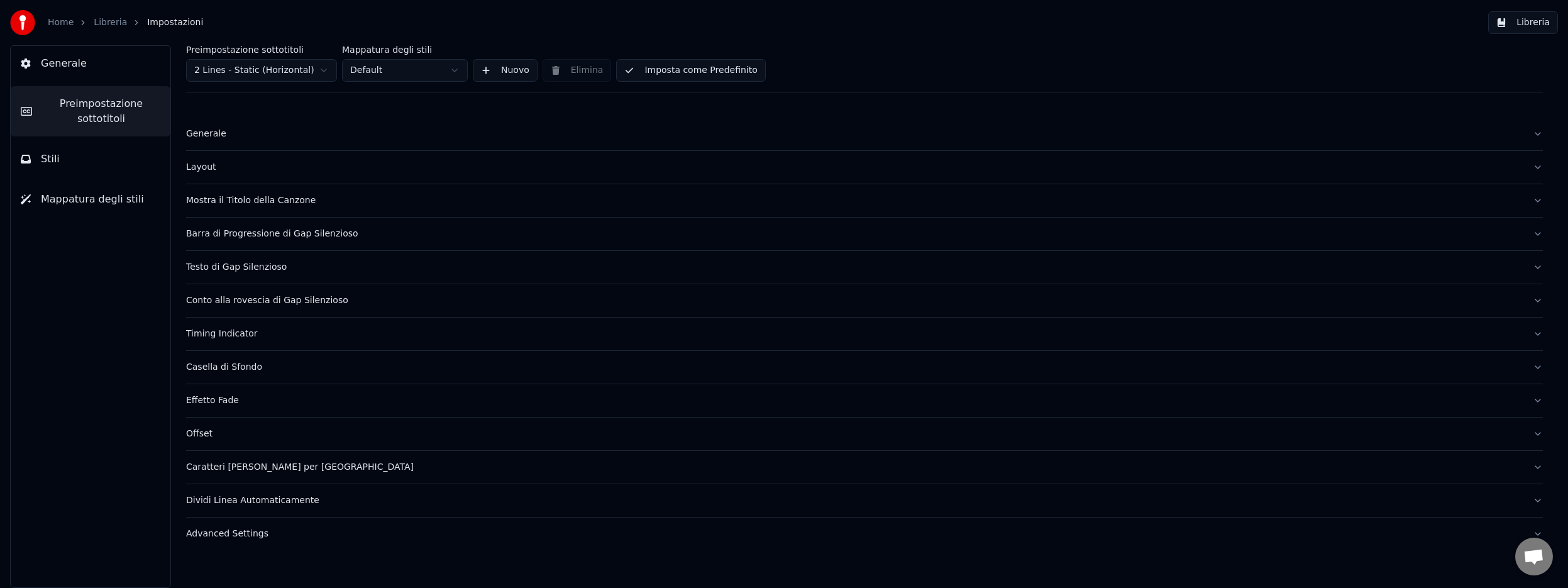
click at [64, 165] on button "Stili" at bounding box center [90, 159] width 160 height 35
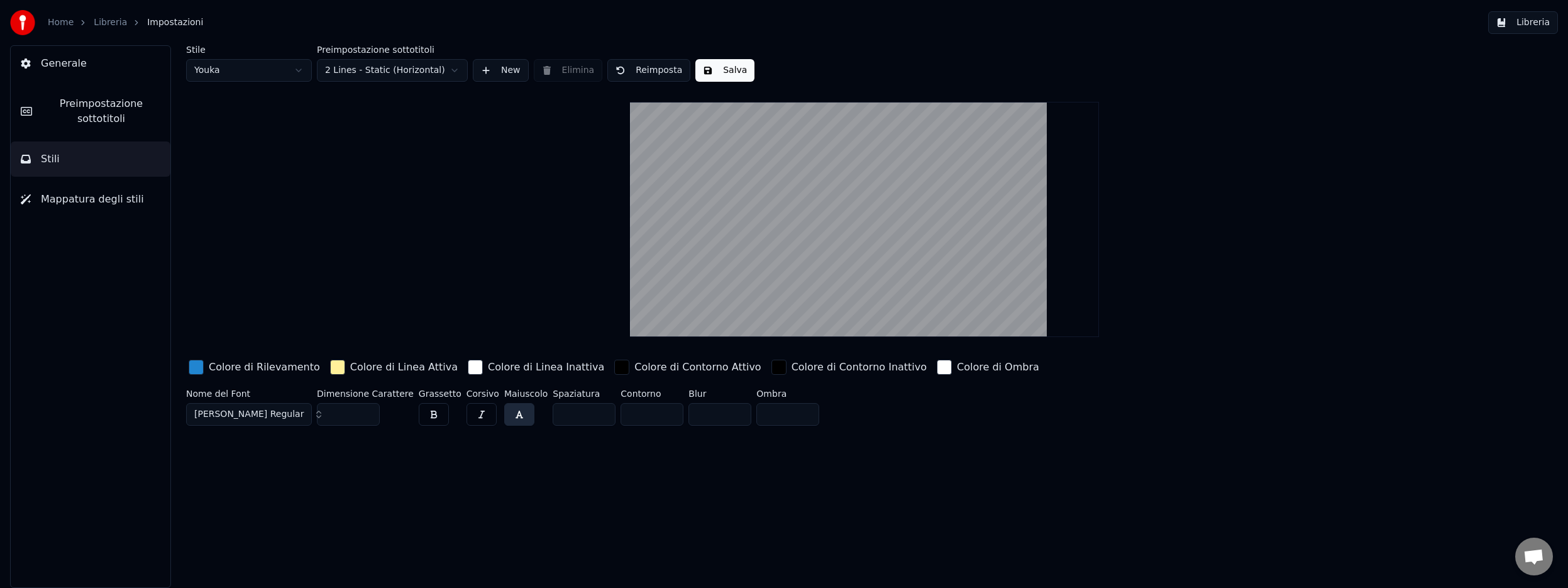
click at [299, 71] on html "Home Libreria Impostazioni Libreria Generale Preimpostazione sottotitoli Stili …" at bounding box center [784, 294] width 1568 height 588
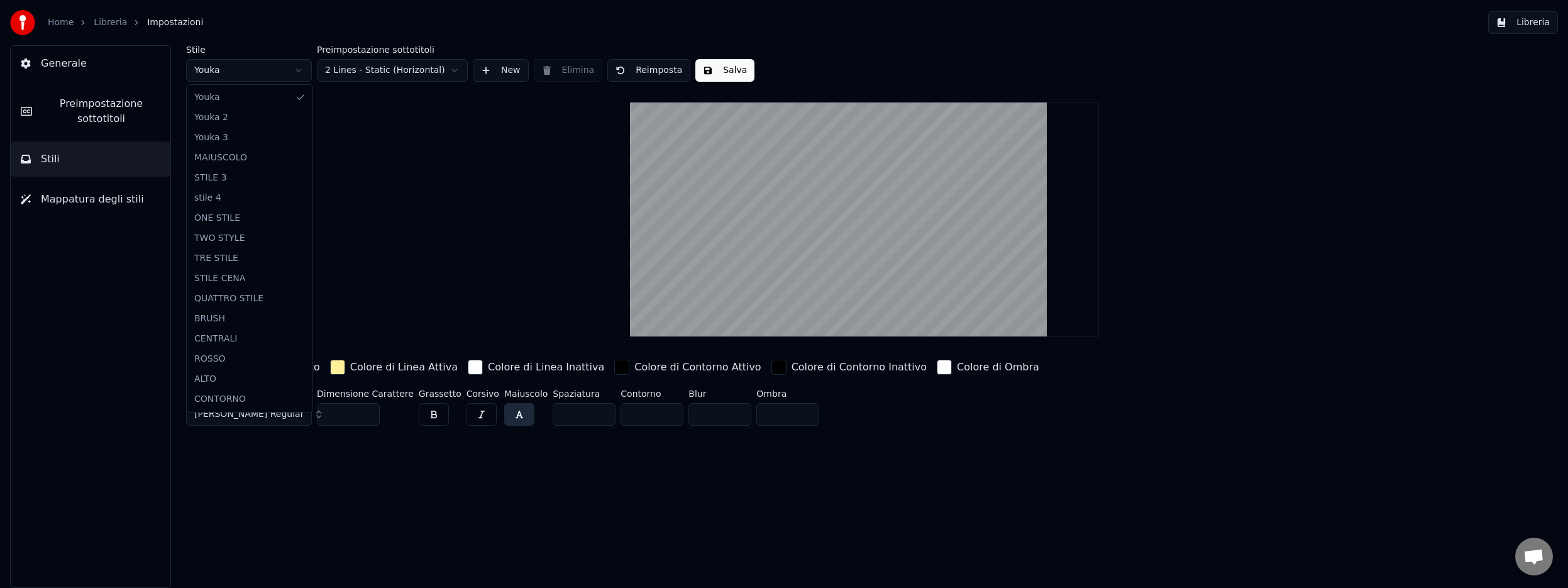
click at [488, 73] on html "Home Libreria Impostazioni Libreria Generale Preimpostazione sottotitoli Stili …" at bounding box center [784, 294] width 1568 height 588
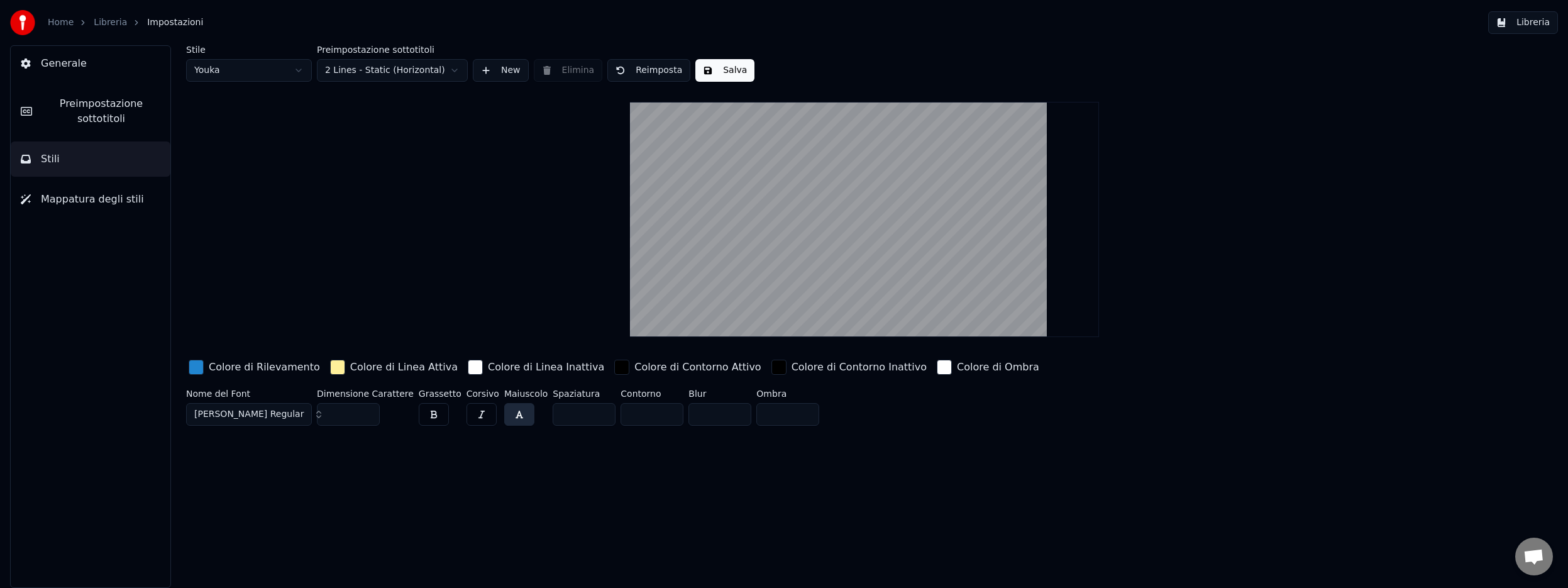
click at [488, 73] on button "New" at bounding box center [501, 70] width 56 height 22
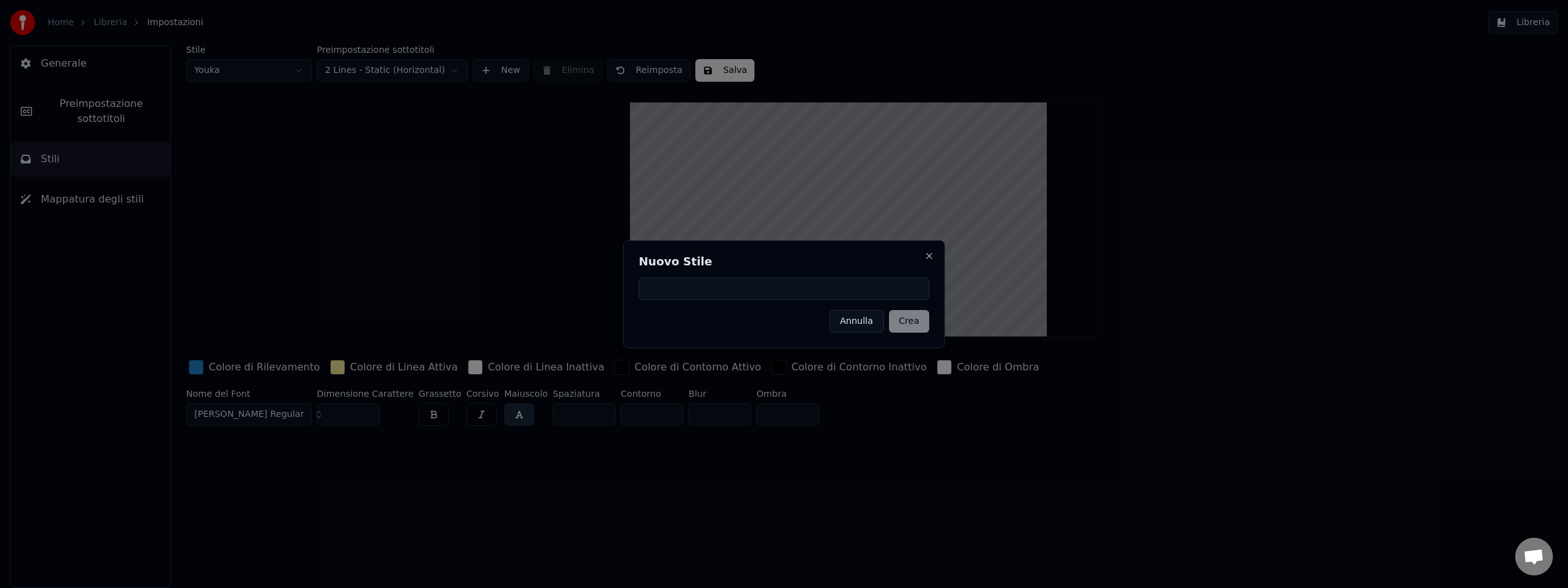
click at [851, 321] on button "Annulla" at bounding box center [856, 321] width 55 height 22
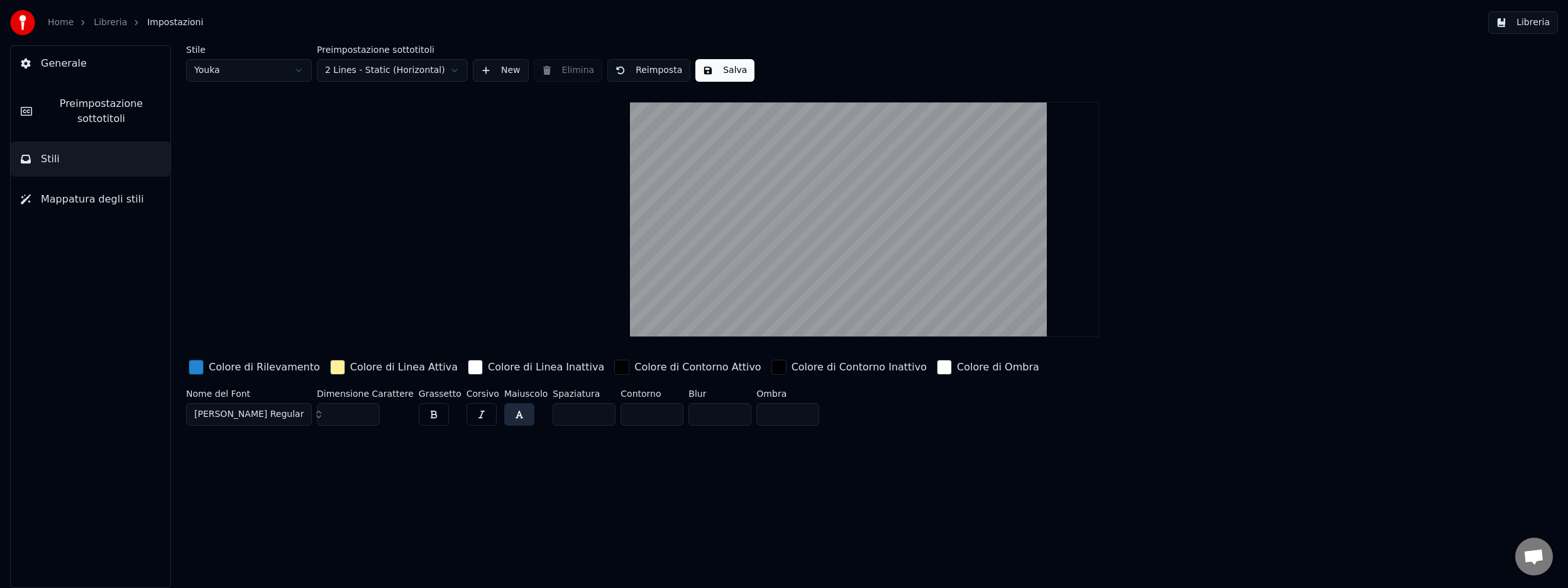
click at [114, 108] on span "Preimpostazione sottotitoli" at bounding box center [101, 112] width 118 height 30
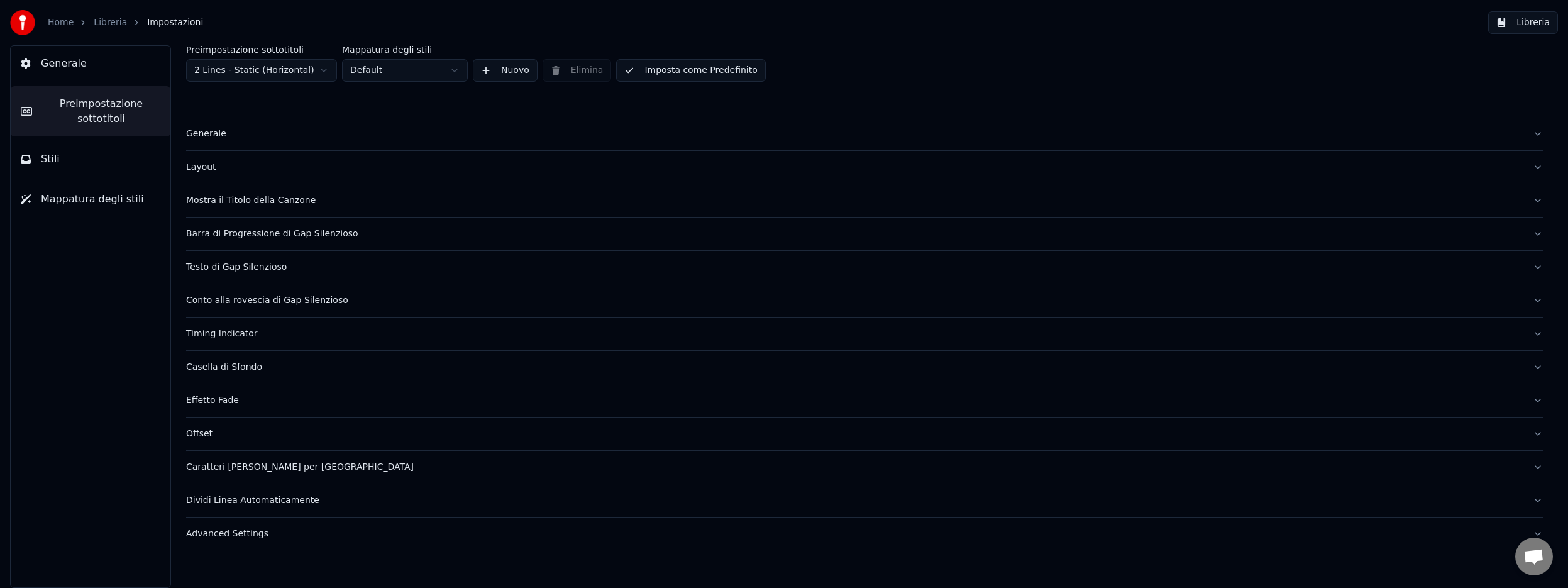
click at [199, 137] on div "Generale" at bounding box center [855, 133] width 1337 height 13
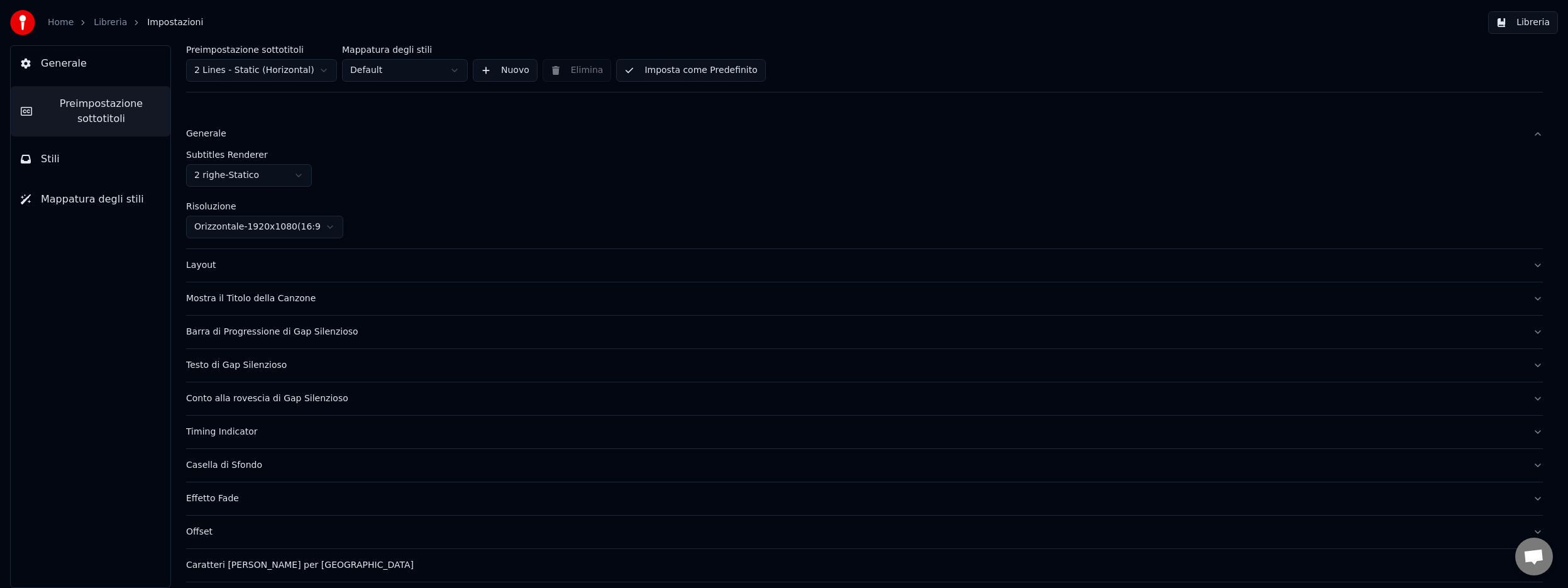
click at [1541, 21] on button "Libreria" at bounding box center [1523, 22] width 70 height 22
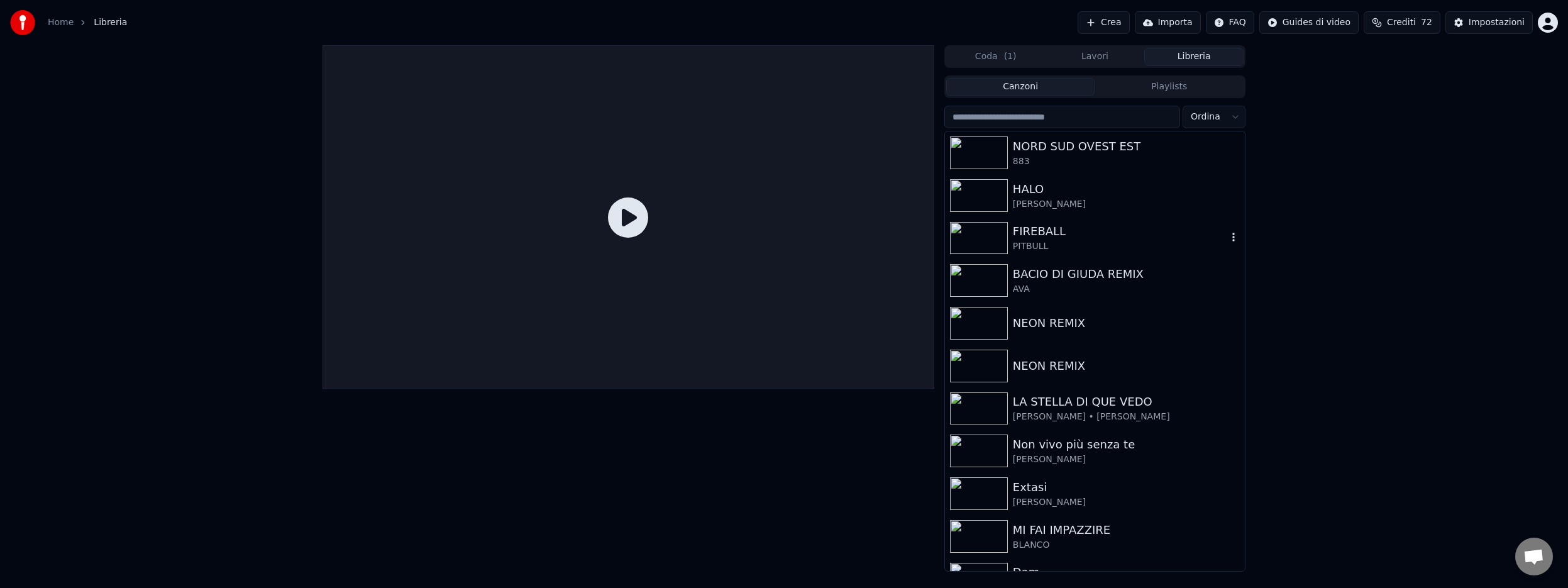
click at [1052, 233] on div "FIREBALL" at bounding box center [1120, 231] width 215 height 18
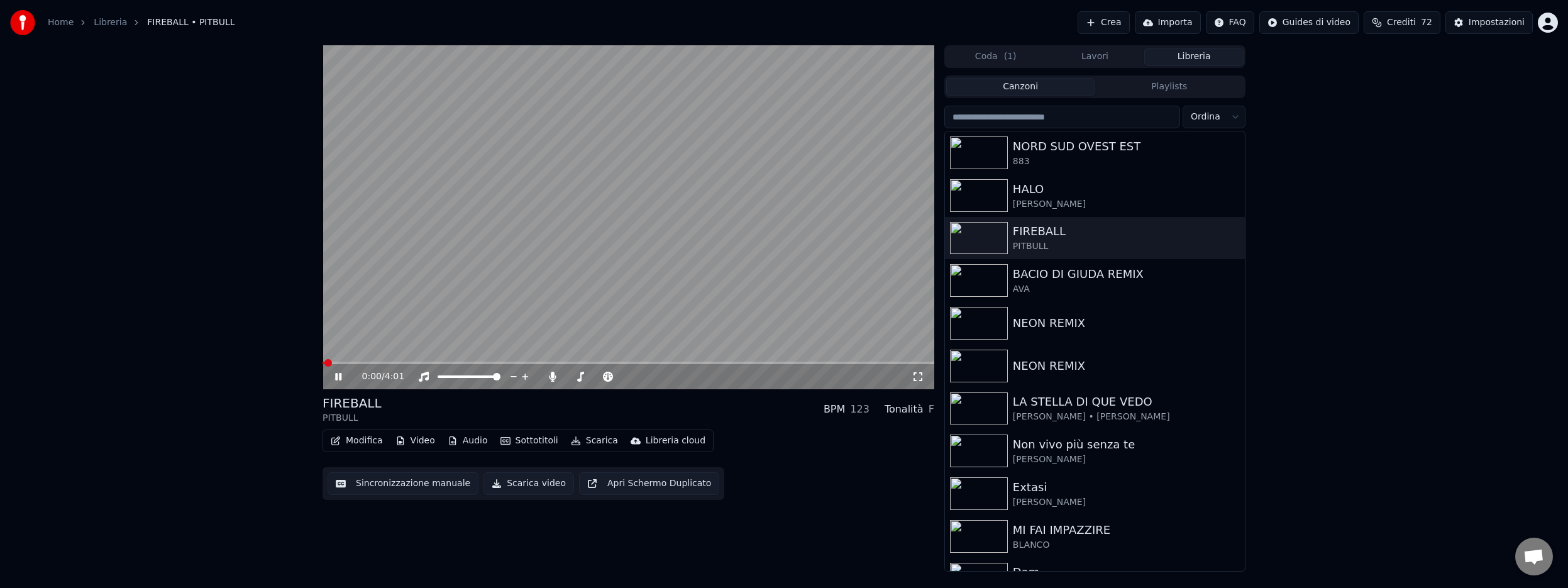
click at [528, 443] on button "Sottotitoli" at bounding box center [529, 441] width 68 height 18
click at [597, 304] on video at bounding box center [628, 217] width 612 height 344
click at [1475, 24] on div "Impostazioni" at bounding box center [1496, 22] width 56 height 13
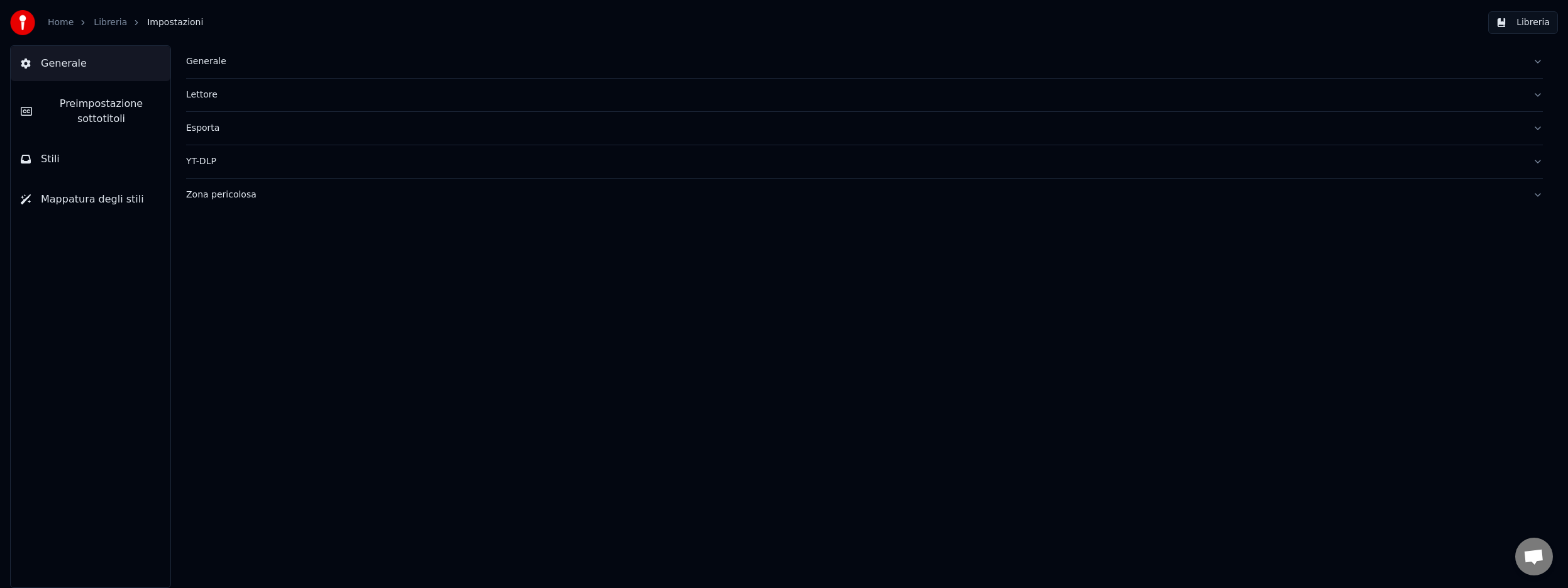
click at [96, 110] on span "Preimpostazione sottotitoli" at bounding box center [101, 112] width 118 height 30
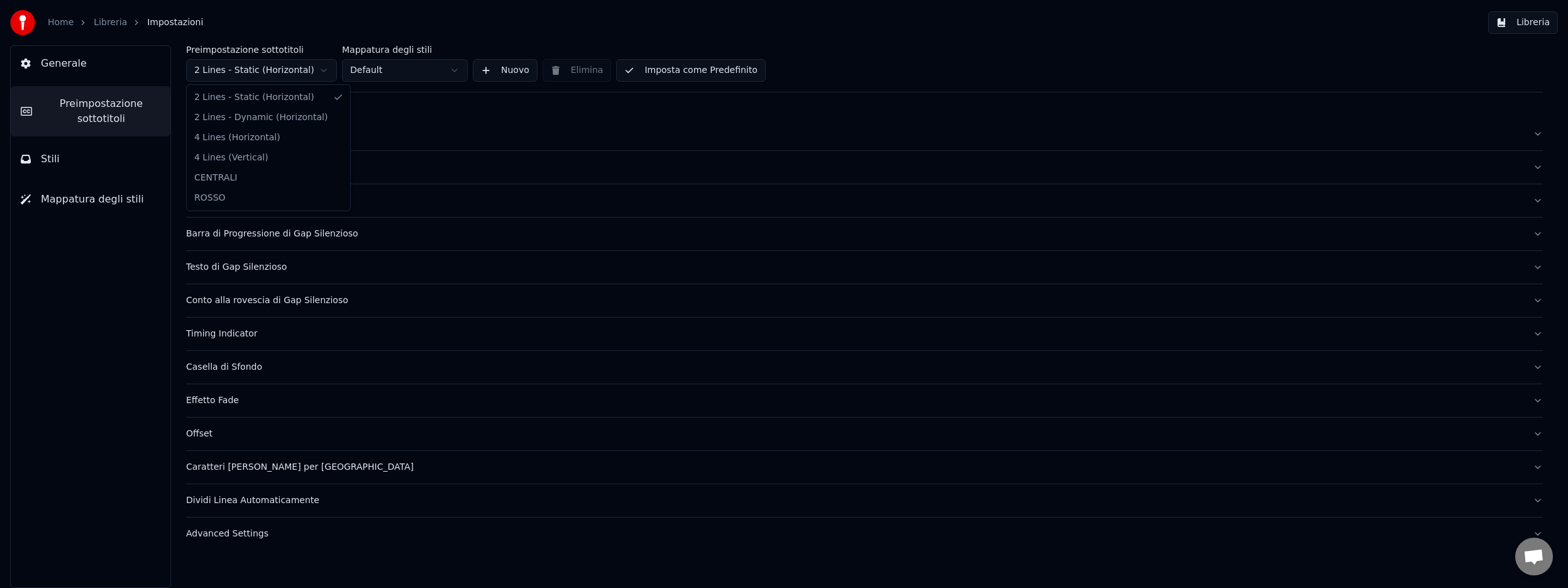
click at [328, 69] on html "Home Libreria Impostazioni Libreria Generale Preimpostazione sottotitoli Stili …" at bounding box center [784, 294] width 1568 height 588
click at [1527, 24] on button "Libreria" at bounding box center [1523, 22] width 70 height 22
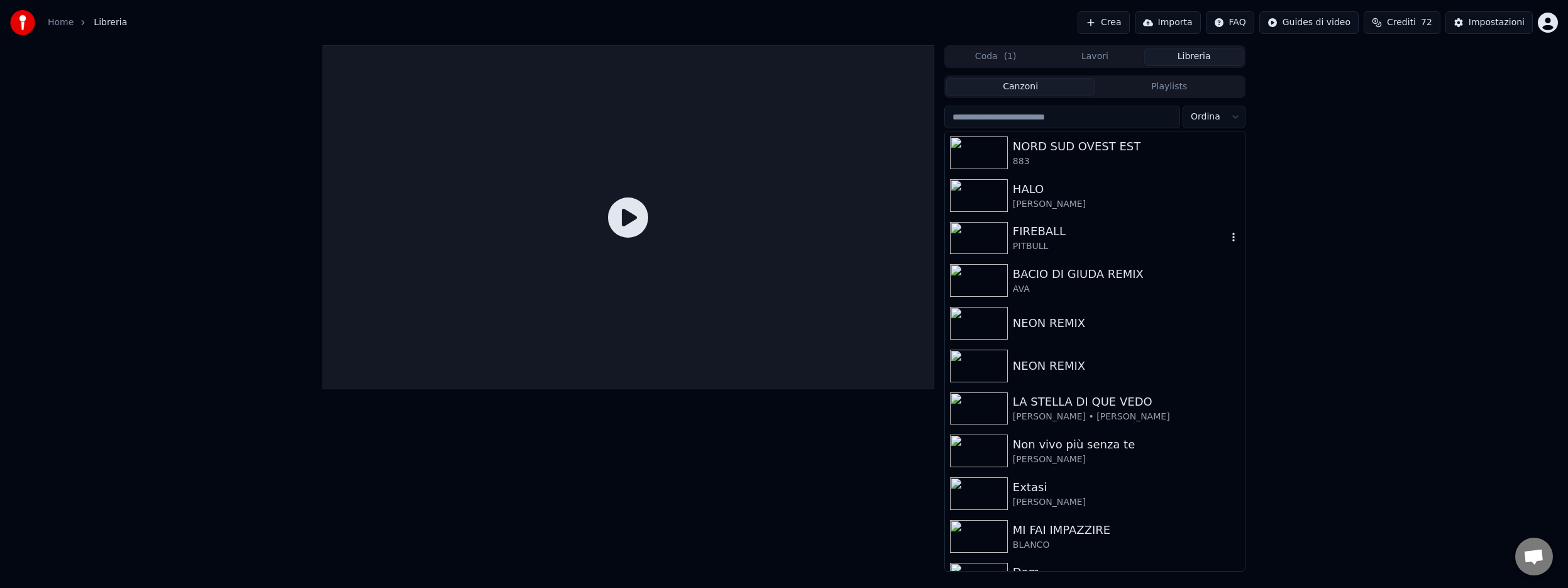
click at [1163, 242] on div "PITBULL" at bounding box center [1120, 246] width 215 height 13
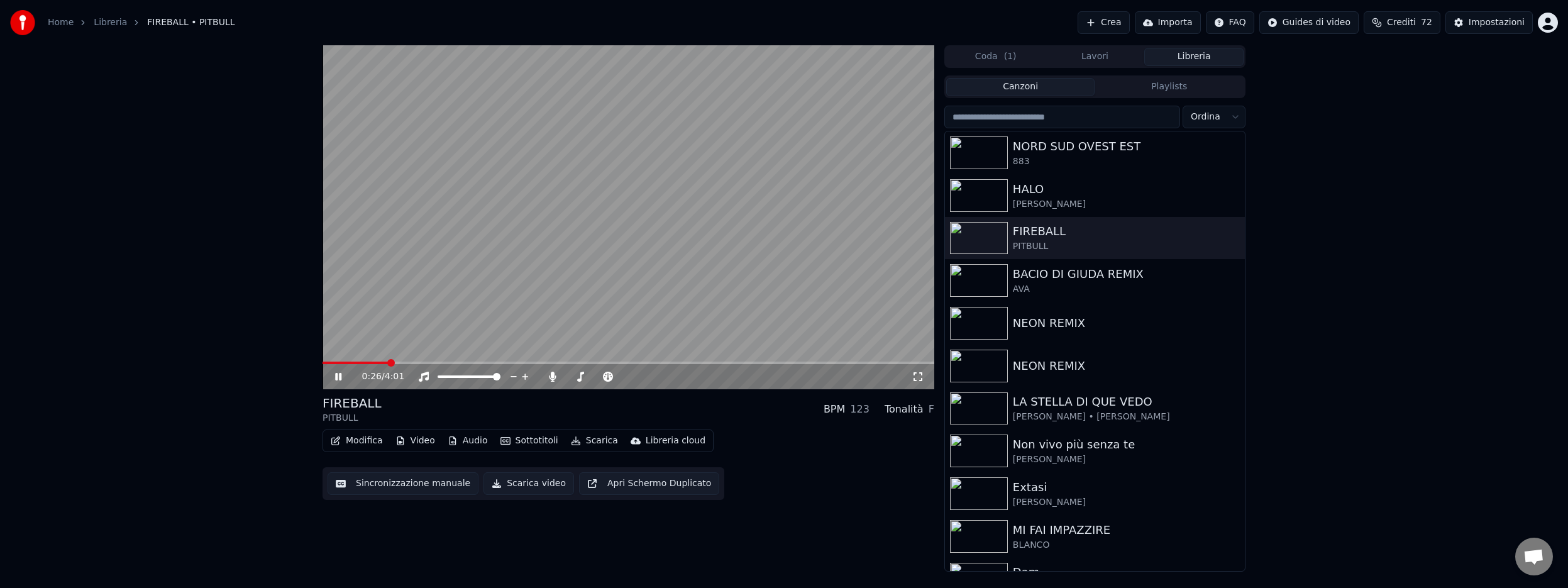
click at [388, 363] on span at bounding box center [628, 363] width 612 height 3
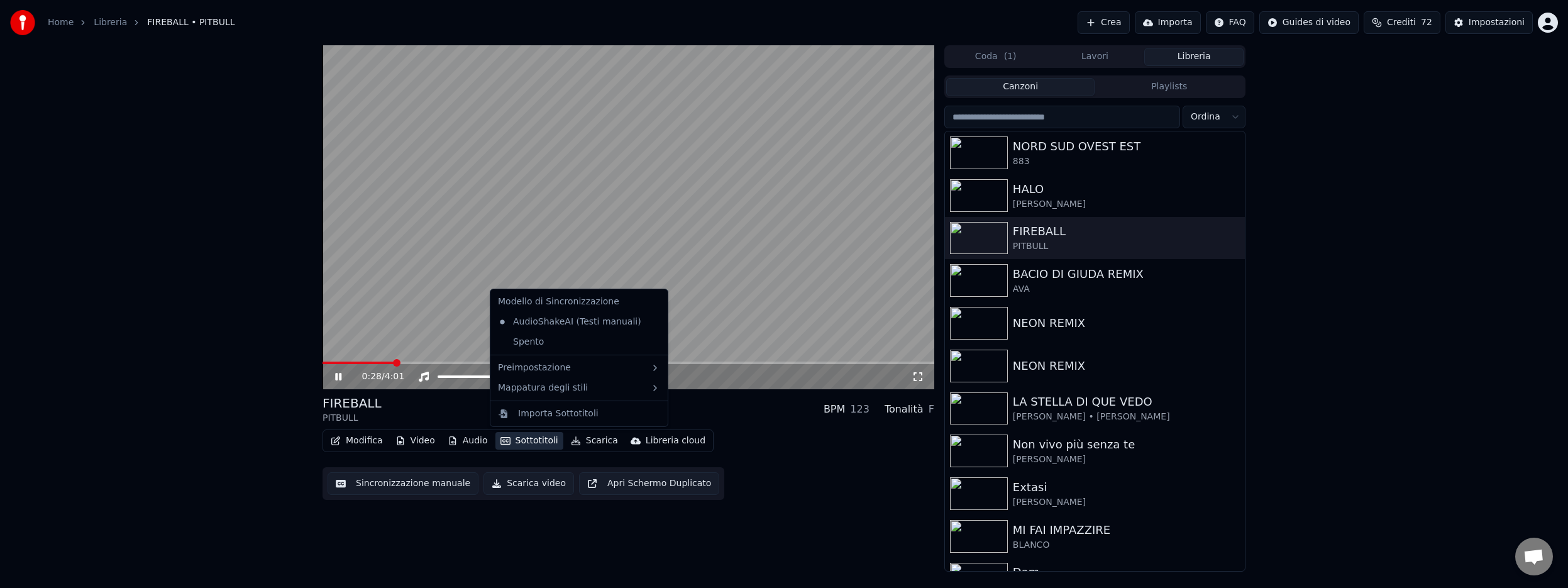
click at [537, 439] on button "Sottotitoli" at bounding box center [529, 441] width 68 height 18
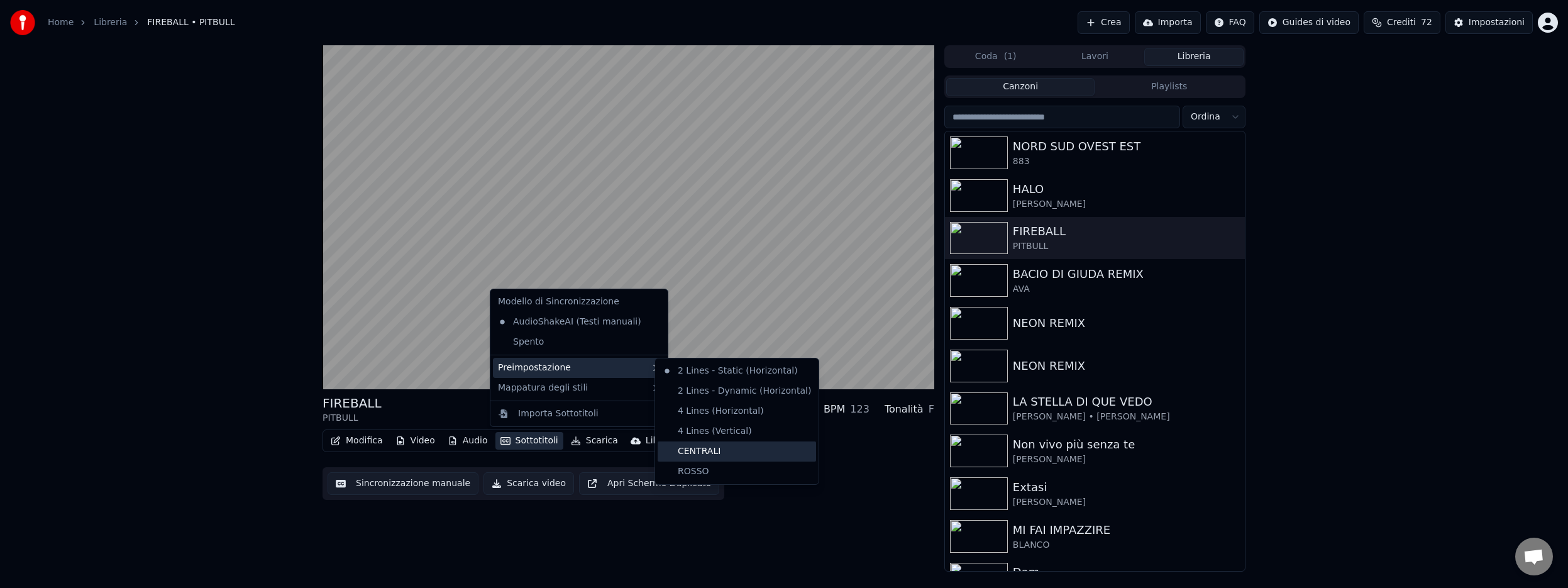
click at [691, 447] on div "CENTRALI" at bounding box center [737, 451] width 159 height 20
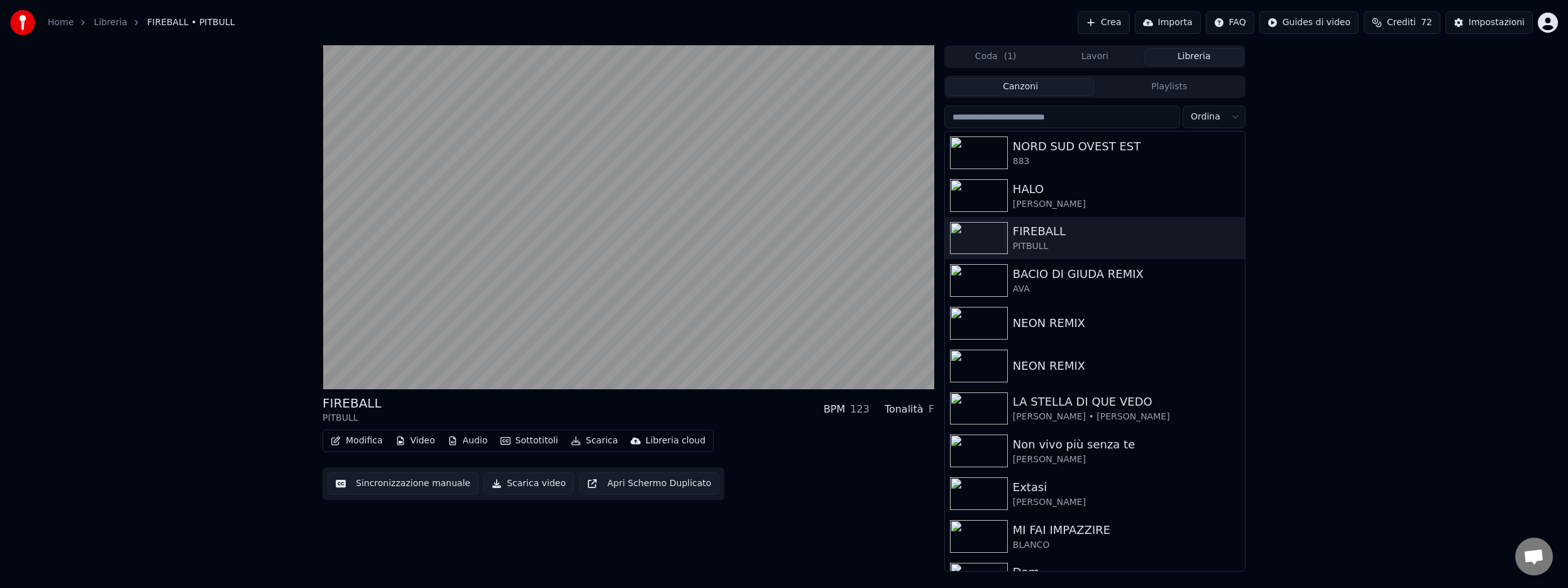
click at [538, 442] on button "Sottotitoli" at bounding box center [529, 441] width 68 height 18
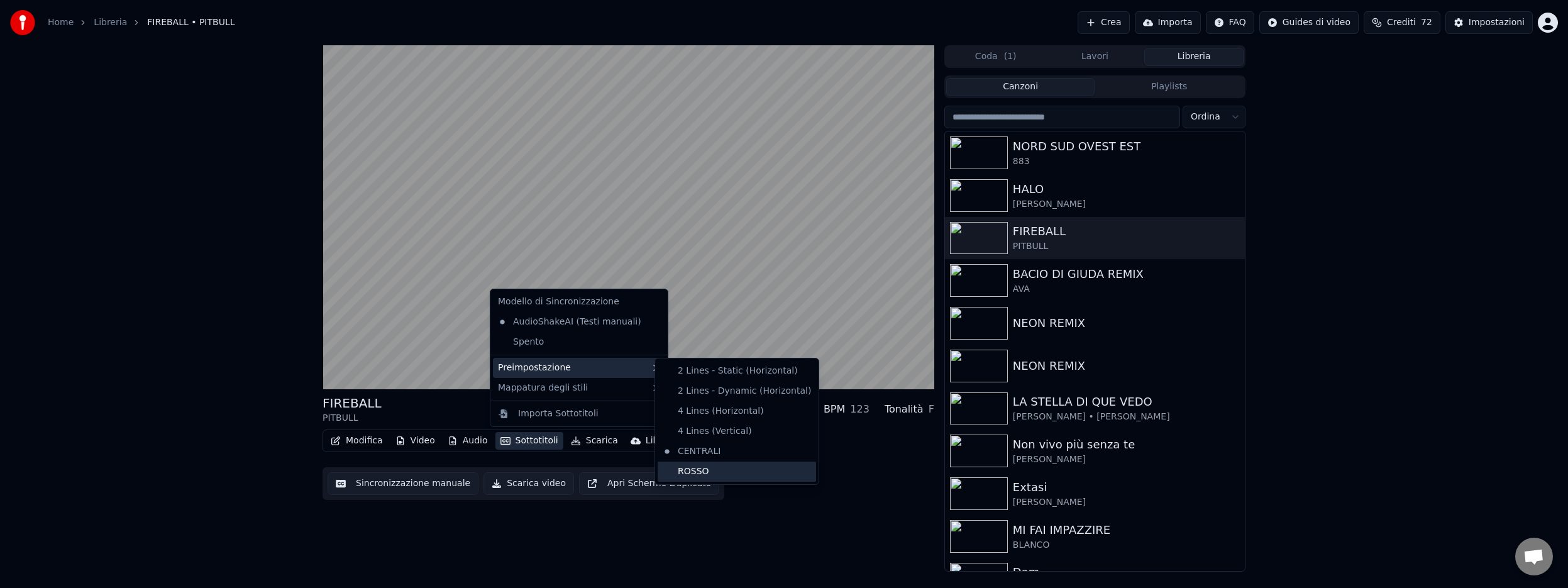
click at [676, 468] on div "ROSSO" at bounding box center [737, 472] width 159 height 20
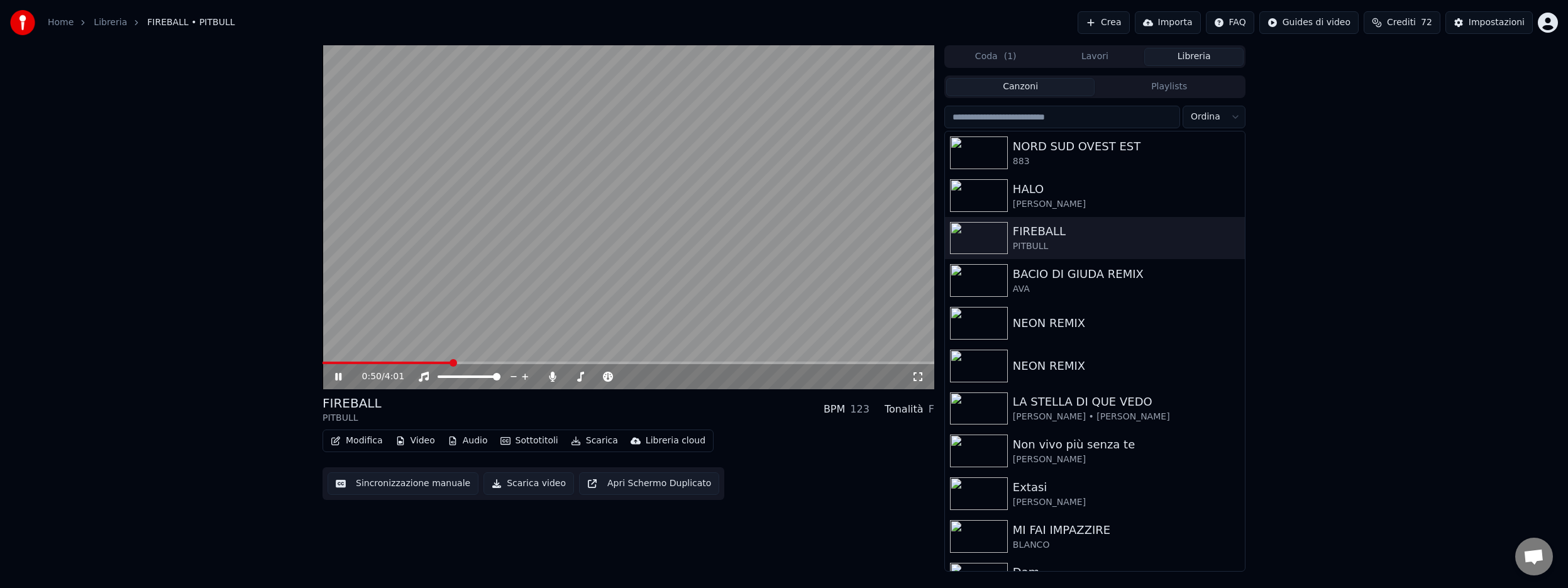
click at [542, 437] on button "Sottotitoli" at bounding box center [529, 441] width 68 height 18
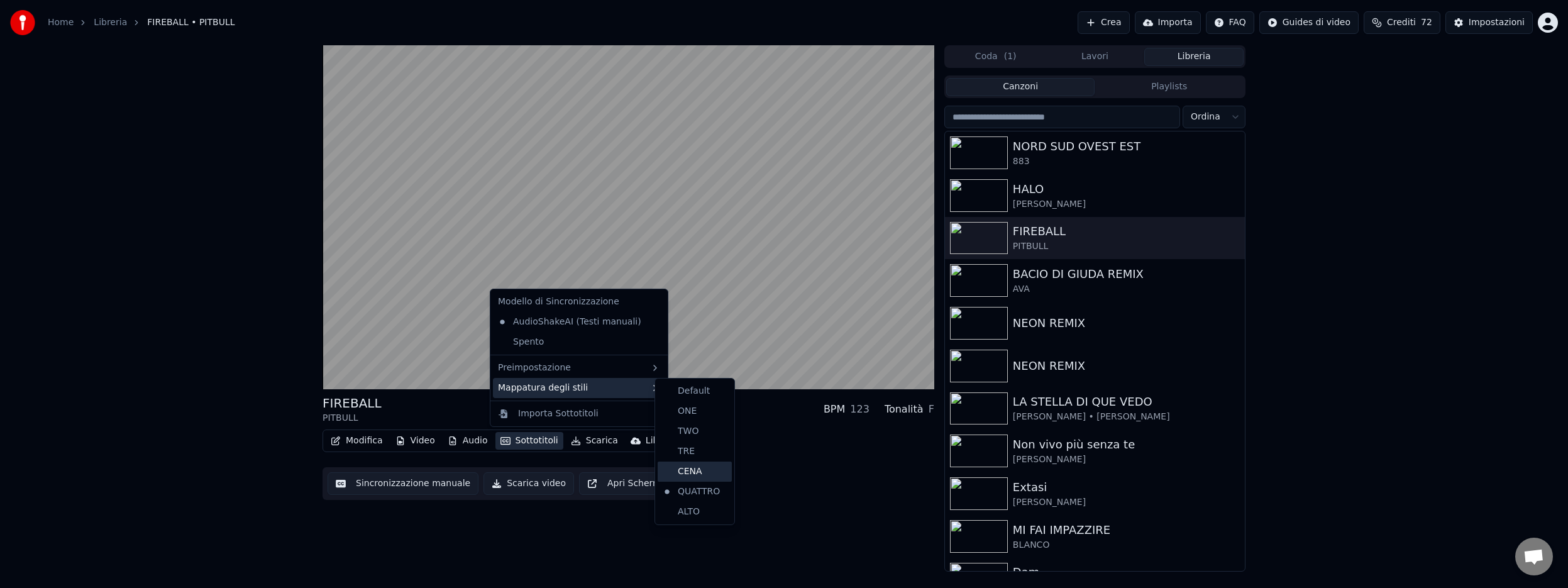
click at [695, 476] on div "CENA" at bounding box center [695, 472] width 74 height 20
click at [517, 443] on button "Sottotitoli" at bounding box center [529, 441] width 68 height 18
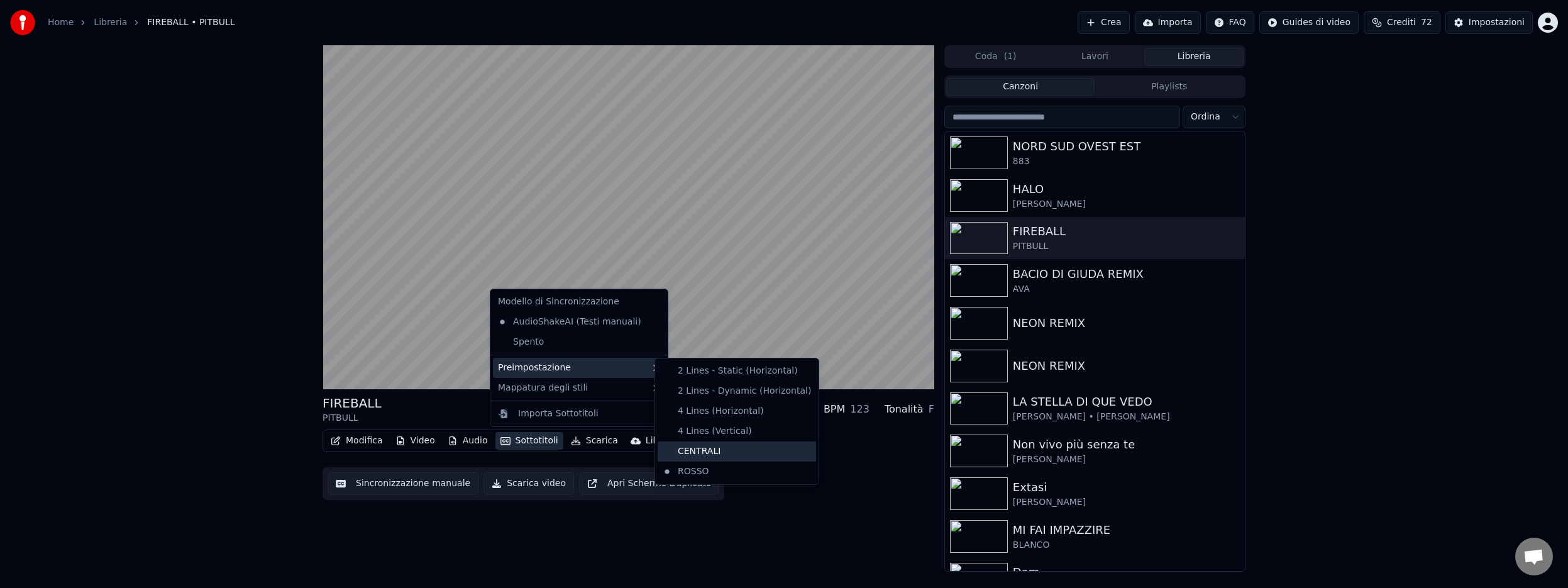
click at [705, 451] on div "CENTRALI" at bounding box center [737, 451] width 159 height 20
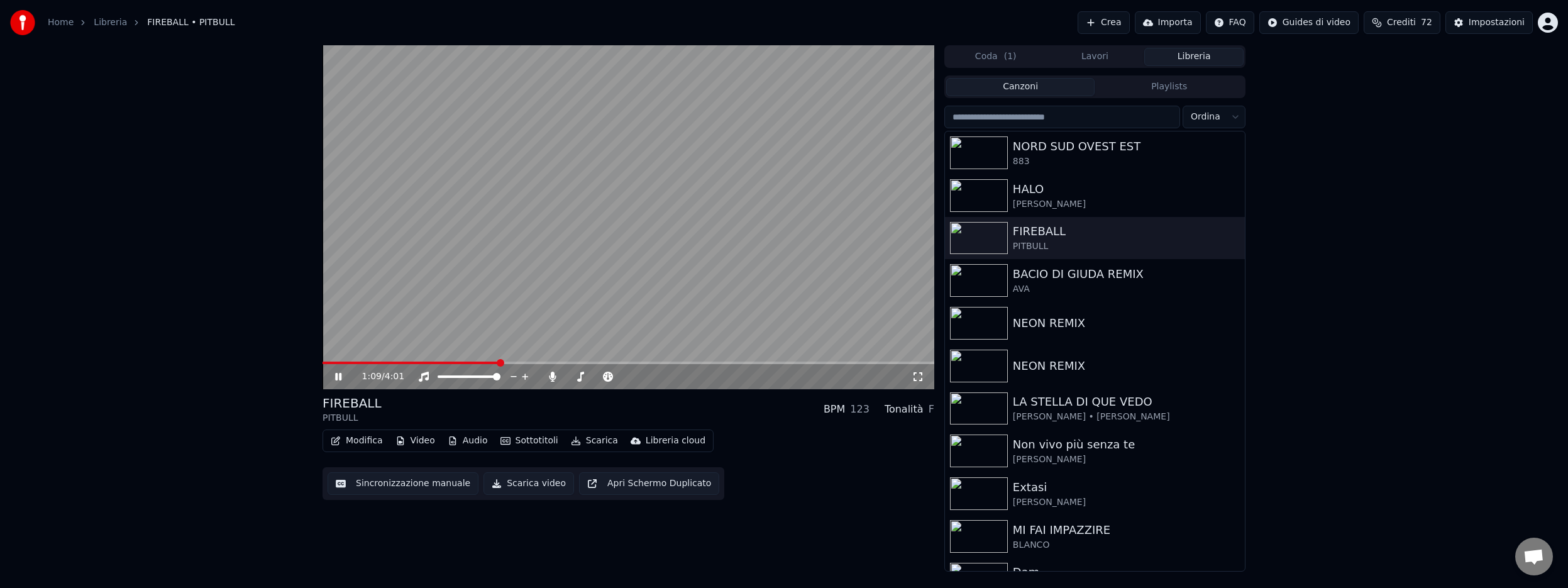
click at [341, 379] on icon at bounding box center [338, 376] width 7 height 7
click at [1481, 25] on div "Impostazioni" at bounding box center [1496, 22] width 56 height 13
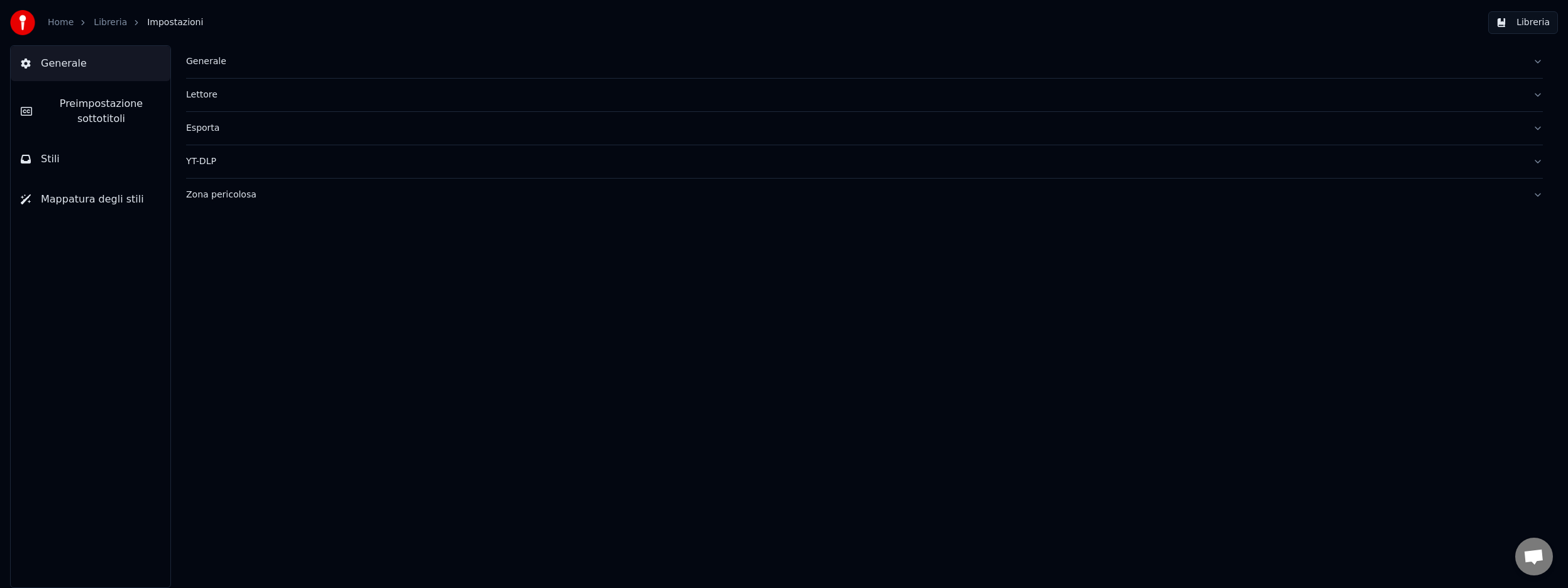
click at [100, 112] on span "Preimpostazione sottotitoli" at bounding box center [101, 112] width 118 height 30
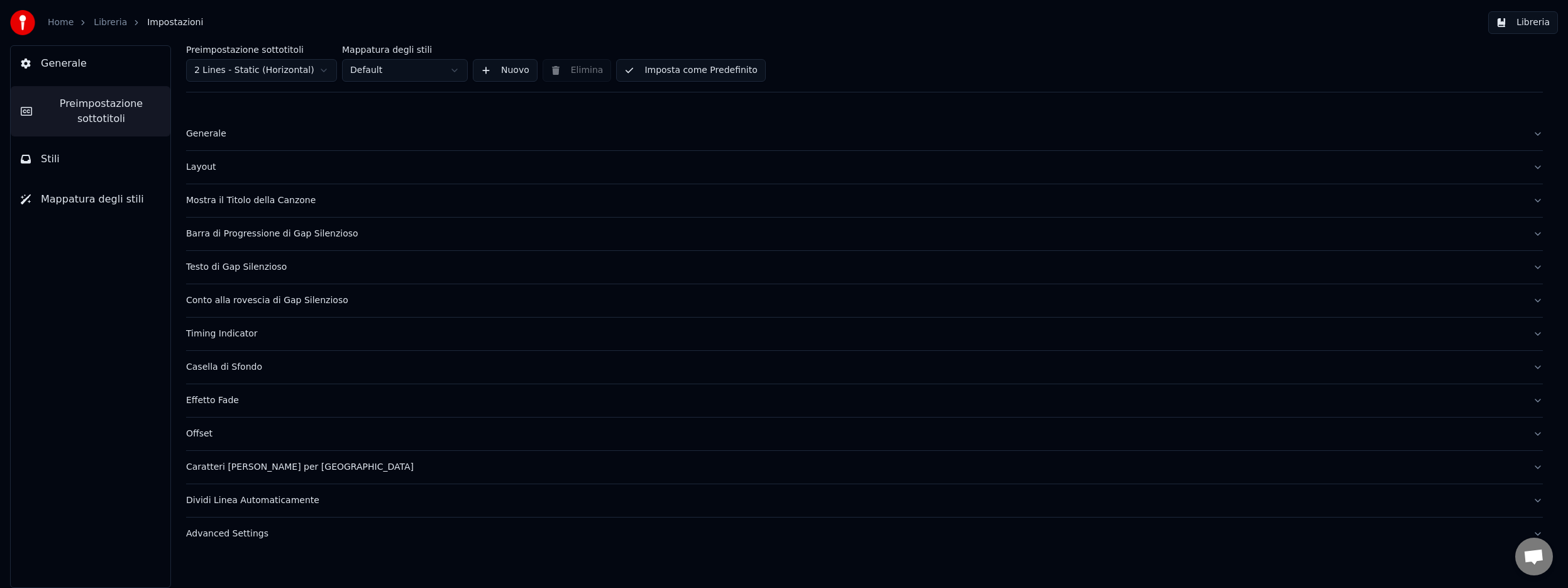
click at [206, 172] on div "Layout" at bounding box center [855, 167] width 1337 height 13
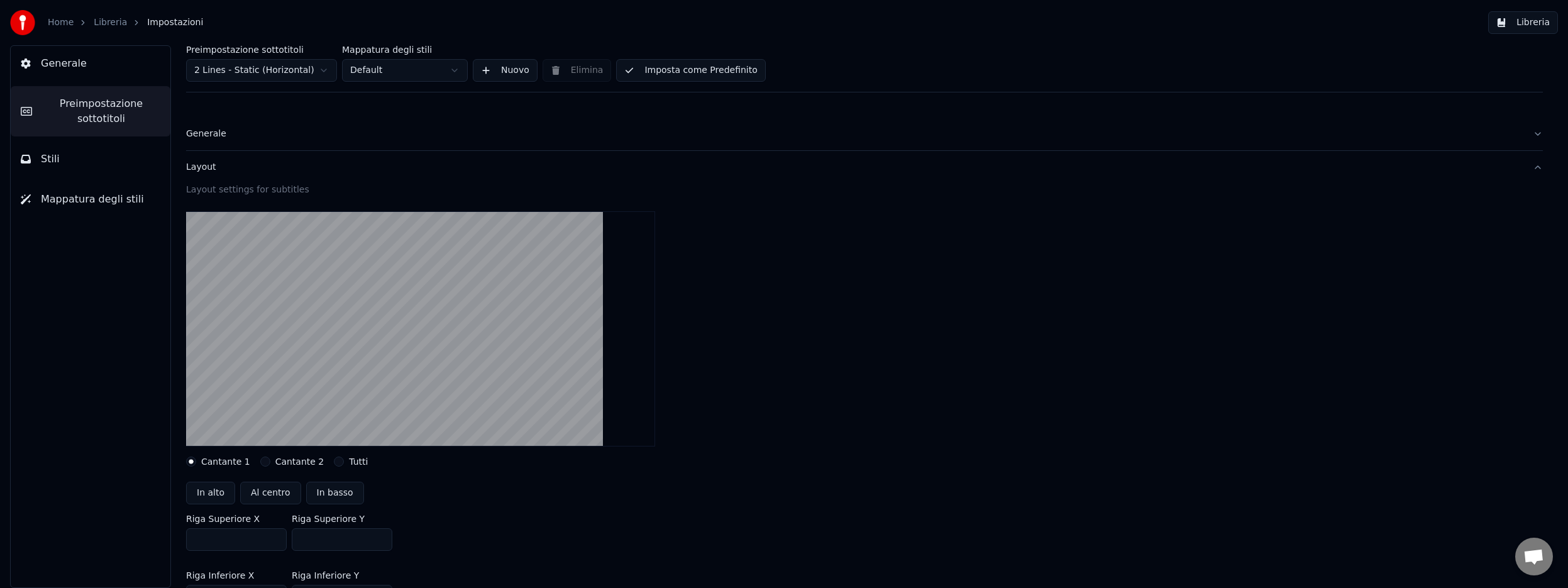
click at [69, 163] on button "Stili" at bounding box center [90, 159] width 160 height 35
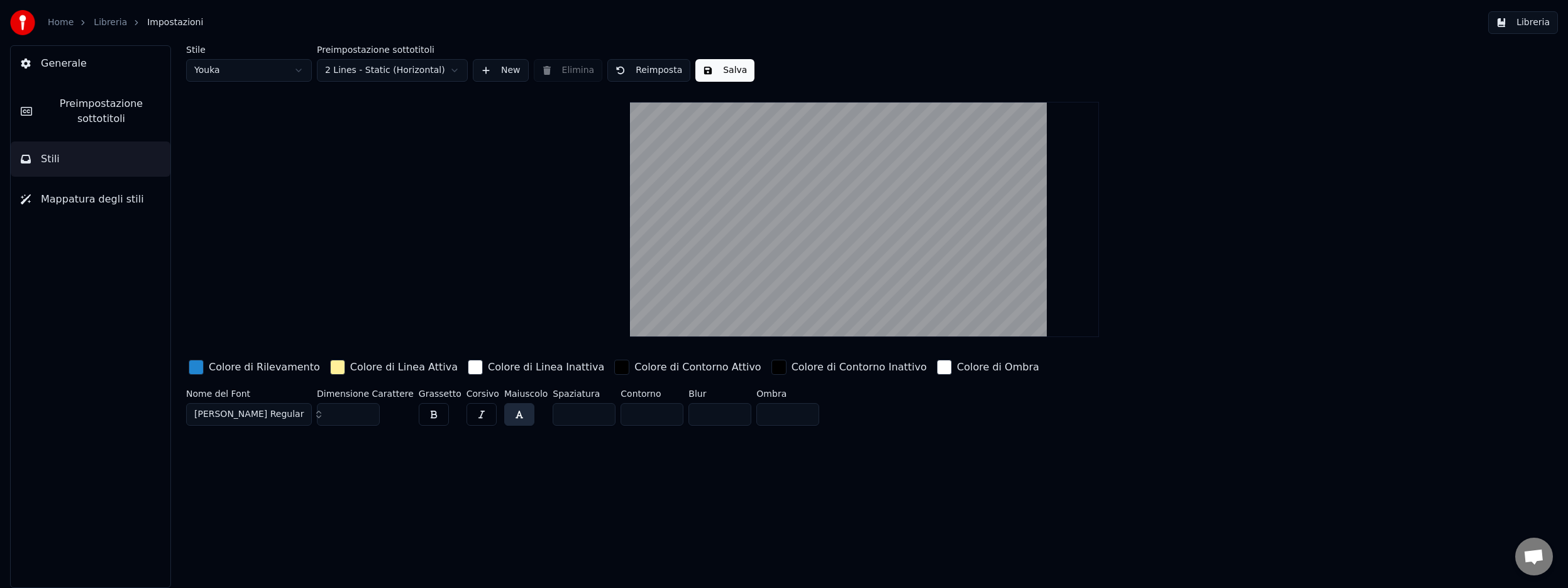
click at [456, 70] on html "Home Libreria Impostazioni Libreria Generale Preimpostazione sottotitoli Stili …" at bounding box center [784, 294] width 1568 height 588
click at [300, 73] on html "Home Libreria Impostazioni Libreria Generale Preimpostazione sottotitoli Stili …" at bounding box center [784, 294] width 1568 height 588
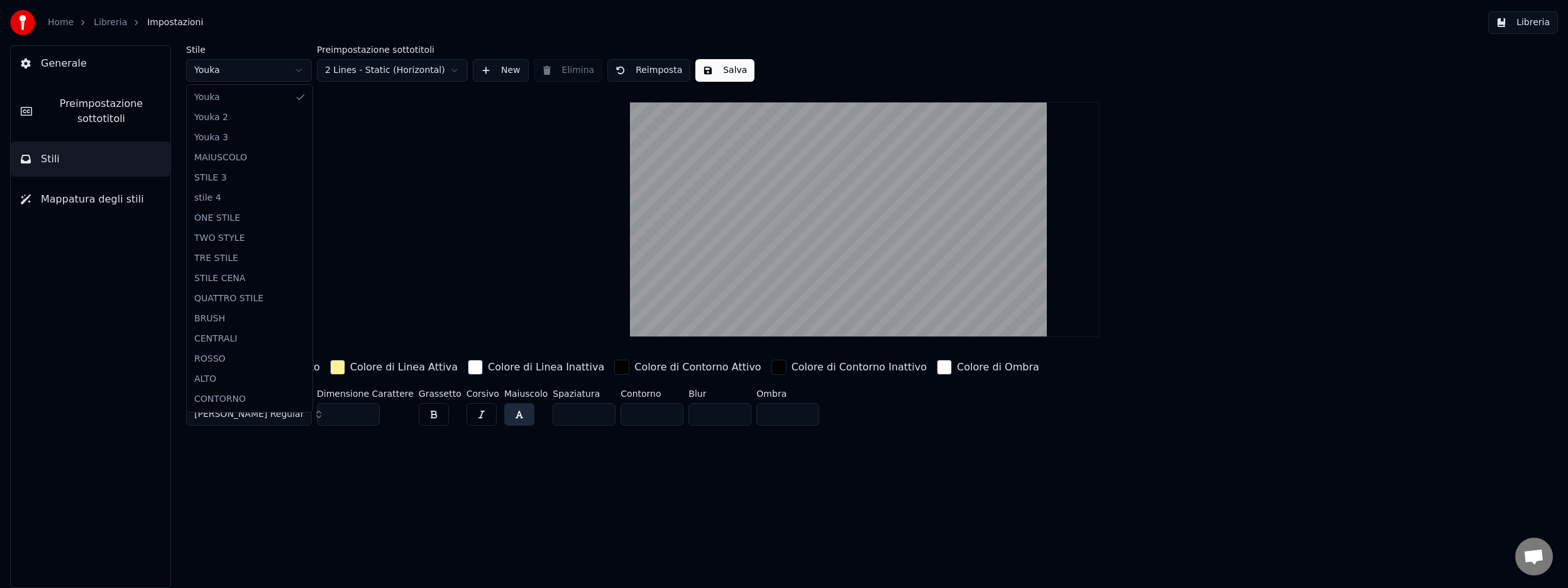
click at [300, 73] on html "Home Libreria Impostazioni Libreria Generale Preimpostazione sottotitoli Stili …" at bounding box center [784, 294] width 1568 height 588
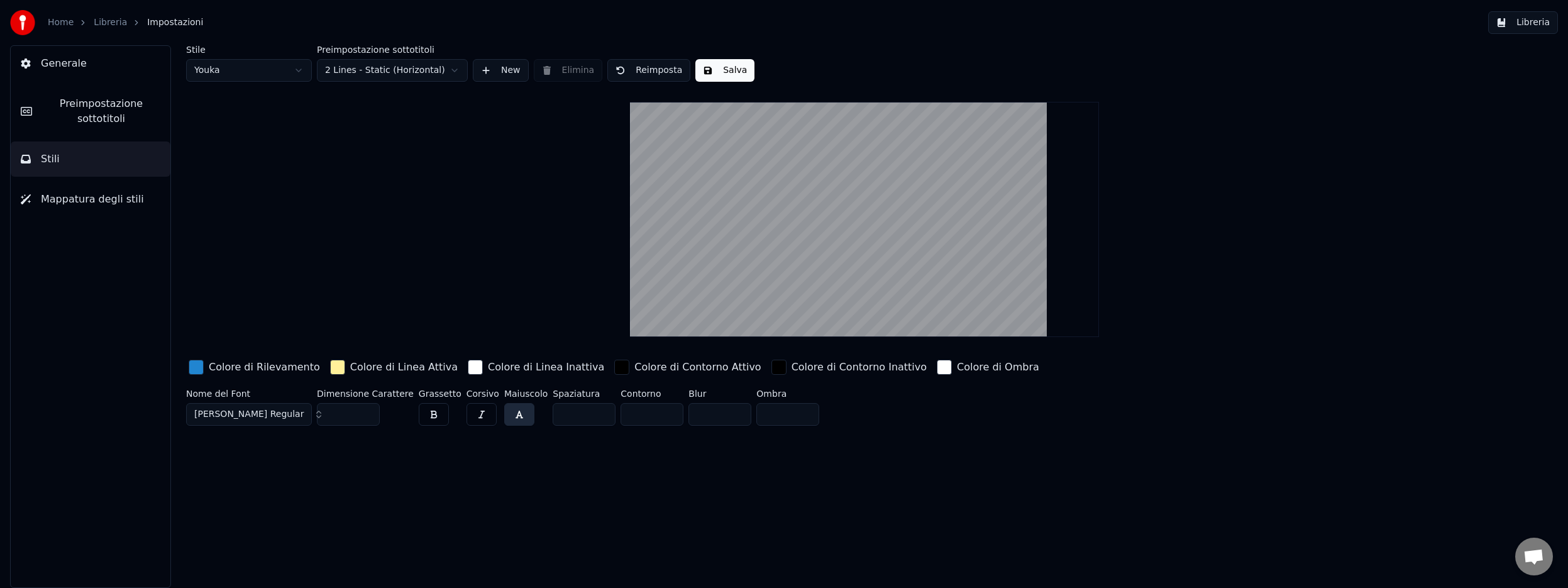
click at [111, 99] on span "Preimpostazione sottotitoli" at bounding box center [101, 112] width 118 height 30
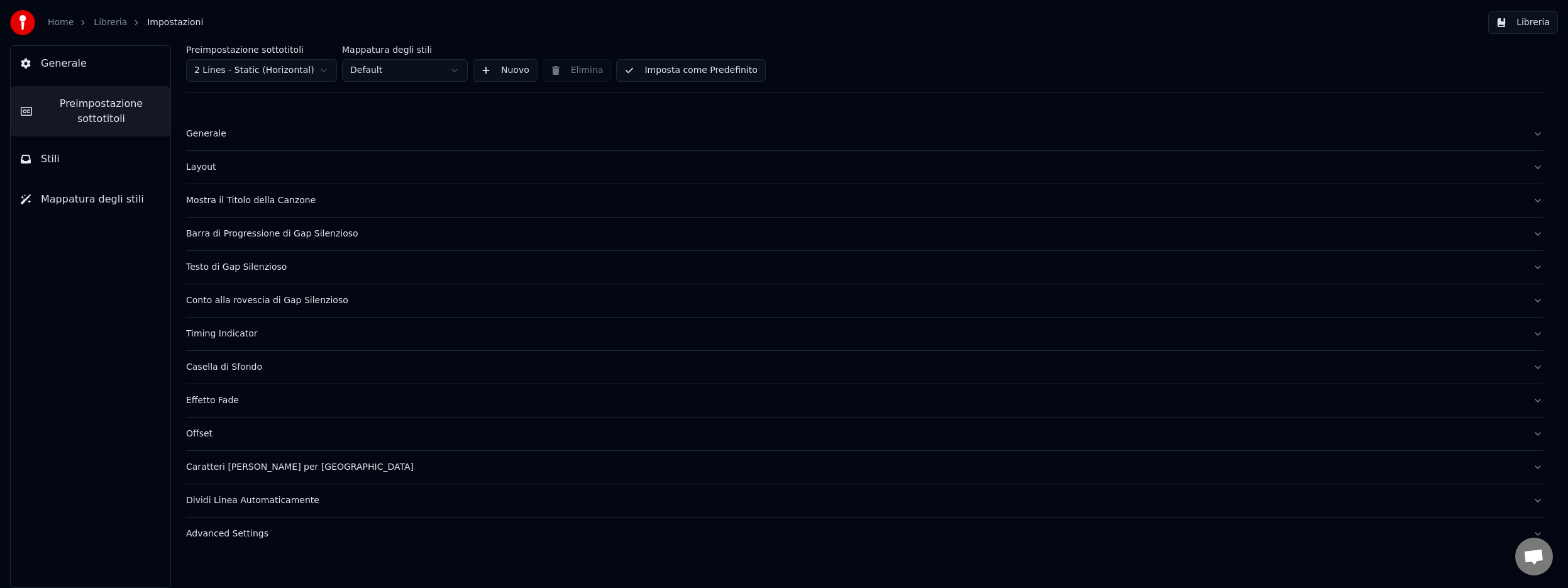
click at [211, 166] on div "Layout" at bounding box center [855, 167] width 1337 height 13
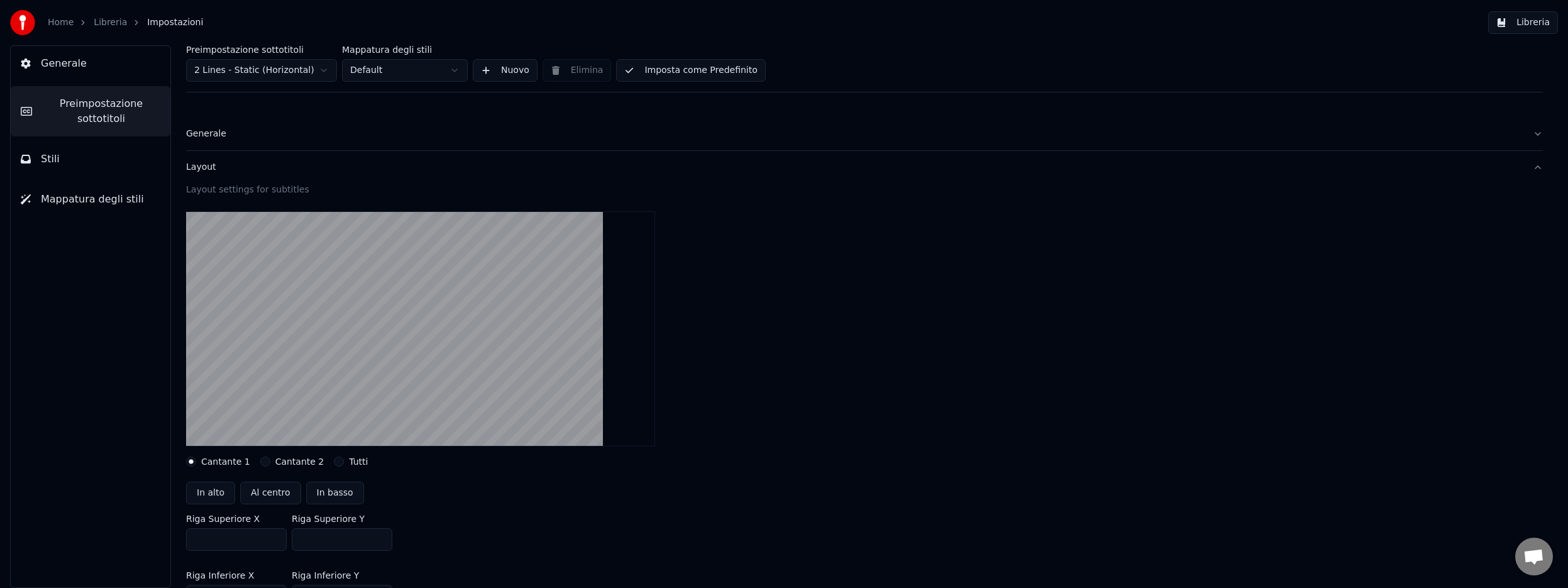
click at [211, 133] on div "Generale" at bounding box center [855, 133] width 1337 height 13
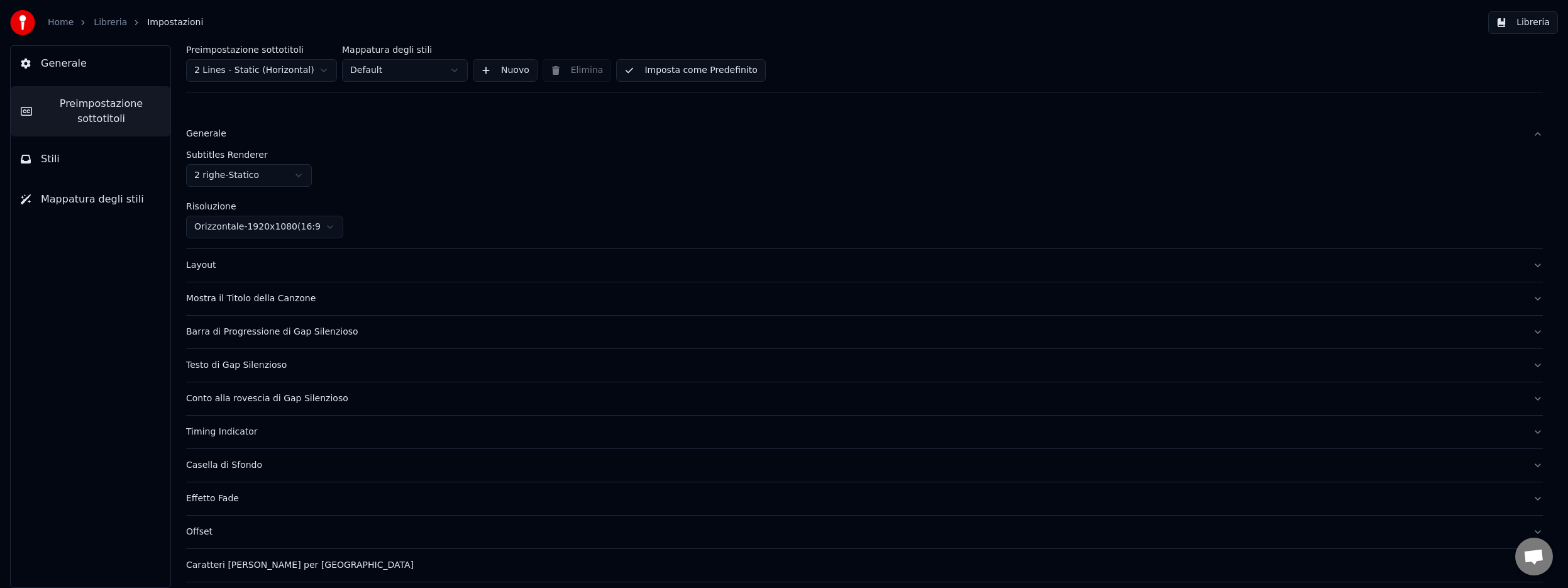
click at [96, 195] on span "Mappatura degli stili" at bounding box center [92, 199] width 103 height 15
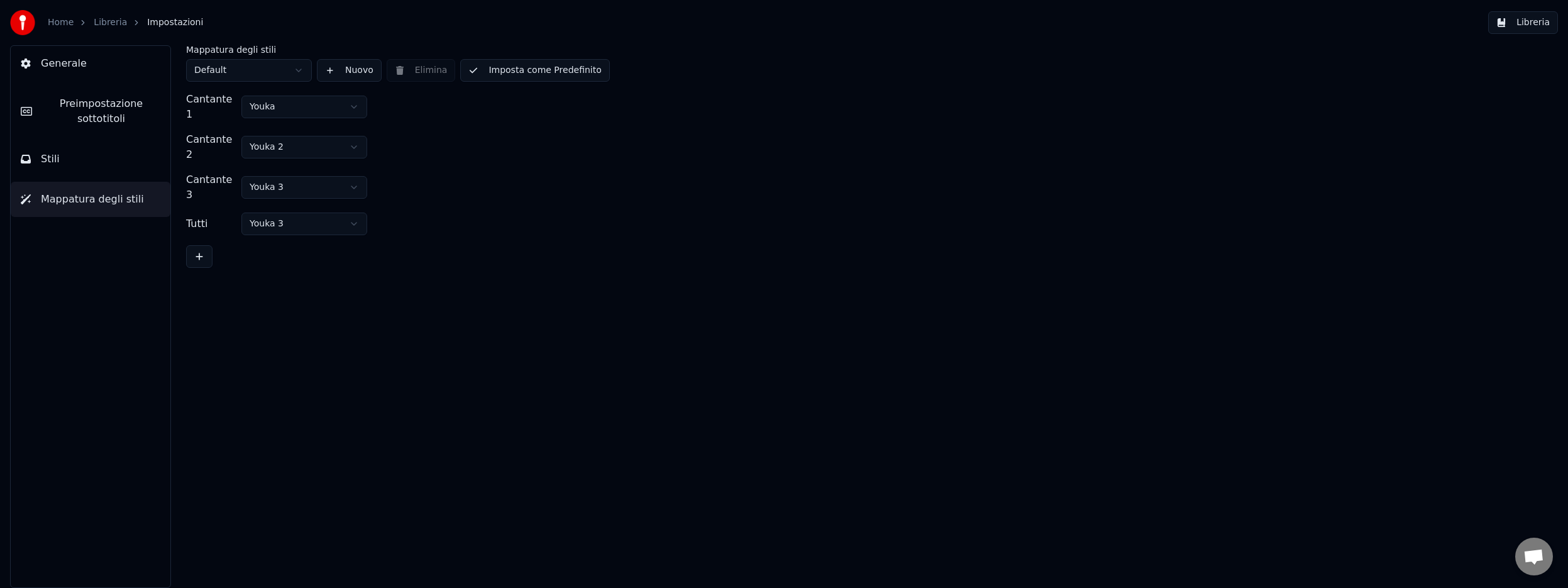
click at [354, 104] on html "Home Libreria Impostazioni Libreria Generale Preimpostazione sottotitoli Stili …" at bounding box center [784, 294] width 1568 height 588
click at [356, 136] on html "Home Libreria Impostazioni Libreria Generale Preimpostazione sottotitoli Stili …" at bounding box center [784, 294] width 1568 height 588
click at [356, 202] on html "Home Libreria Impostazioni Libreria Generale Preimpostazione sottotitoli Stili …" at bounding box center [784, 294] width 1568 height 588
click at [296, 71] on html "Home Libreria Impostazioni Libreria Generale Preimpostazione sottotitoli Stili …" at bounding box center [784, 294] width 1568 height 588
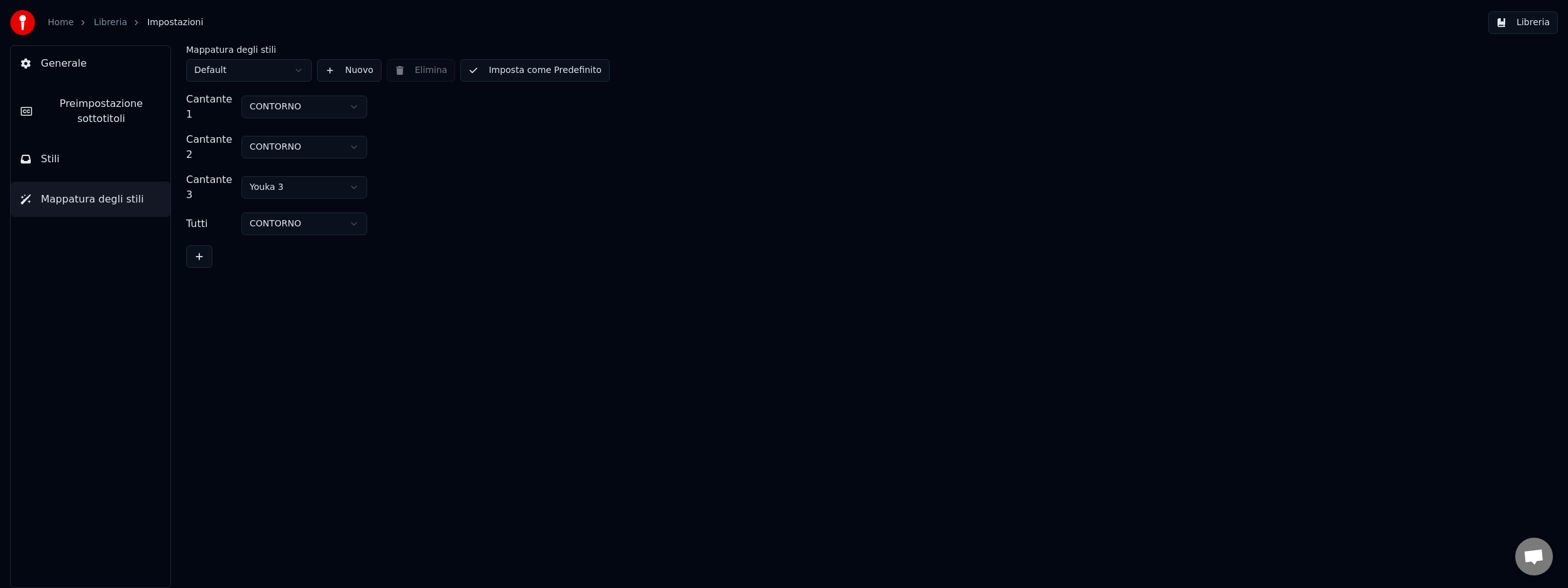
click at [354, 69] on button "Nuovo" at bounding box center [349, 70] width 65 height 22
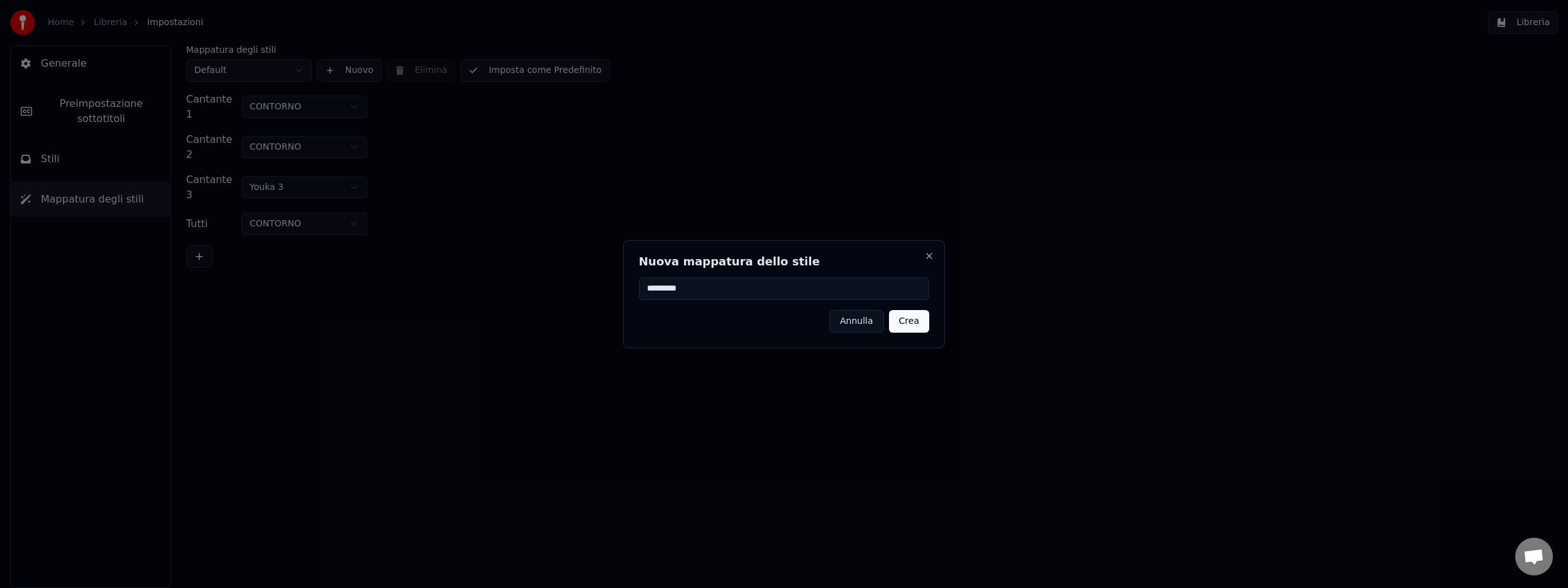
click at [648, 290] on input "********" at bounding box center [784, 289] width 291 height 22
type input "**********"
click at [908, 322] on button "Crea" at bounding box center [909, 321] width 40 height 22
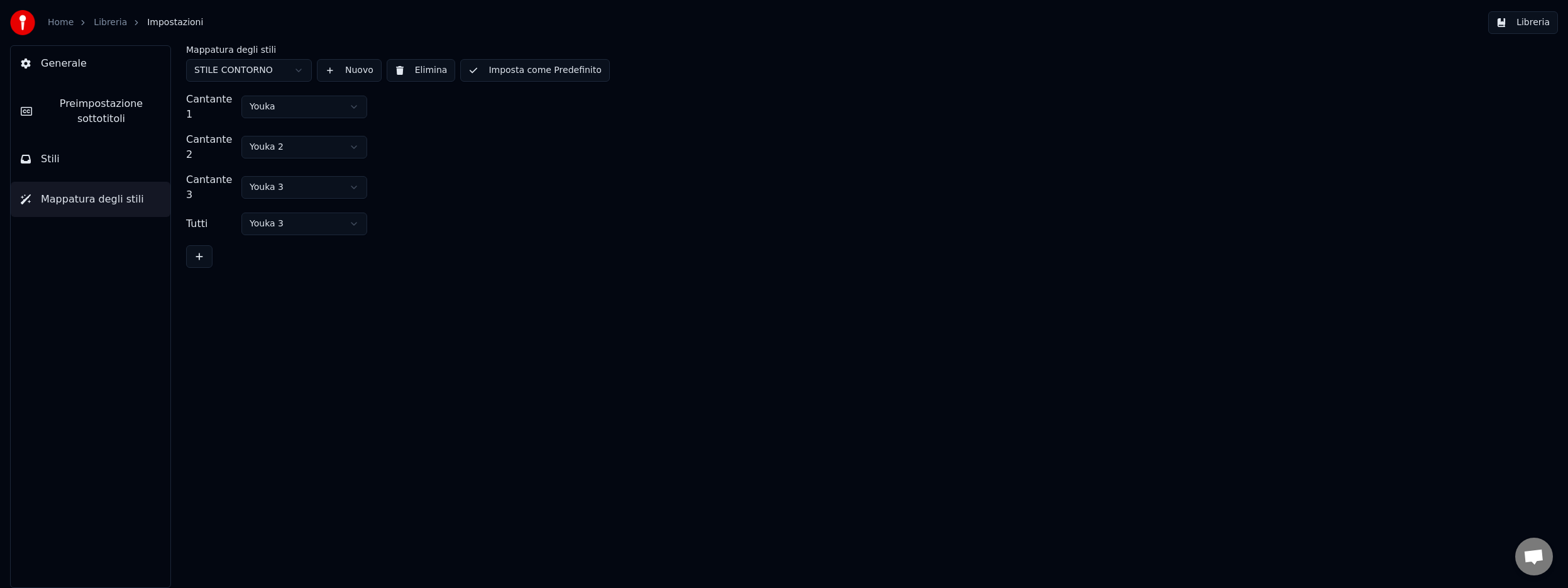
click at [354, 102] on html "Home Libreria Impostazioni Libreria Generale Preimpostazione sottotitoli Stili …" at bounding box center [784, 294] width 1568 height 588
click at [333, 166] on html "Home Libreria Impostazioni Libreria Generale Preimpostazione sottotitoli Stili …" at bounding box center [784, 294] width 1568 height 588
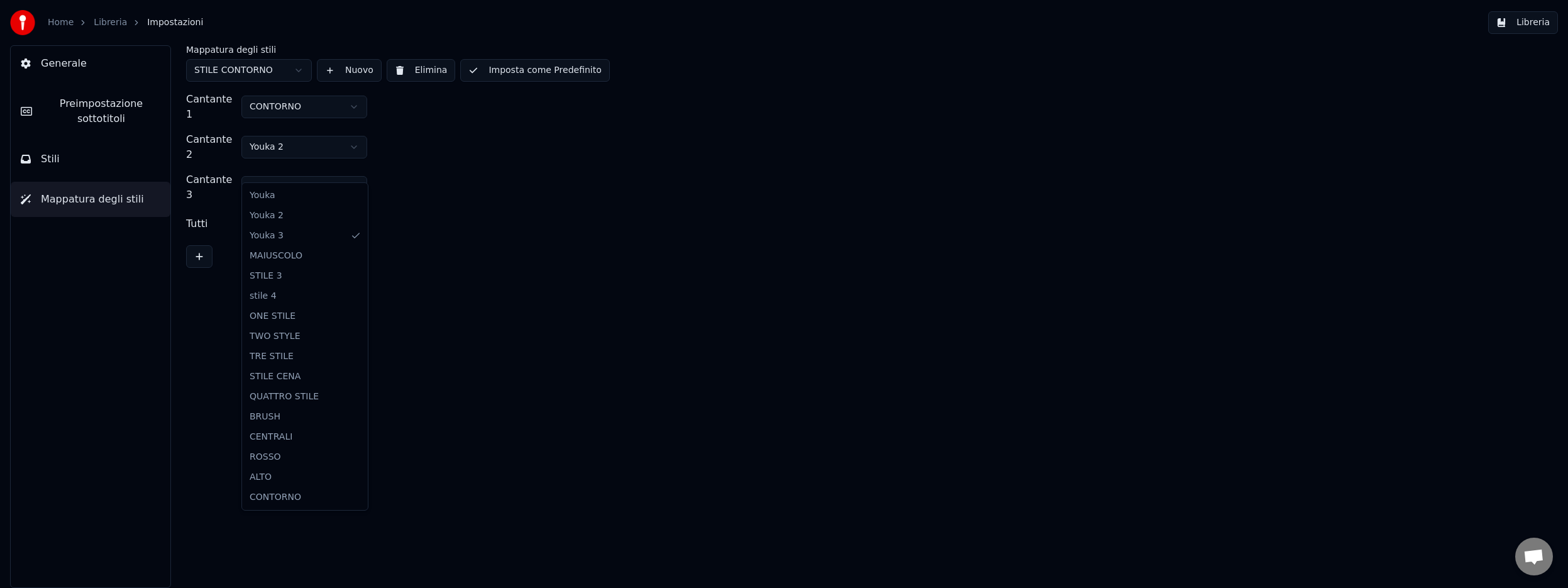
click at [334, 137] on html "Home Libreria Impostazioni Libreria Generale Preimpostazione sottotitoli Stili …" at bounding box center [784, 294] width 1568 height 588
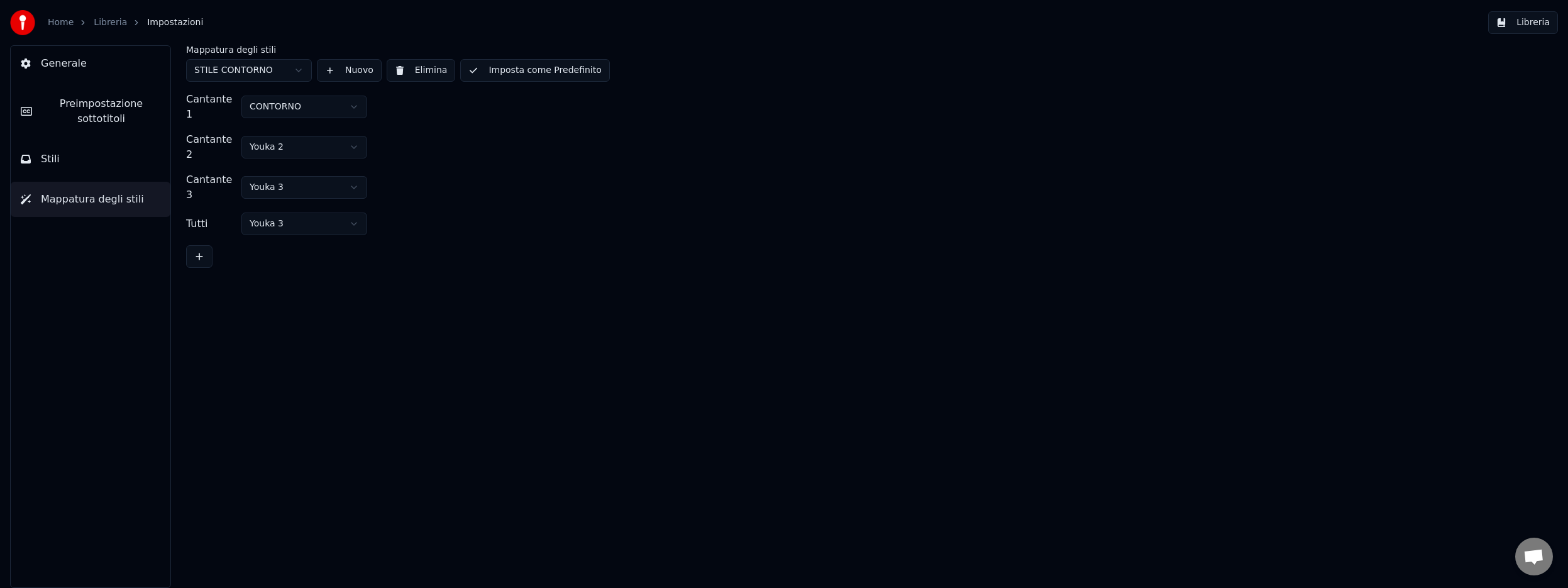
click at [334, 137] on html "Home Libreria Impostazioni Libreria Generale Preimpostazione sottotitoli Stili …" at bounding box center [784, 294] width 1568 height 588
click at [350, 173] on html "Home Libreria Impostazioni Libreria Generale Preimpostazione sottotitoli Stili …" at bounding box center [784, 294] width 1568 height 588
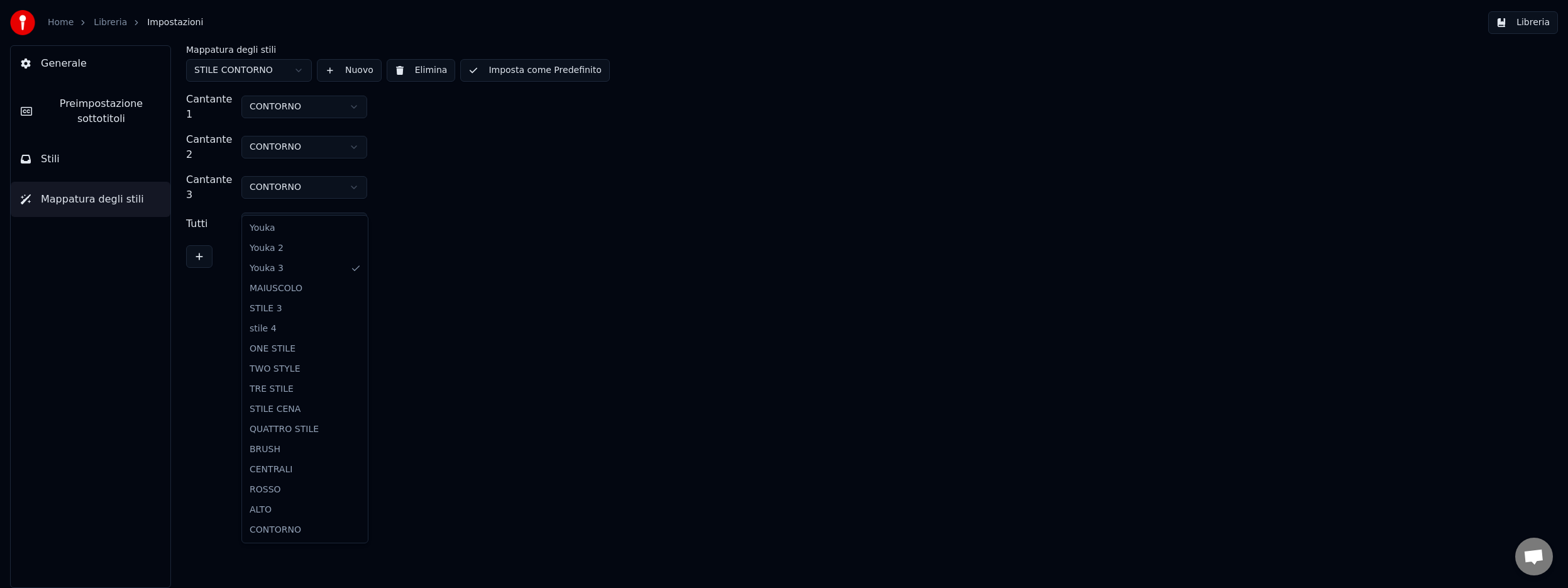
click at [353, 199] on html "Home Libreria Impostazioni Libreria Generale Preimpostazione sottotitoli Stili …" at bounding box center [784, 294] width 1568 height 588
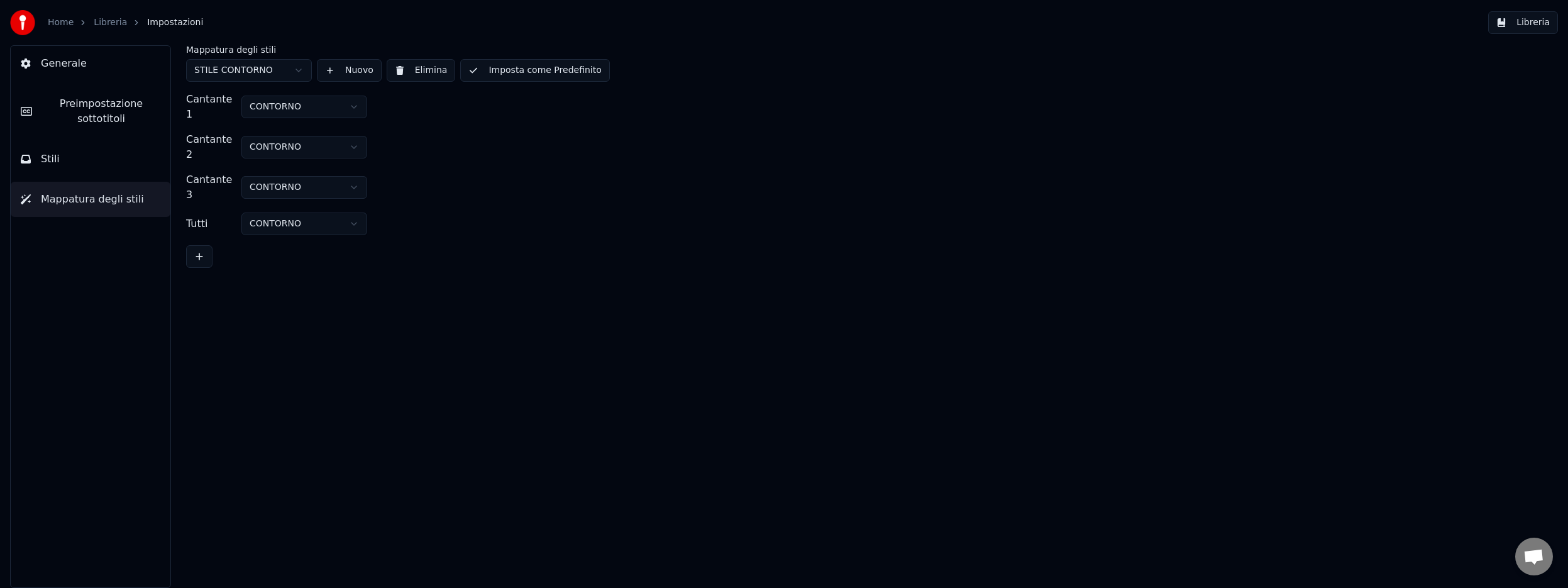
click at [1516, 23] on button "Libreria" at bounding box center [1523, 22] width 70 height 22
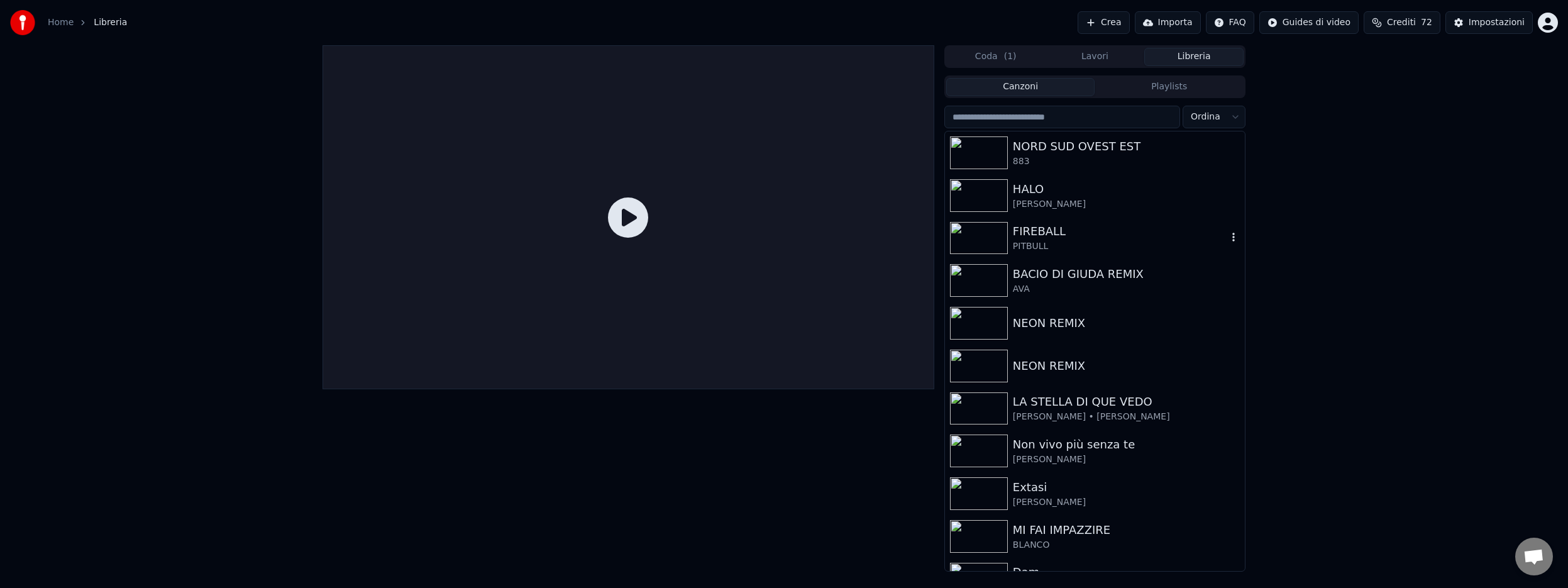
click at [1054, 235] on div "FIREBALL" at bounding box center [1120, 231] width 215 height 18
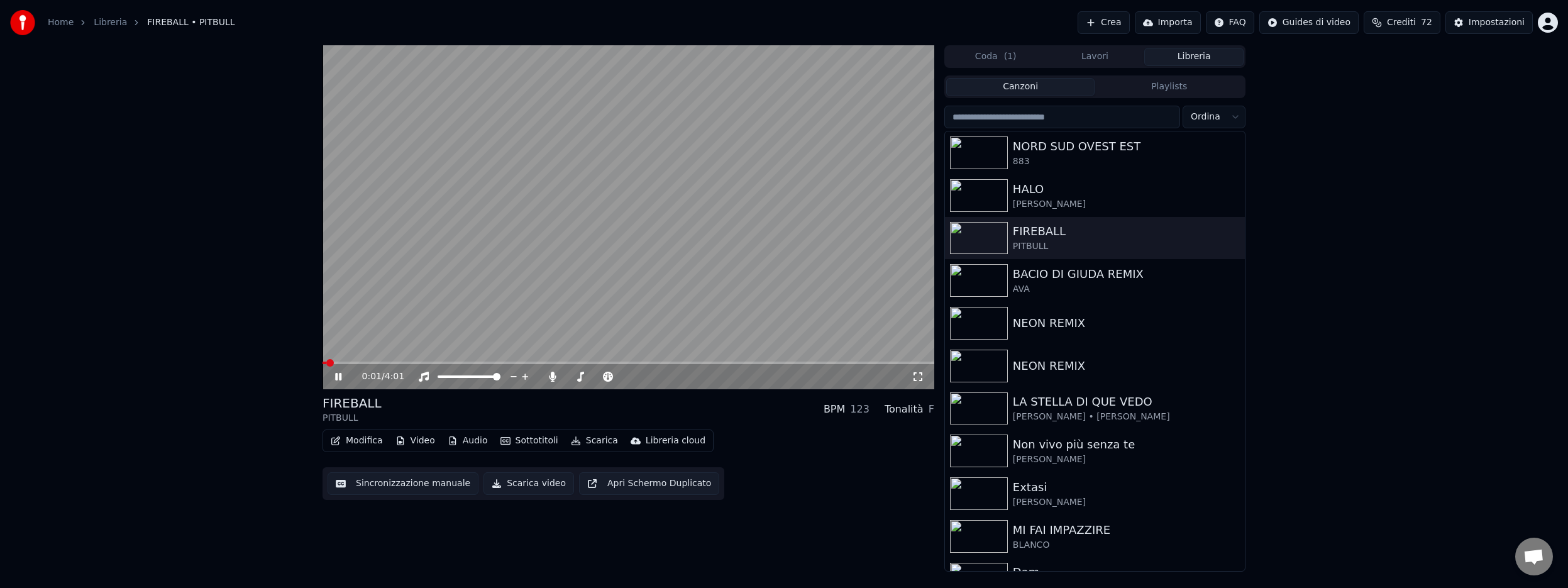
click at [402, 362] on span at bounding box center [628, 363] width 612 height 3
click at [538, 440] on button "Sottotitoli" at bounding box center [529, 441] width 68 height 18
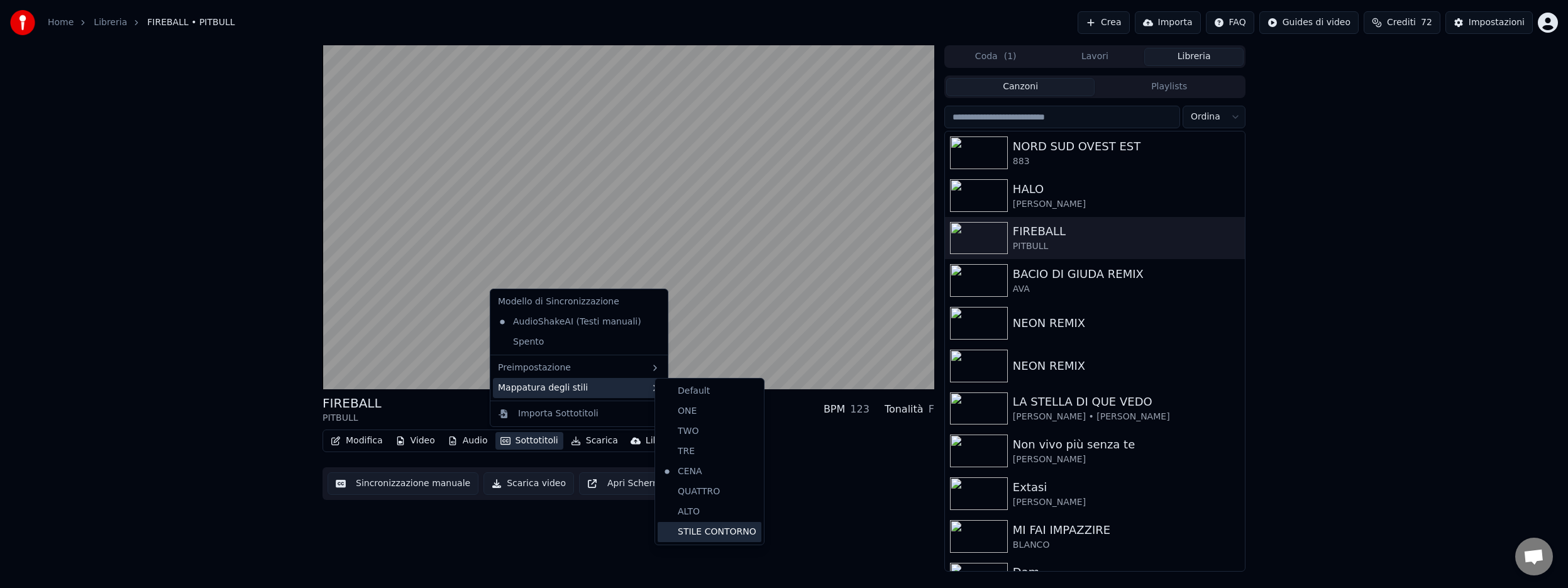
click at [735, 540] on div "STILE CONTORNO" at bounding box center [709, 532] width 104 height 20
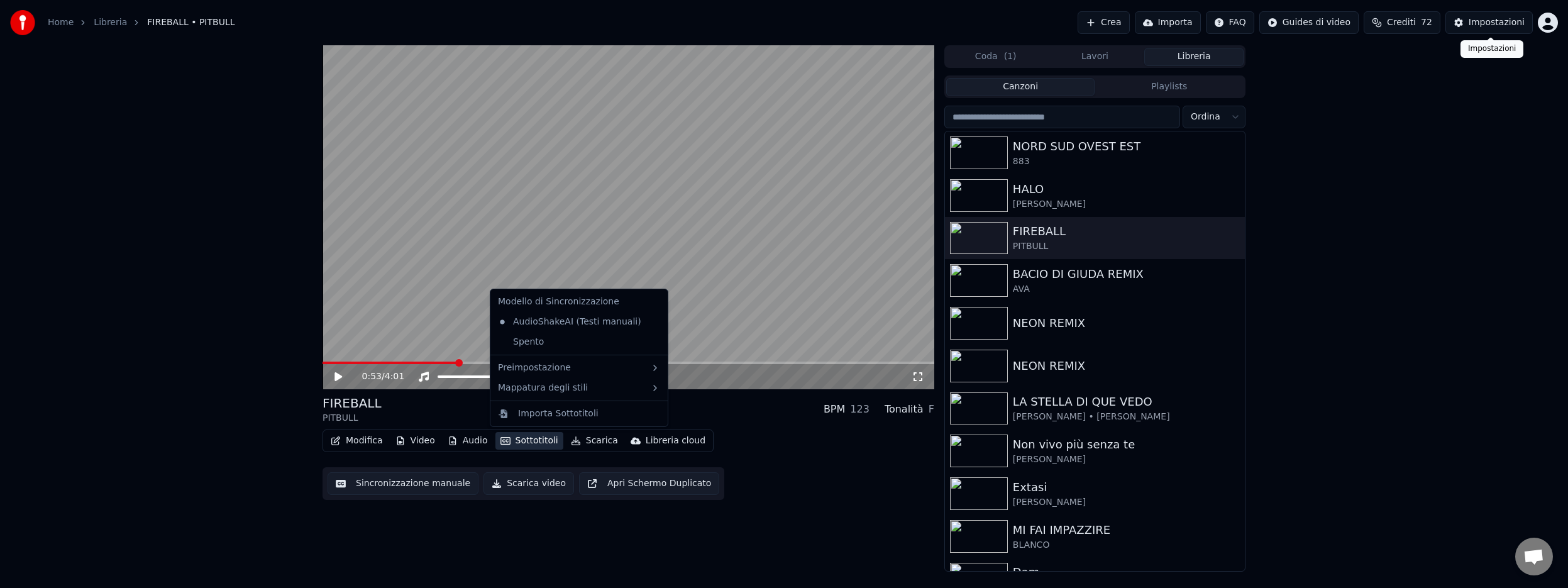
click at [1483, 20] on div "Impostazioni" at bounding box center [1496, 22] width 56 height 13
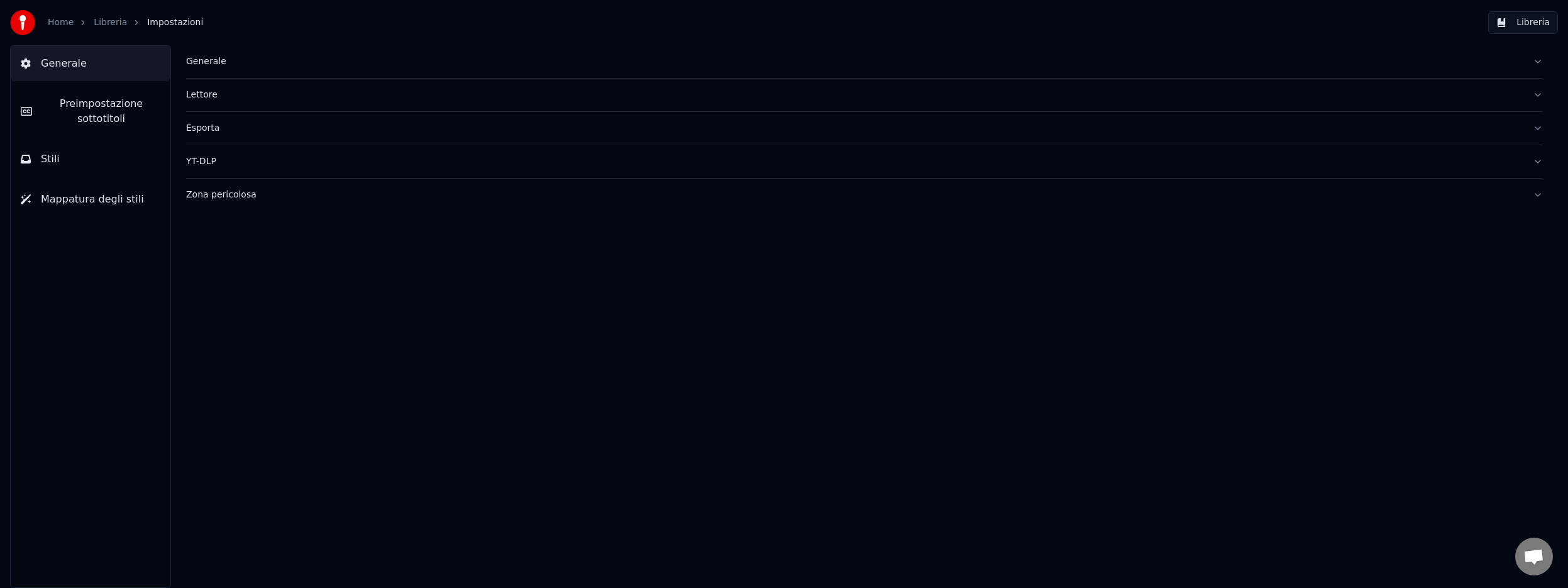
click at [109, 96] on span "Preimpostazione sottotitoli" at bounding box center [101, 112] width 118 height 30
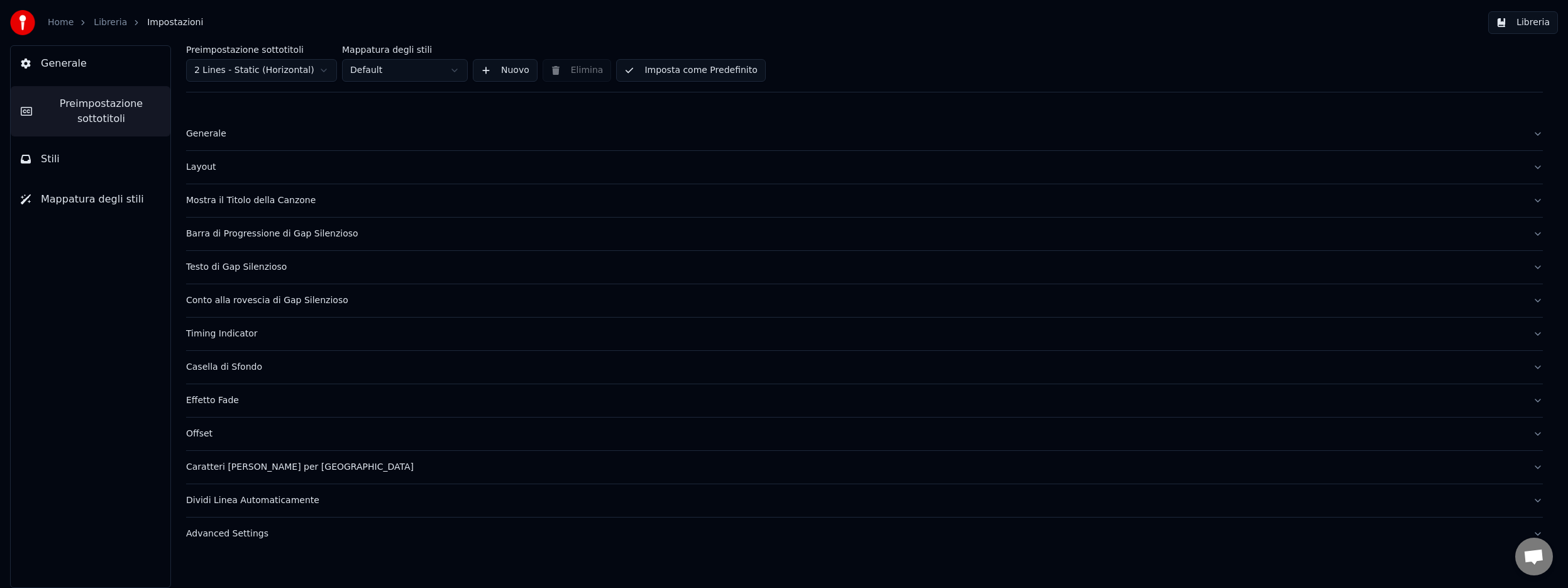
click at [203, 170] on div "Layout" at bounding box center [855, 167] width 1337 height 13
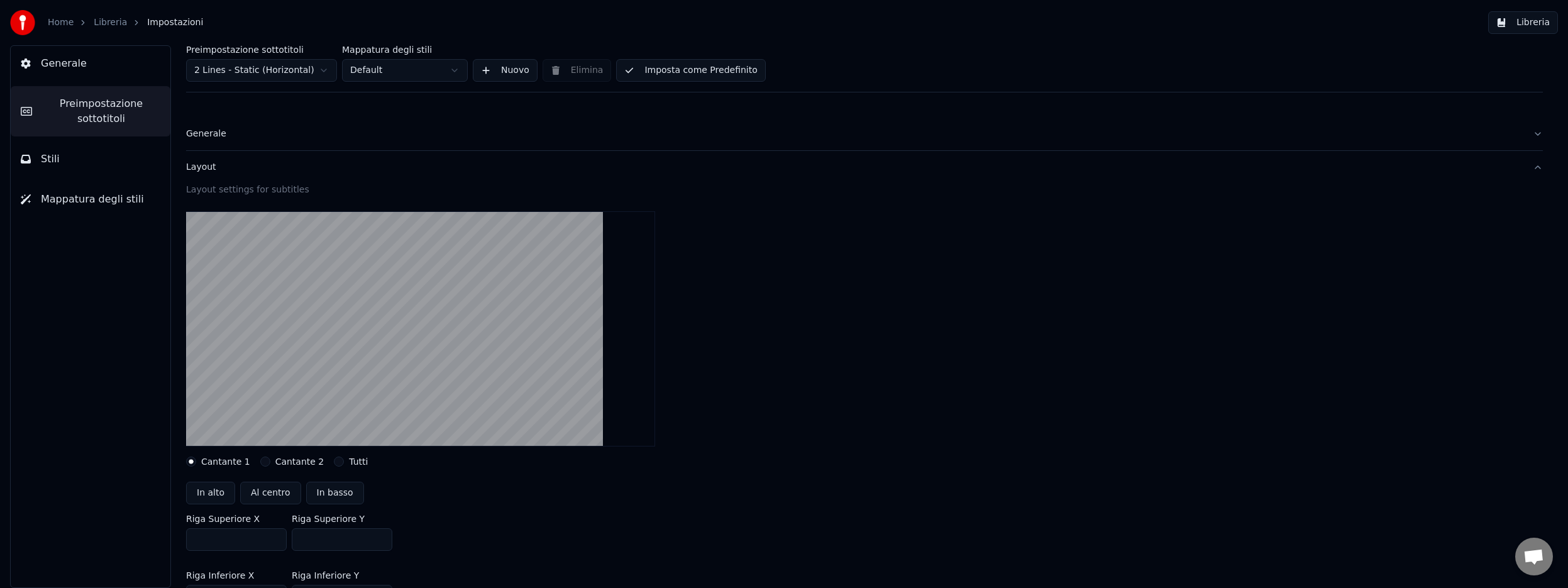
click at [79, 160] on button "Stili" at bounding box center [90, 159] width 160 height 35
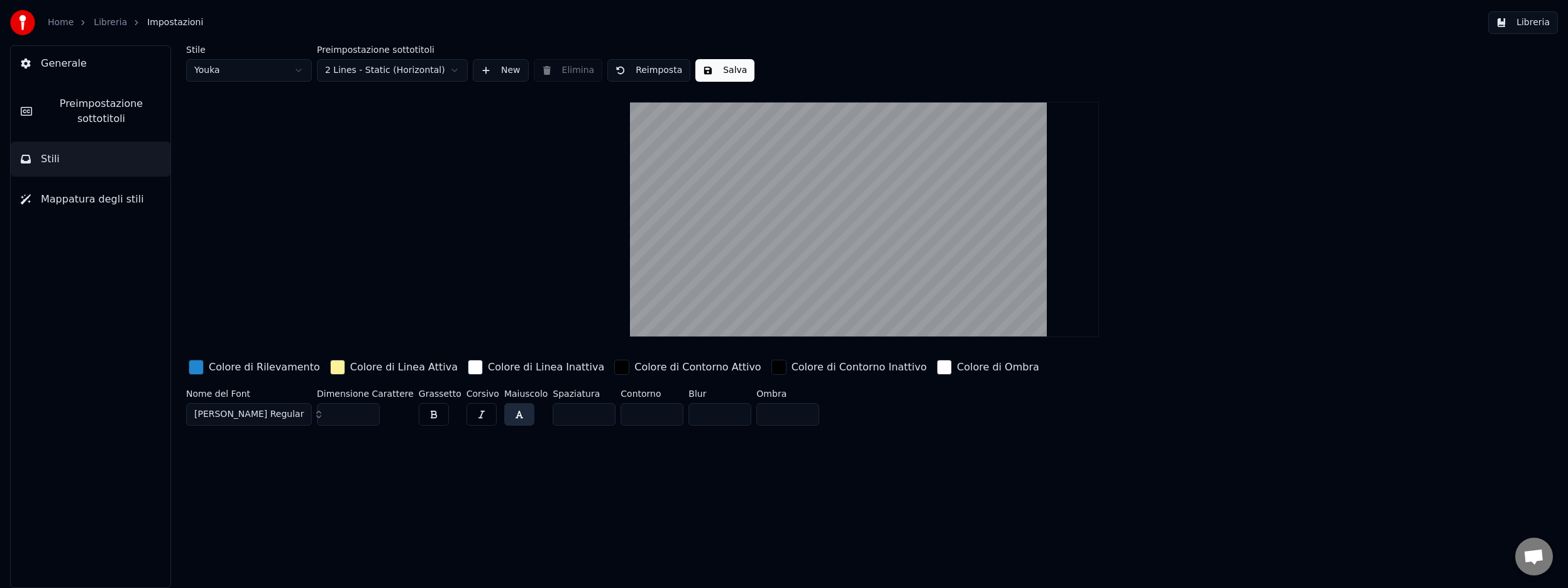
click at [298, 69] on html "Home Libreria Impostazioni Libreria Generale Preimpostazione sottotitoli Stili …" at bounding box center [784, 294] width 1568 height 588
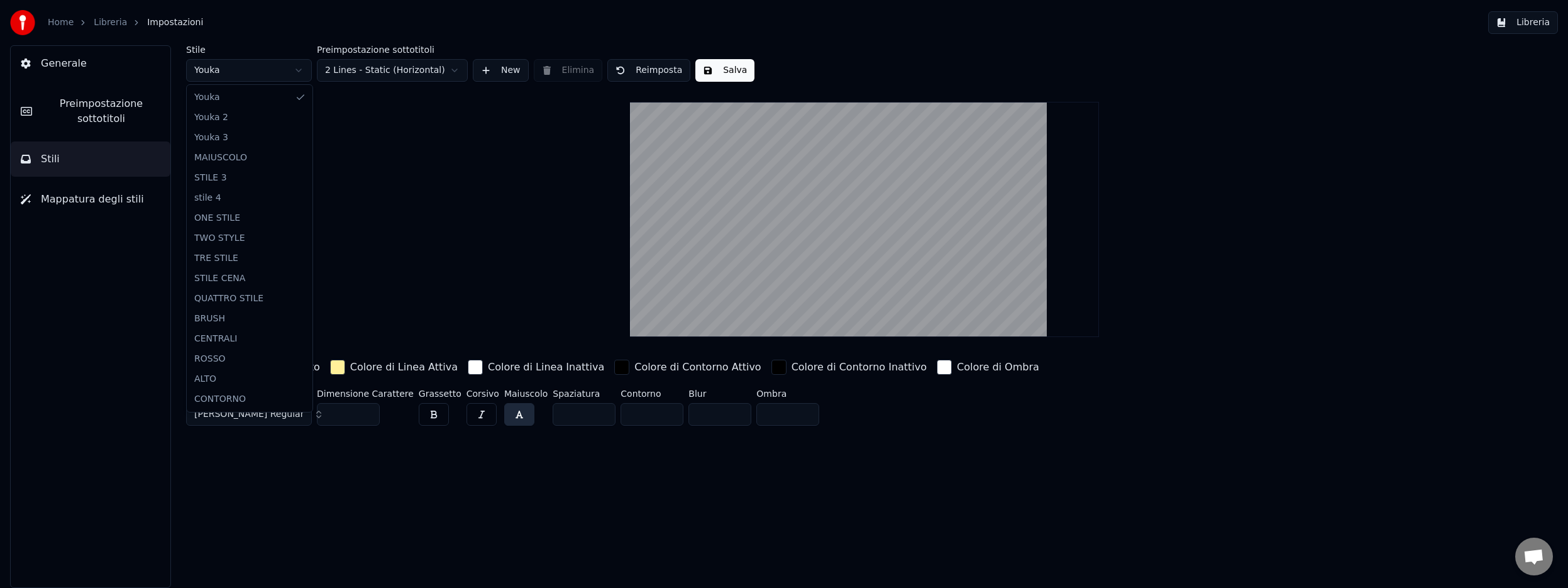
type input "**"
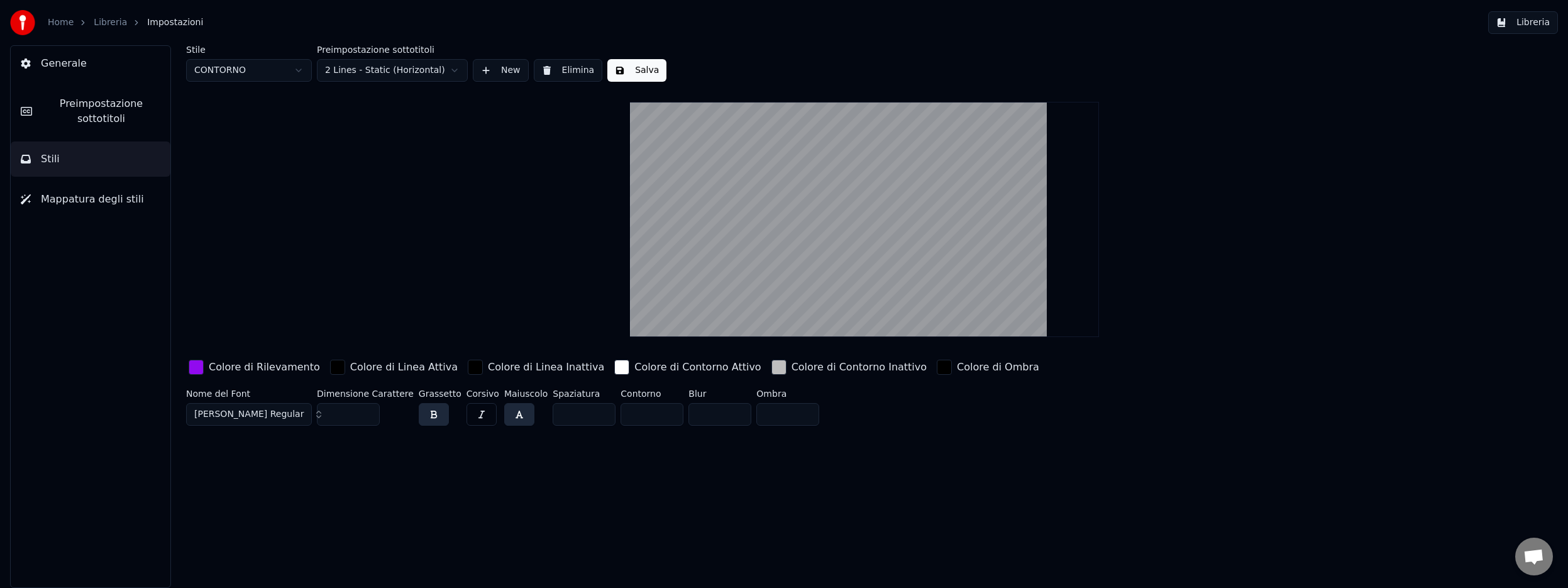
drag, startPoint x: 342, startPoint y: 413, endPoint x: 324, endPoint y: 414, distance: 18.0
click at [324, 414] on input "***" at bounding box center [348, 414] width 63 height 22
type input "***"
click at [638, 71] on button "Salva" at bounding box center [636, 70] width 59 height 22
click at [1520, 26] on button "Libreria" at bounding box center [1523, 22] width 70 height 22
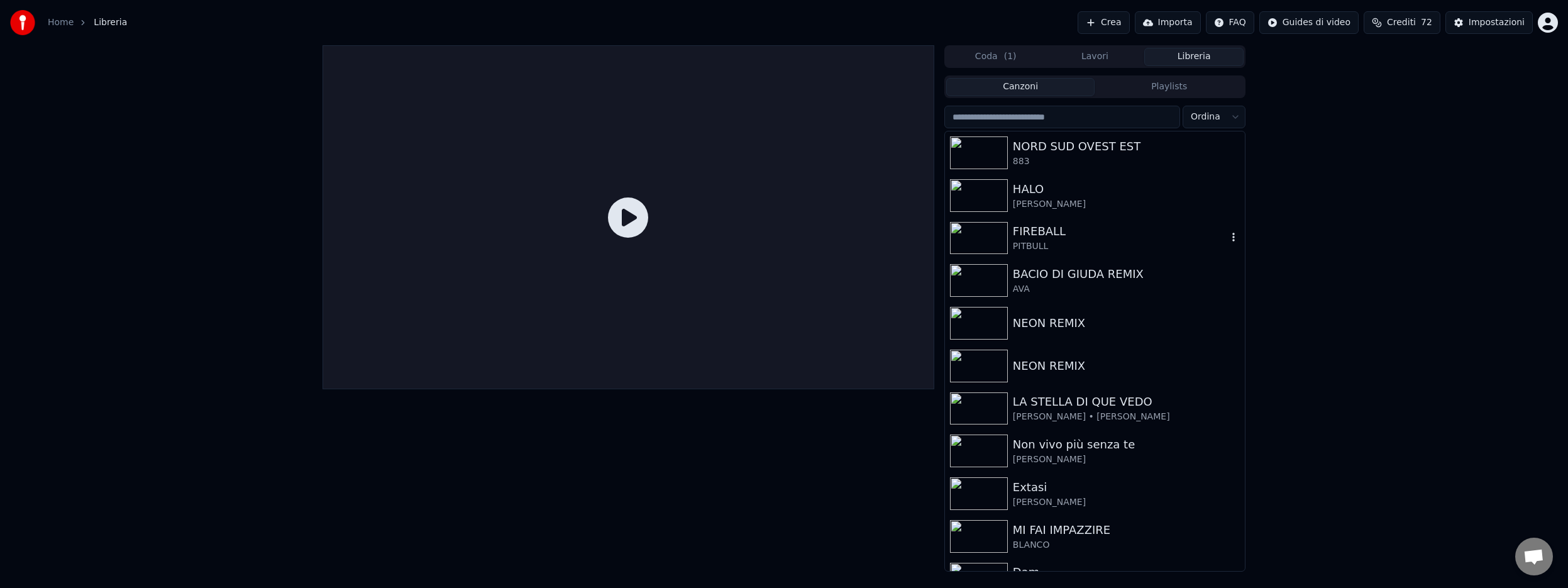
click at [997, 235] on img at bounding box center [979, 238] width 58 height 32
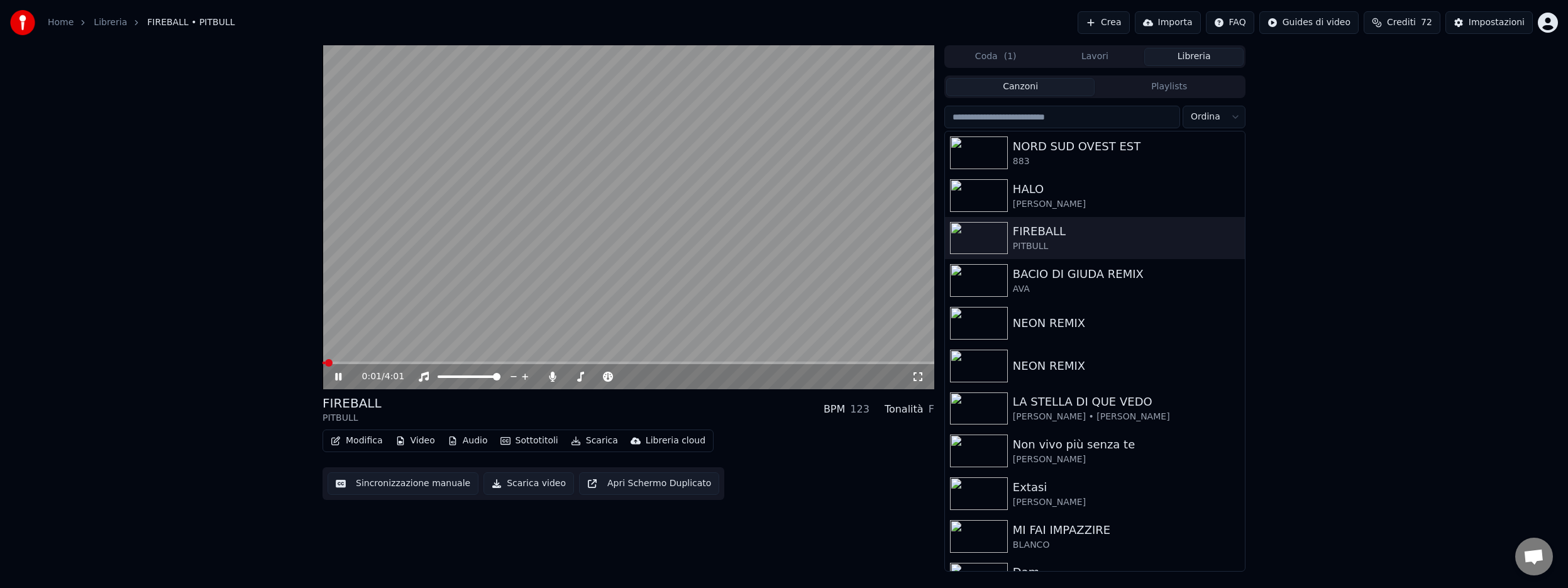
click at [381, 359] on video at bounding box center [628, 217] width 612 height 344
click at [382, 363] on span at bounding box center [628, 363] width 612 height 3
click at [338, 377] on icon at bounding box center [338, 376] width 7 height 9
click at [338, 377] on icon at bounding box center [347, 377] width 30 height 10
